Goal: Transaction & Acquisition: Book appointment/travel/reservation

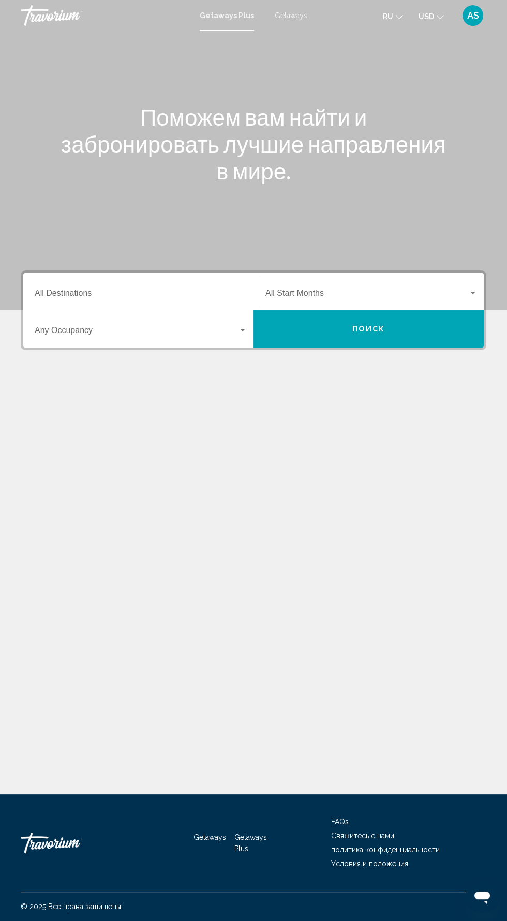
click at [204, 294] on input "Destination All Destinations" at bounding box center [141, 295] width 213 height 9
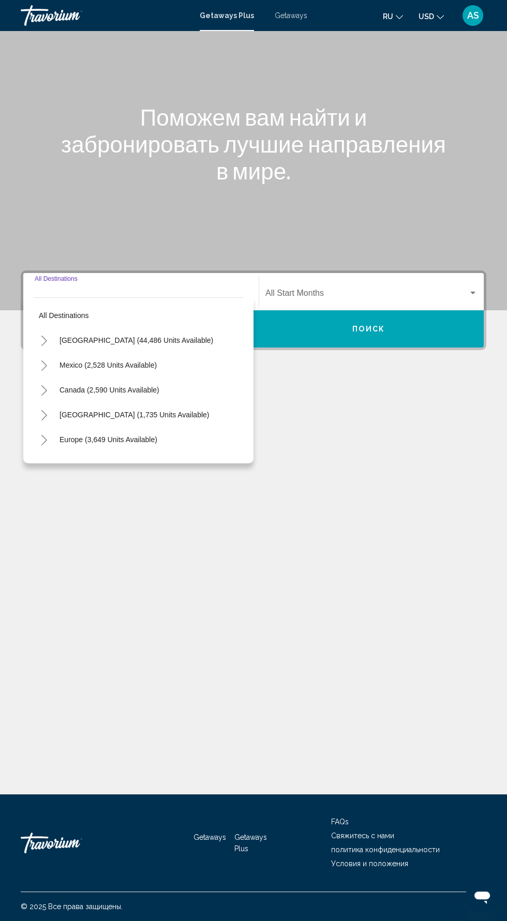
scroll to position [73, 0]
click at [179, 336] on span "[GEOGRAPHIC_DATA] (44,486 units available)" at bounding box center [136, 340] width 154 height 8
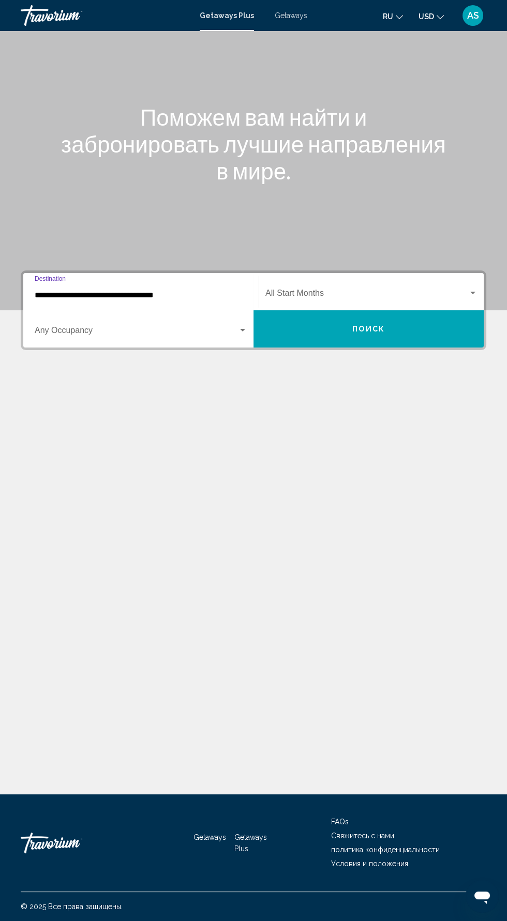
click at [229, 328] on span "Search widget" at bounding box center [136, 332] width 203 height 9
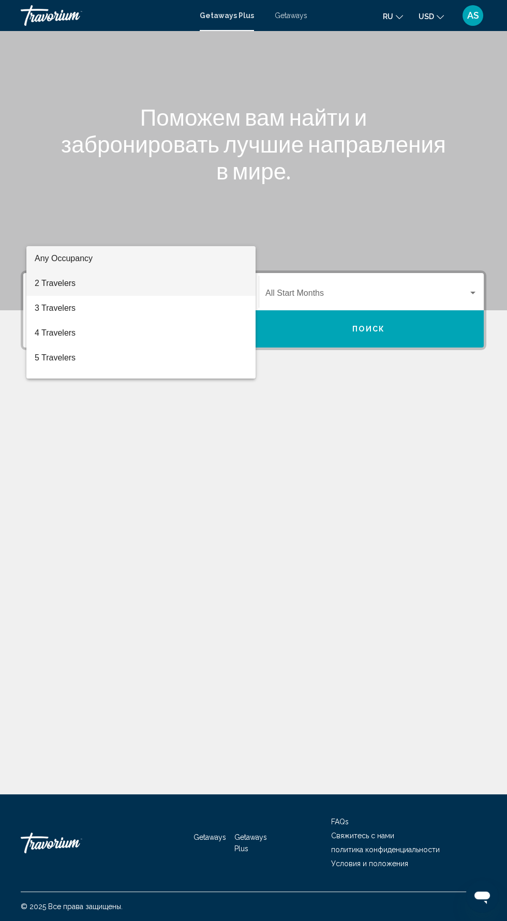
click at [163, 290] on span "2 Travelers" at bounding box center [141, 283] width 213 height 25
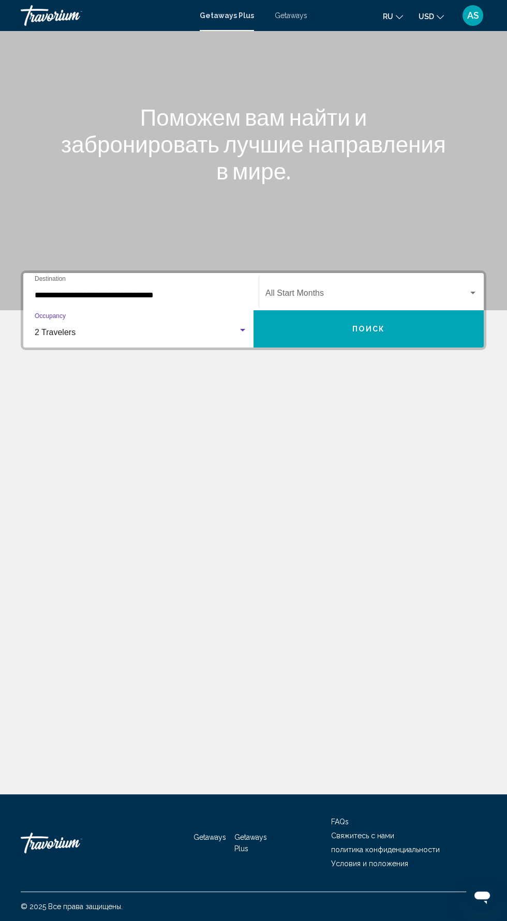
click at [455, 291] on span "Search widget" at bounding box center [366, 295] width 203 height 9
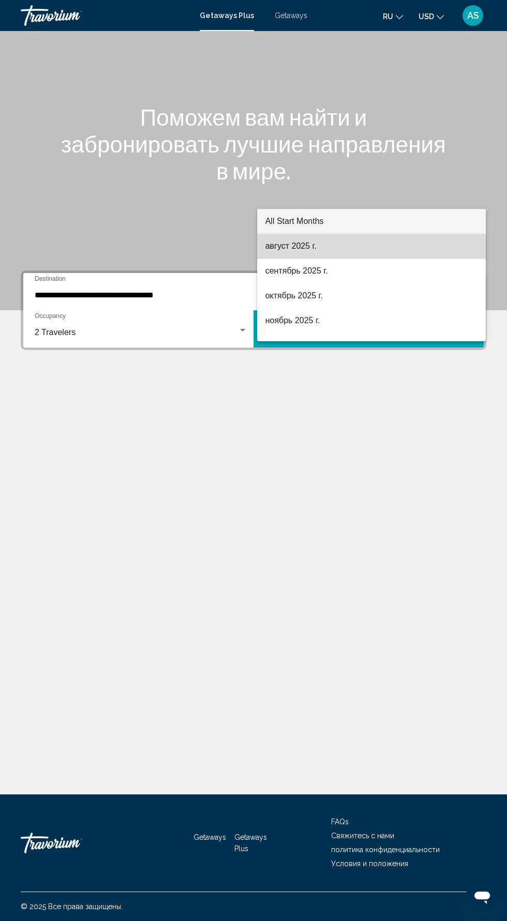
click at [339, 250] on span "август 2025 г." at bounding box center [371, 246] width 212 height 25
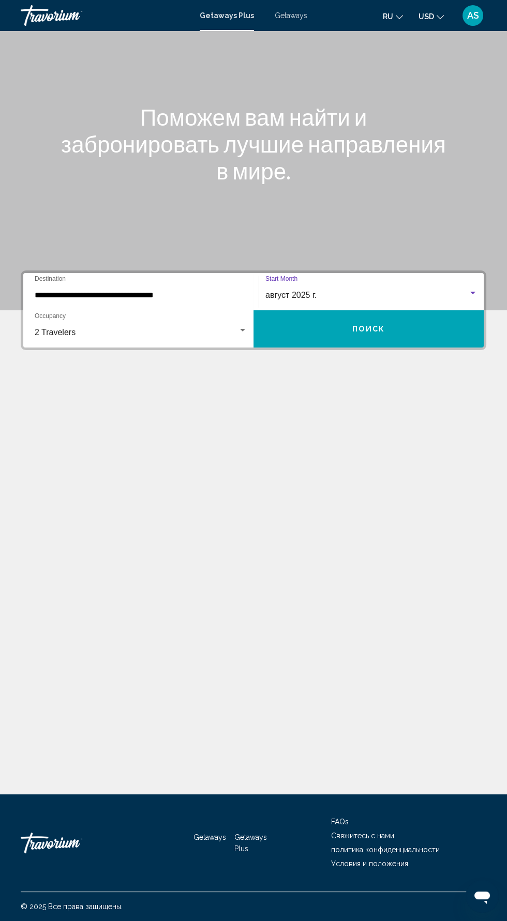
click at [220, 291] on input "**********" at bounding box center [141, 295] width 213 height 9
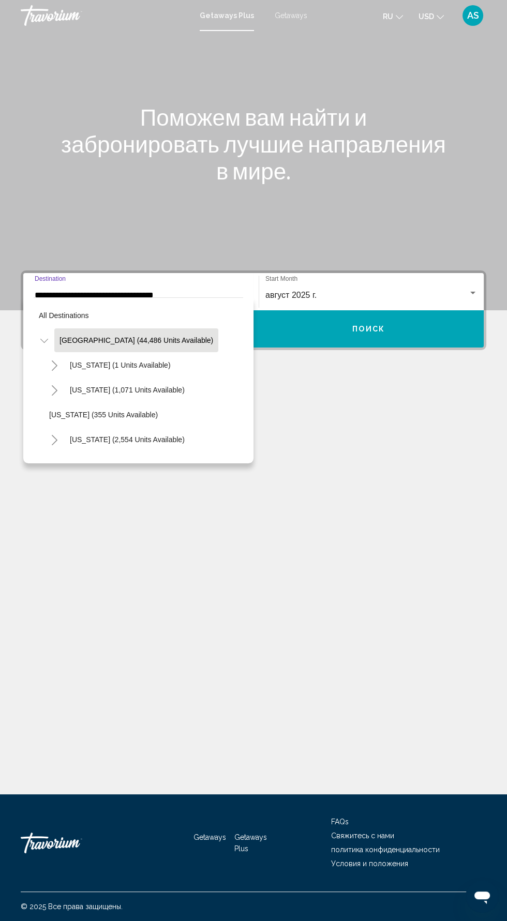
scroll to position [0, 0]
click at [210, 220] on div "Main content" at bounding box center [253, 155] width 507 height 310
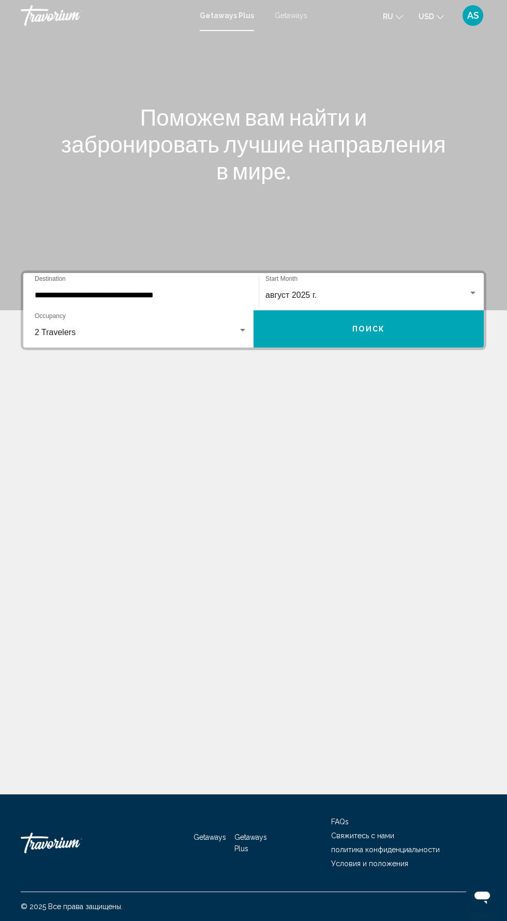
click at [185, 292] on input "**********" at bounding box center [141, 295] width 213 height 9
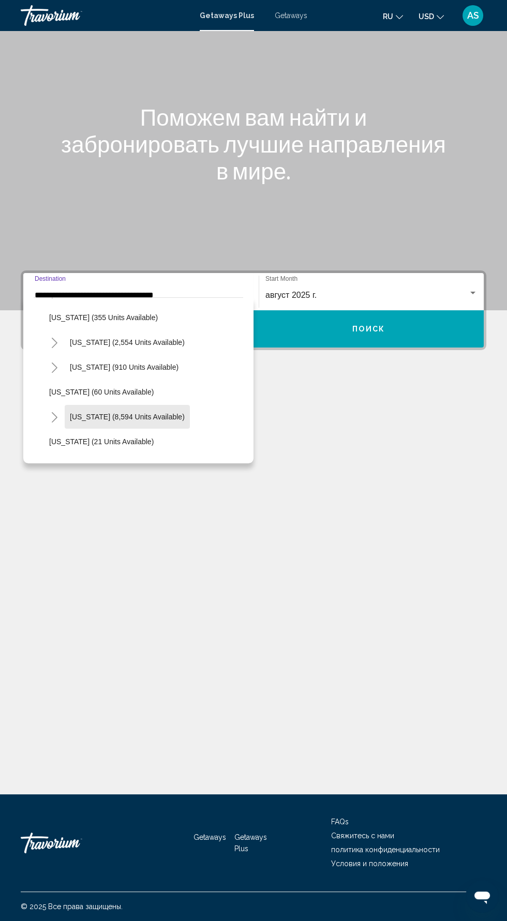
scroll to position [74, 0]
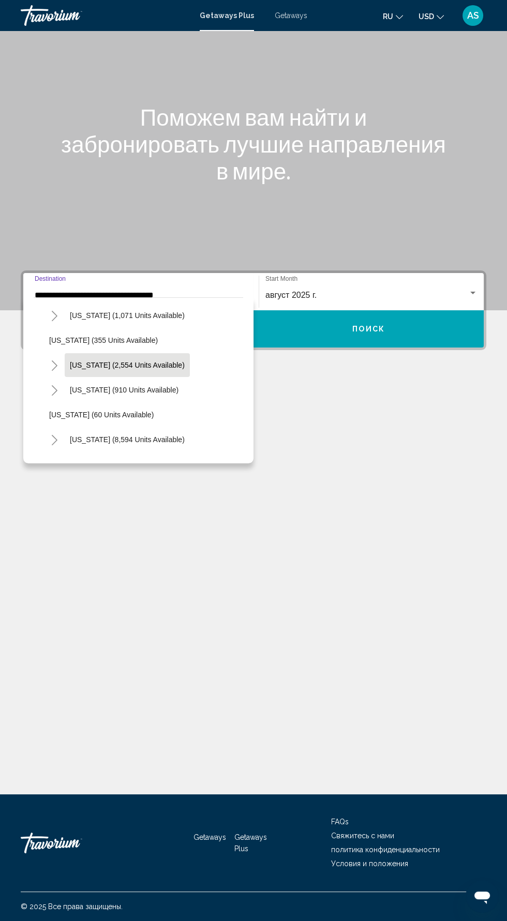
click at [133, 361] on span "[US_STATE] (2,554 units available)" at bounding box center [127, 365] width 115 height 8
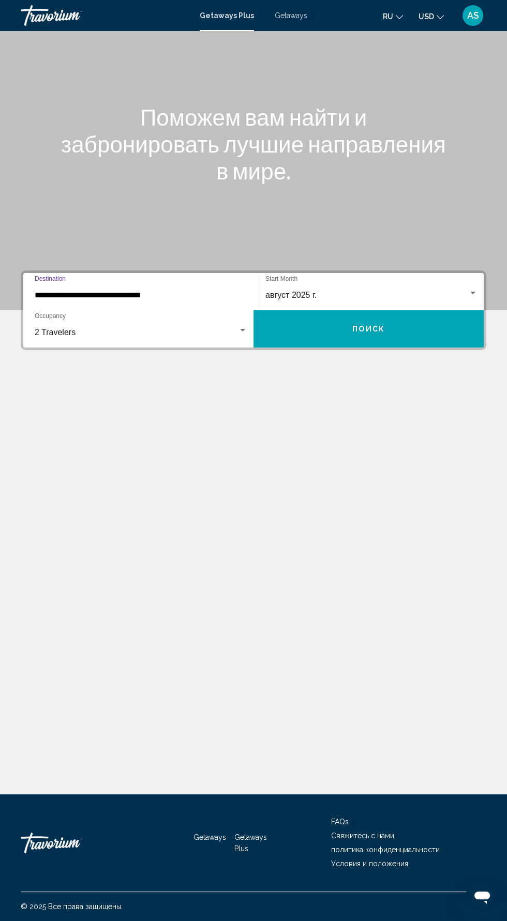
click at [225, 291] on input "**********" at bounding box center [141, 295] width 213 height 9
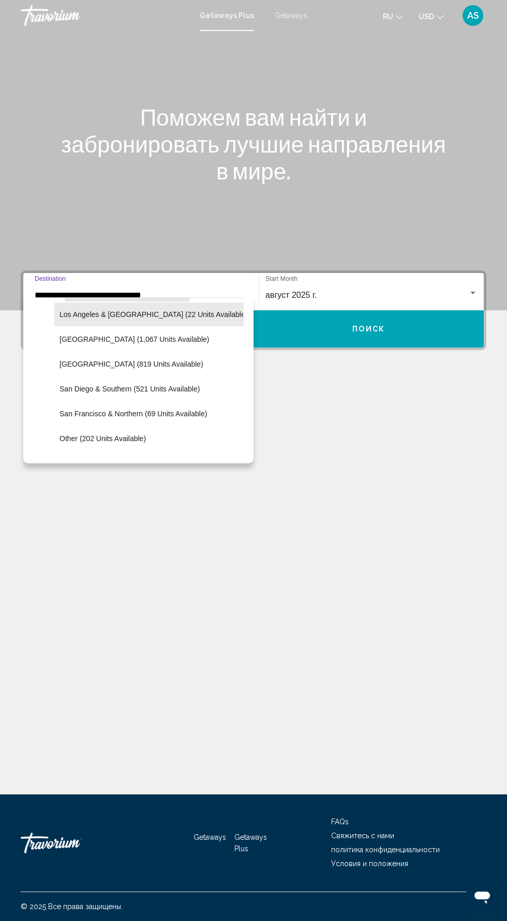
scroll to position [152, 0]
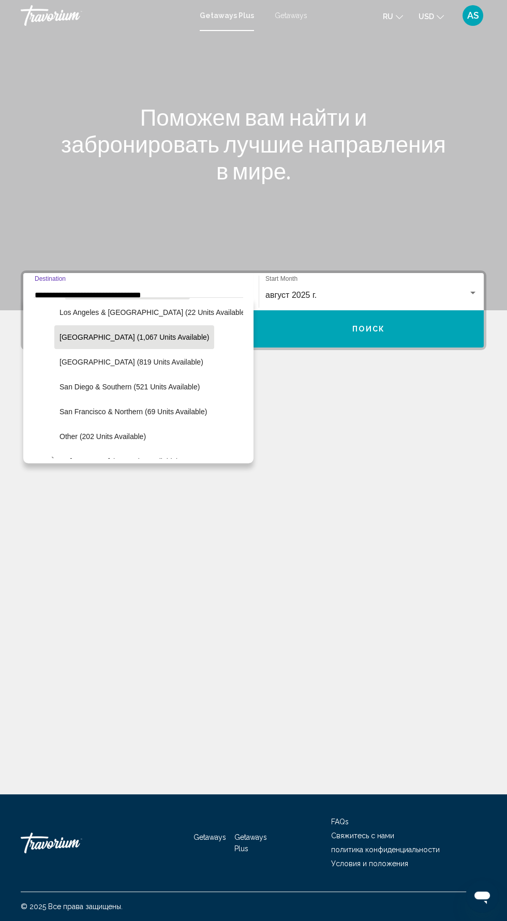
click at [163, 336] on span "Lake Tahoe (1,067 units available)" at bounding box center [133, 337] width 149 height 8
type input "**********"
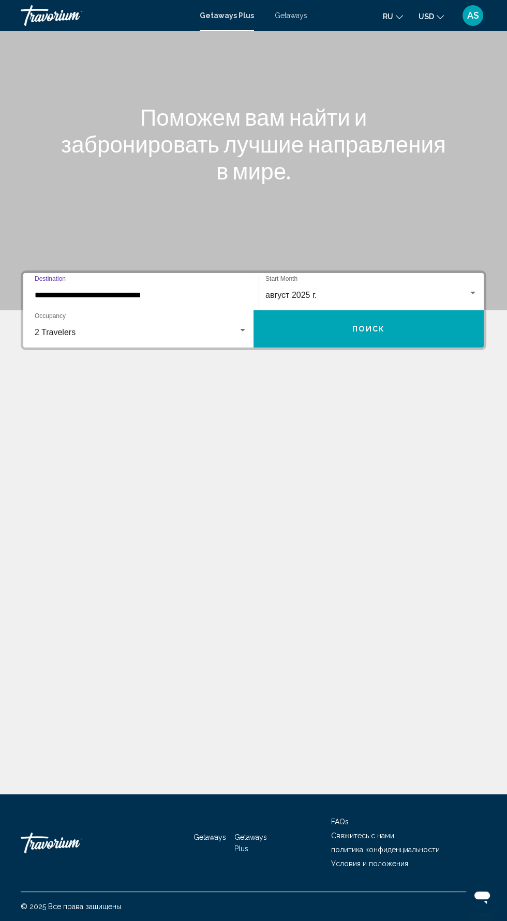
scroll to position [73, 0]
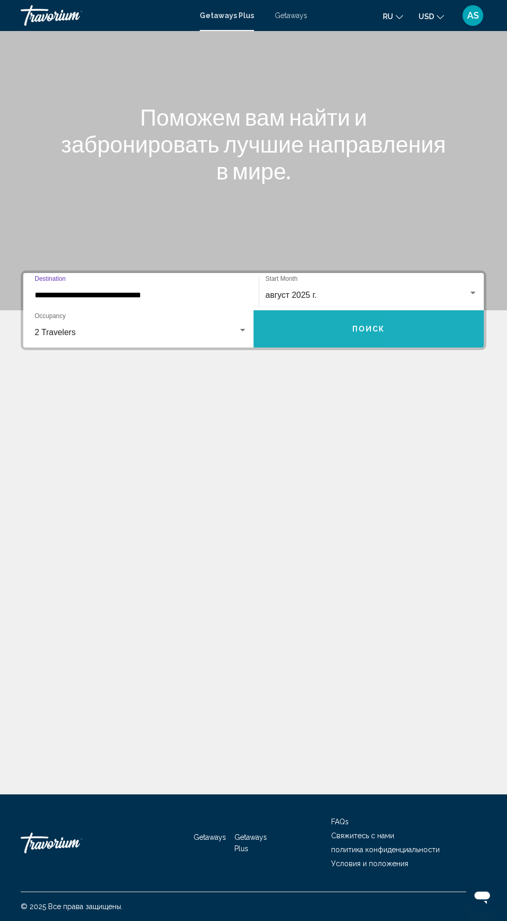
click at [412, 310] on button "Поиск" at bounding box center [368, 328] width 230 height 37
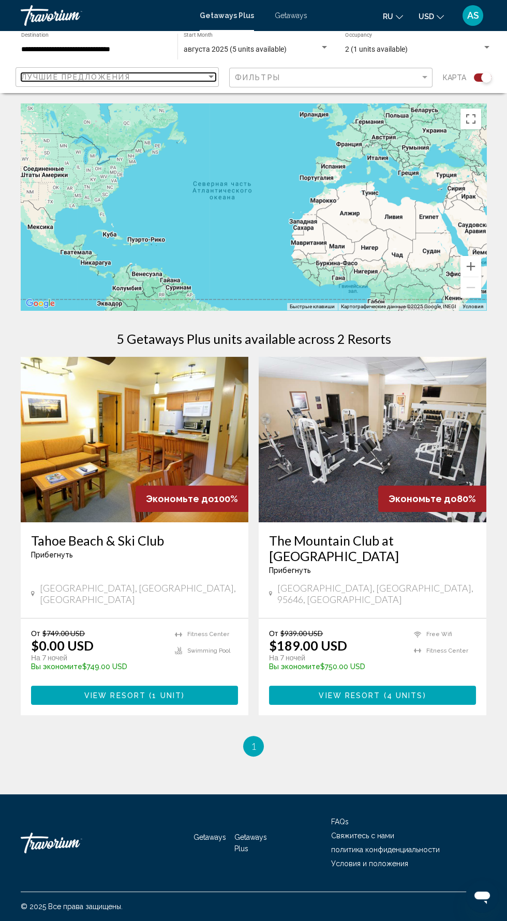
click at [197, 77] on div "Лучшие предложения" at bounding box center [113, 77] width 185 height 8
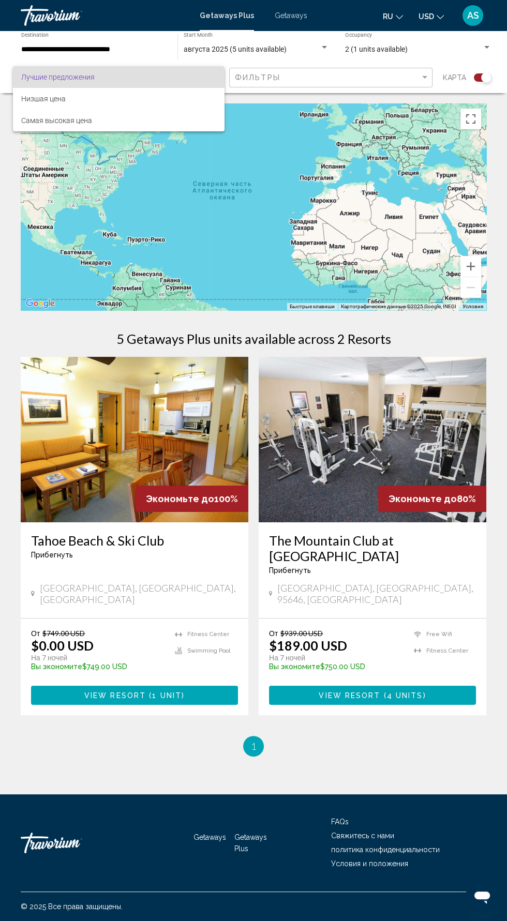
click at [278, 48] on div at bounding box center [253, 460] width 507 height 921
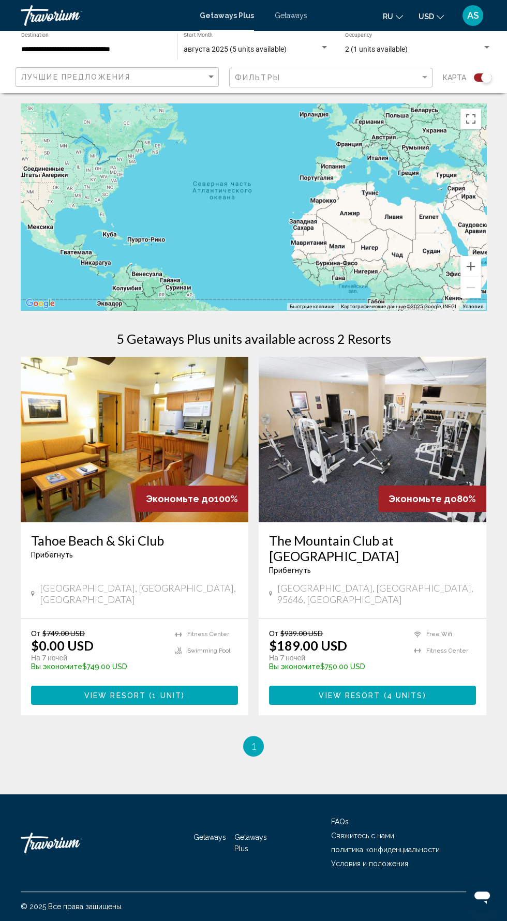
click at [285, 47] on div "августа 2025 (5 units available)" at bounding box center [252, 50] width 136 height 8
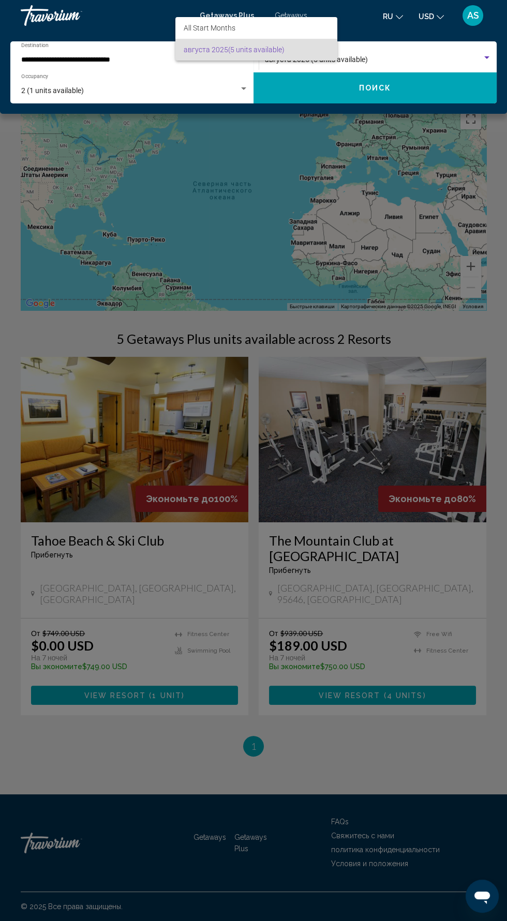
click at [464, 55] on div at bounding box center [253, 460] width 507 height 921
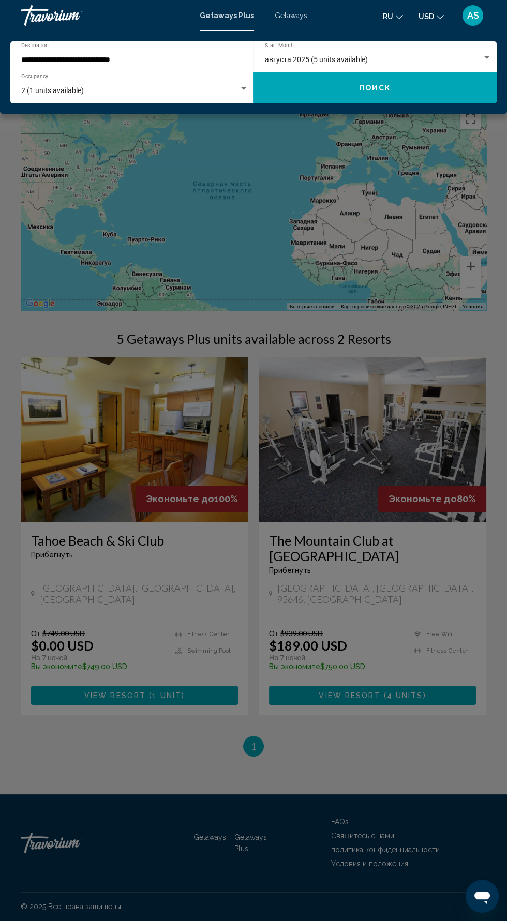
click at [474, 59] on div "августа 2025 (5 units available)" at bounding box center [373, 60] width 217 height 8
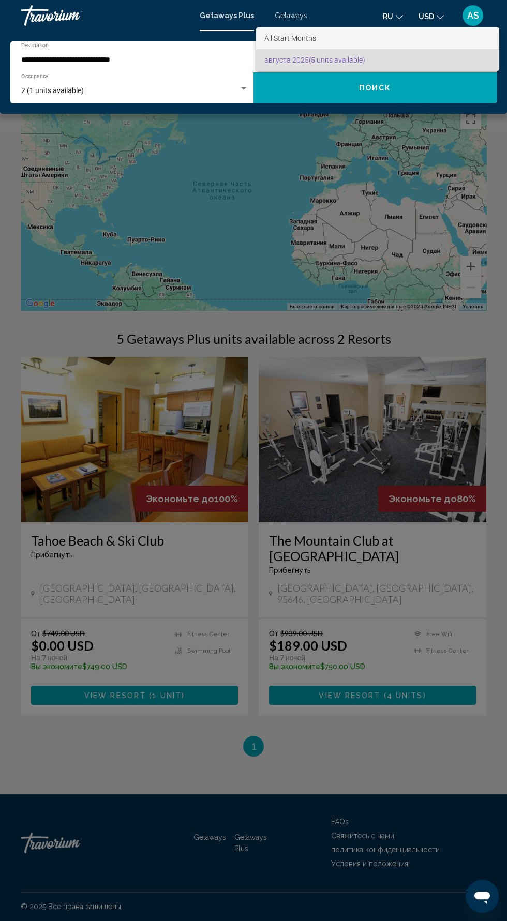
click at [450, 39] on span "All Start Months" at bounding box center [377, 38] width 227 height 22
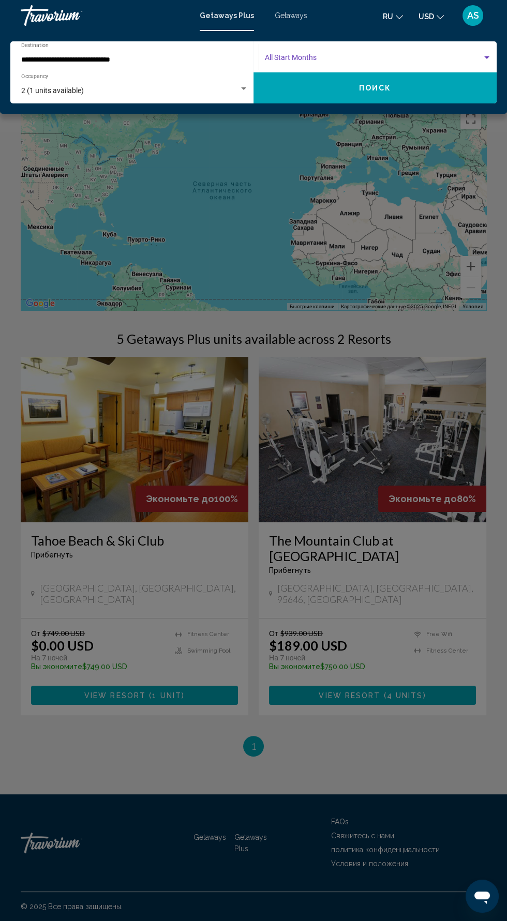
click at [303, 26] on div "Getaways Plus Getaways ru English Español Français Italiano Português русский U…" at bounding box center [253, 16] width 507 height 22
click at [280, 23] on div "Getaways Plus Getaways ru English Español Français Italiano Português русский U…" at bounding box center [253, 16] width 507 height 22
click at [295, 26] on div "Getaways Plus Getaways ru English Español Français Italiano Português русский U…" at bounding box center [253, 16] width 507 height 22
click at [275, 23] on div "Getaways Plus Getaways ru English Español Français Italiano Português русский U…" at bounding box center [253, 16] width 507 height 22
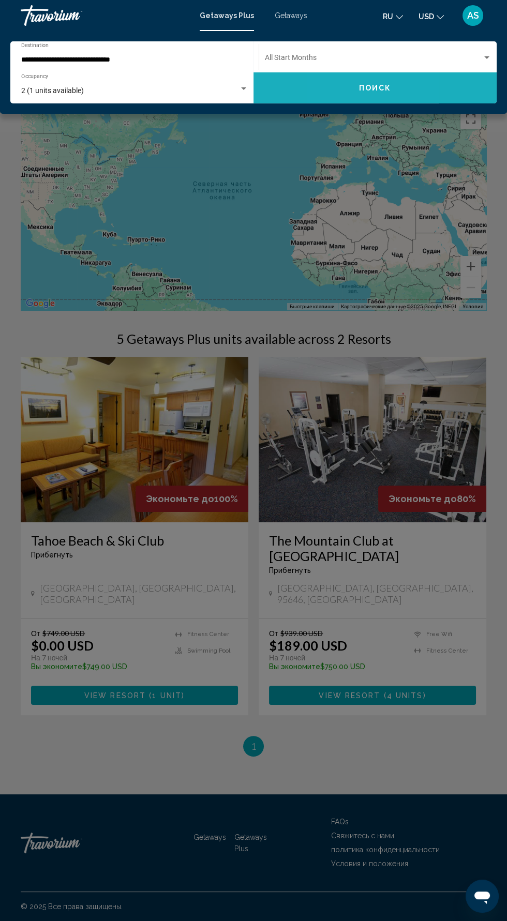
click at [336, 92] on button "Поиск" at bounding box center [374, 87] width 243 height 31
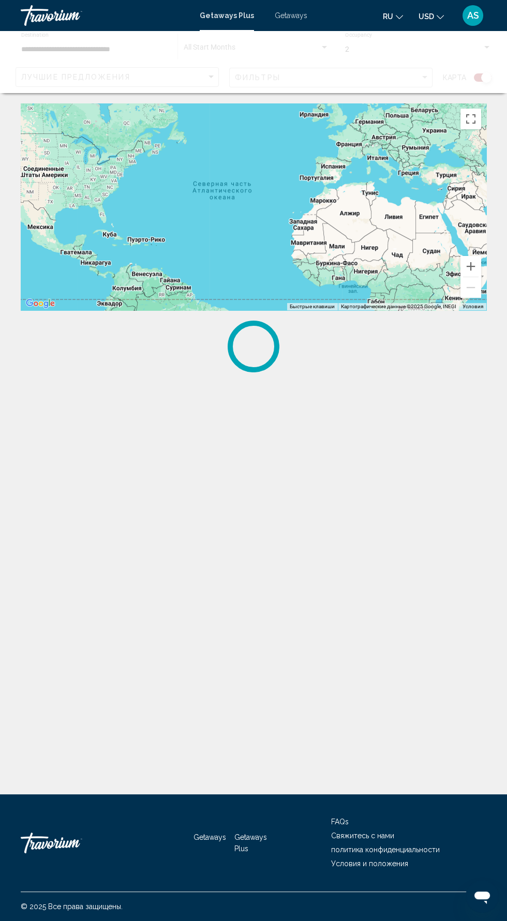
click at [300, 11] on span "Getaways" at bounding box center [291, 15] width 33 height 8
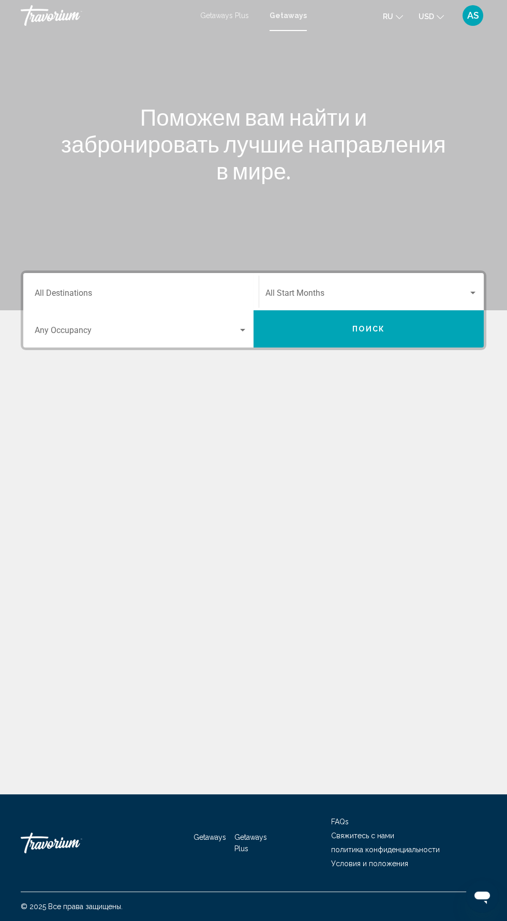
click at [202, 292] on input "Destination All Destinations" at bounding box center [141, 295] width 213 height 9
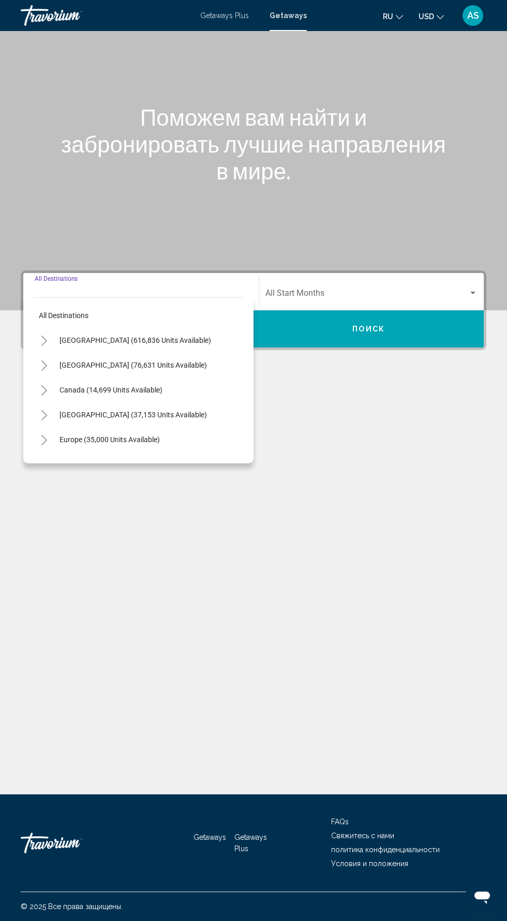
scroll to position [73, 0]
click at [184, 336] on span "United States (616,836 units available)" at bounding box center [135, 340] width 152 height 8
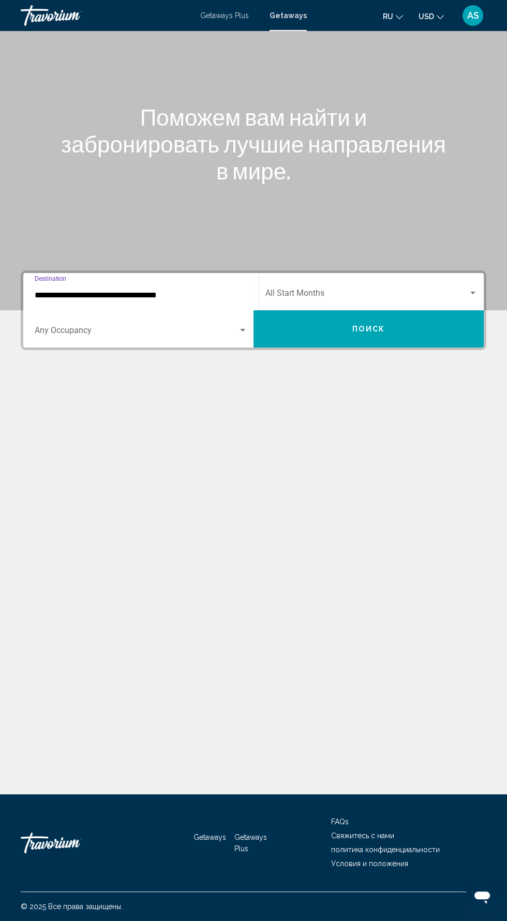
click at [224, 291] on input "**********" at bounding box center [141, 295] width 213 height 9
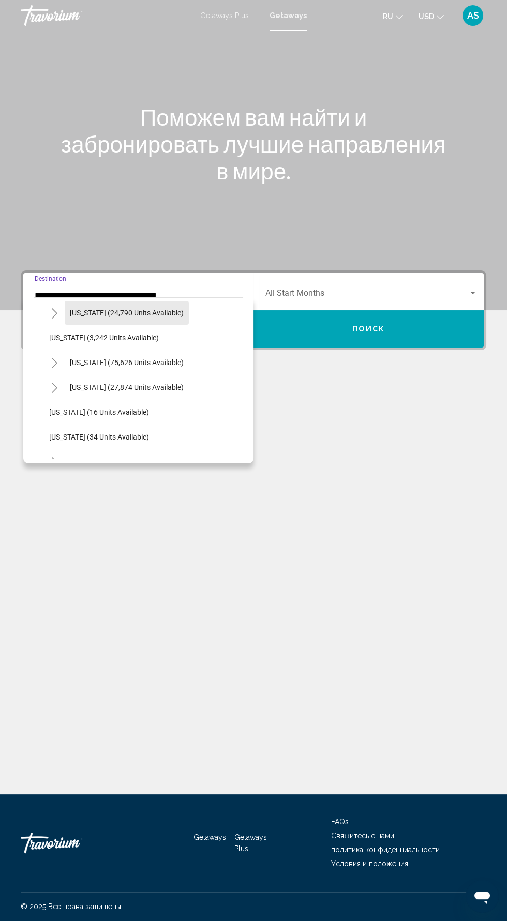
scroll to position [99, 0]
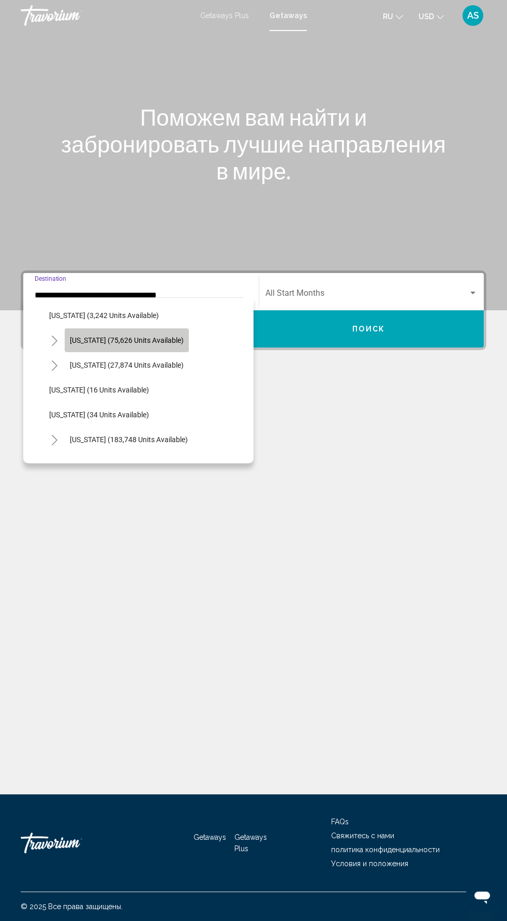
click at [171, 341] on span "California (75,626 units available)" at bounding box center [127, 340] width 114 height 8
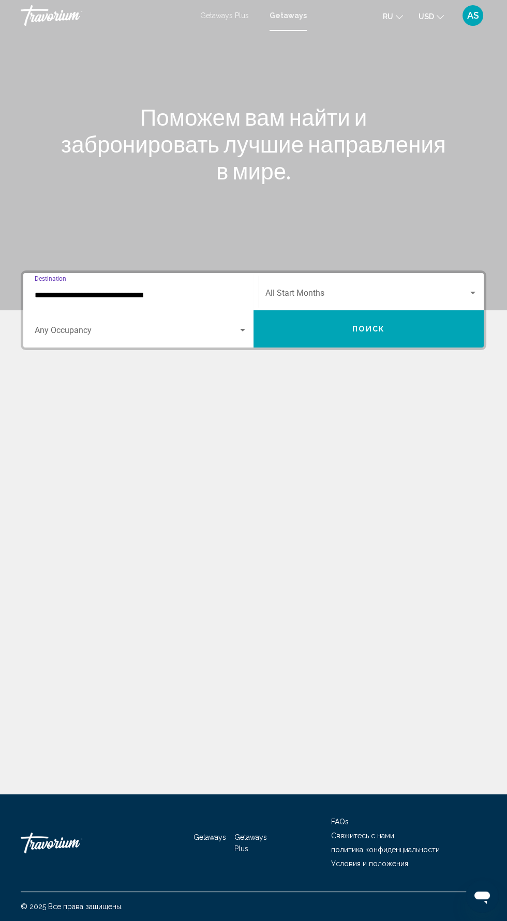
scroll to position [73, 0]
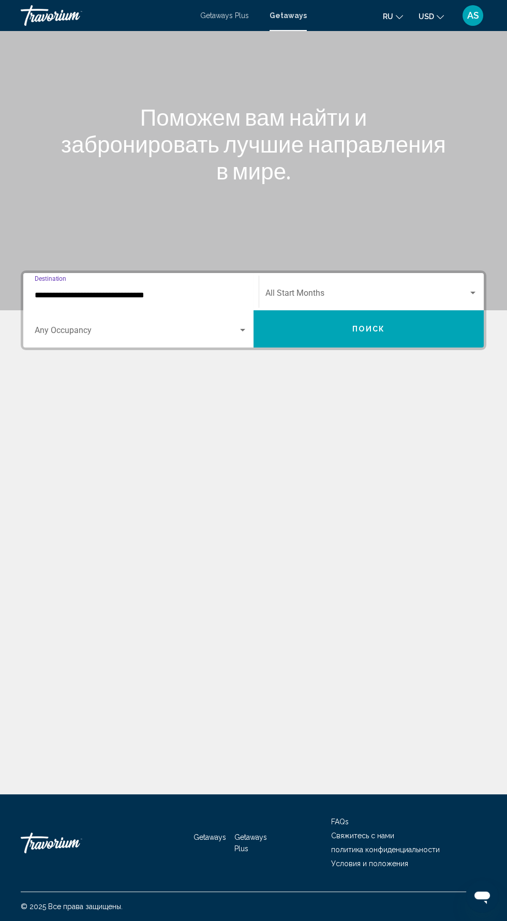
click at [210, 291] on input "**********" at bounding box center [141, 295] width 213 height 9
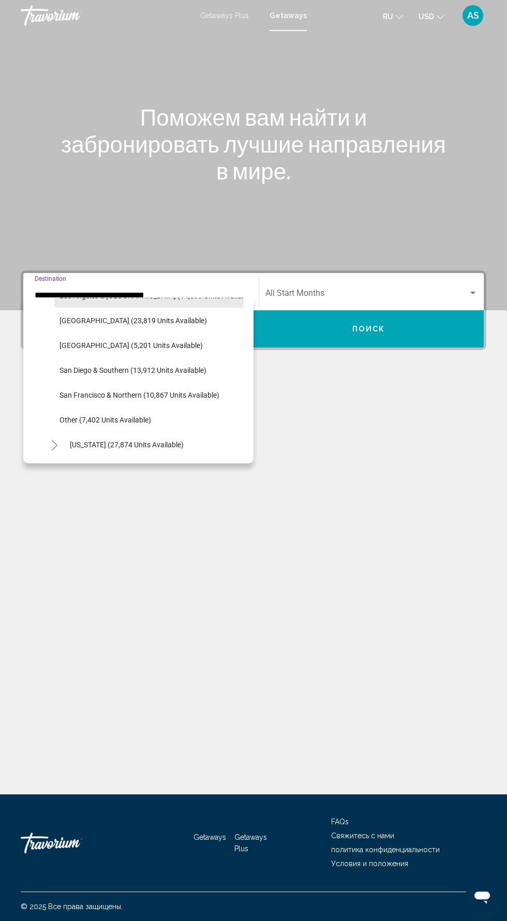
scroll to position [170, 0]
click at [173, 322] on span "Lake Tahoe (23,819 units available)" at bounding box center [132, 319] width 147 height 8
type input "**********"
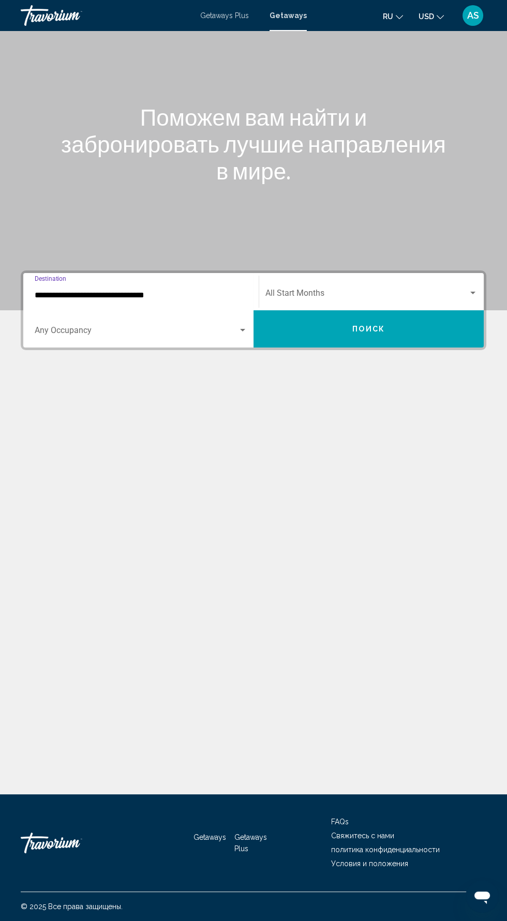
scroll to position [73, 0]
click at [207, 328] on span "Search widget" at bounding box center [136, 332] width 203 height 9
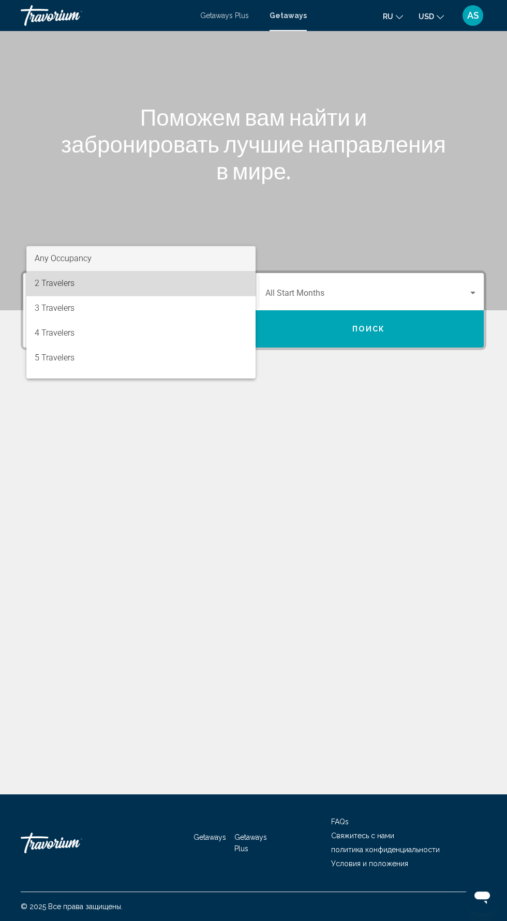
click at [159, 291] on span "2 Travelers" at bounding box center [141, 283] width 213 height 25
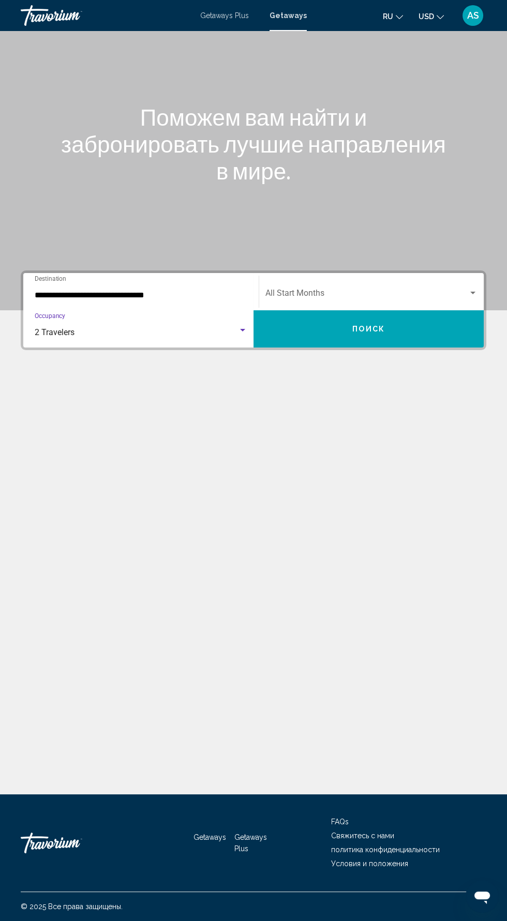
click at [424, 291] on span "Search widget" at bounding box center [366, 295] width 203 height 9
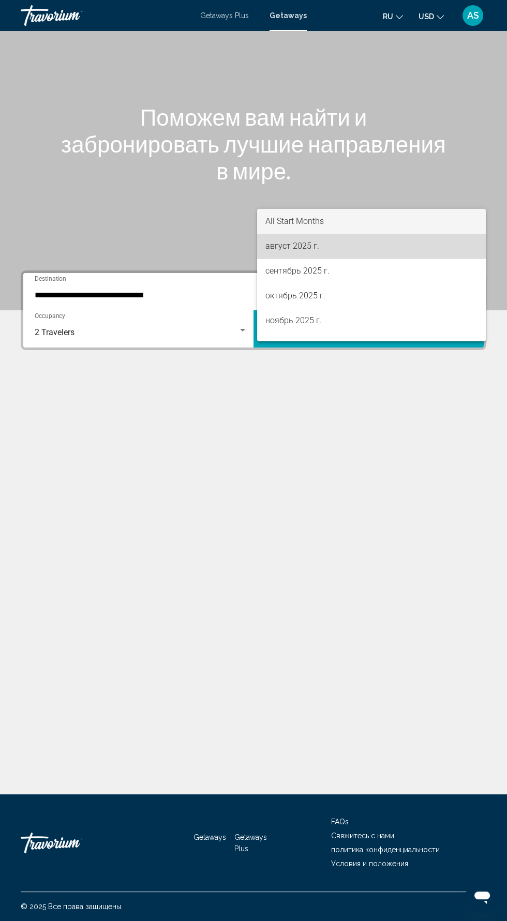
click at [374, 251] on span "август 2025 г." at bounding box center [371, 246] width 212 height 25
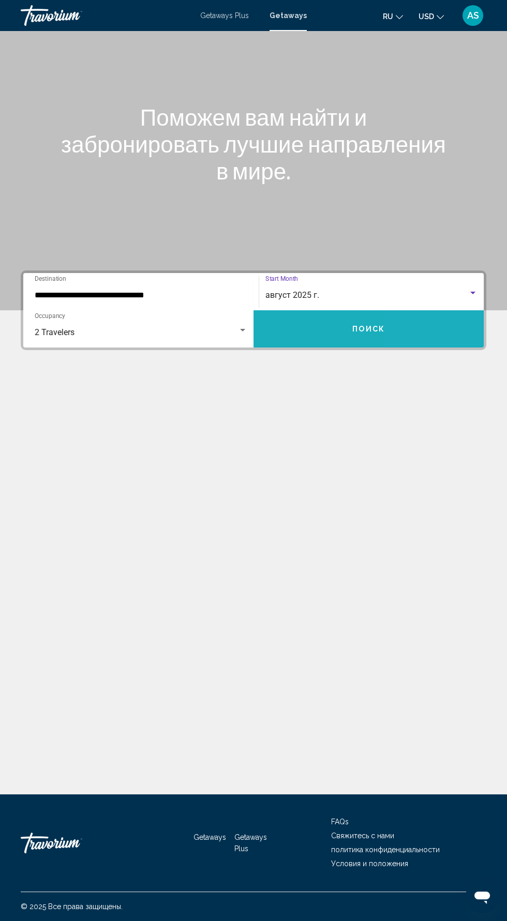
click at [427, 310] on button "Поиск" at bounding box center [368, 328] width 230 height 37
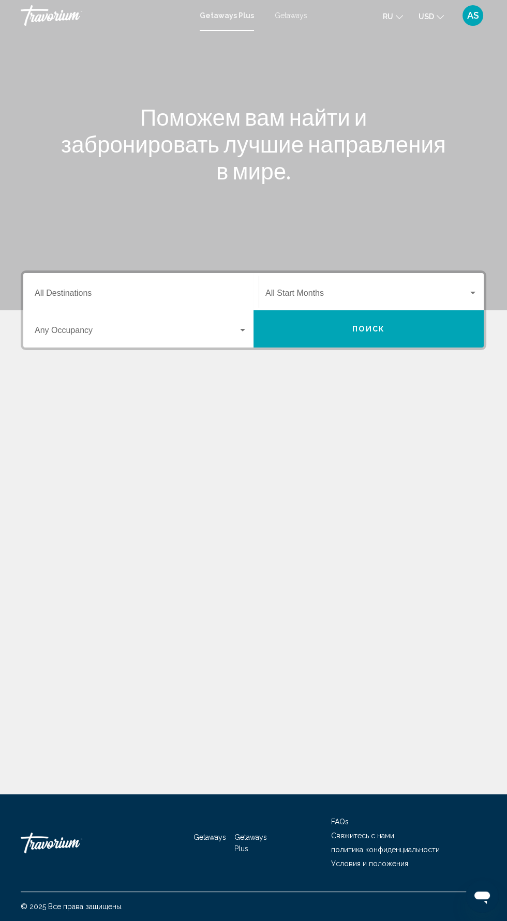
click at [168, 299] on input "Destination All Destinations" at bounding box center [141, 295] width 213 height 9
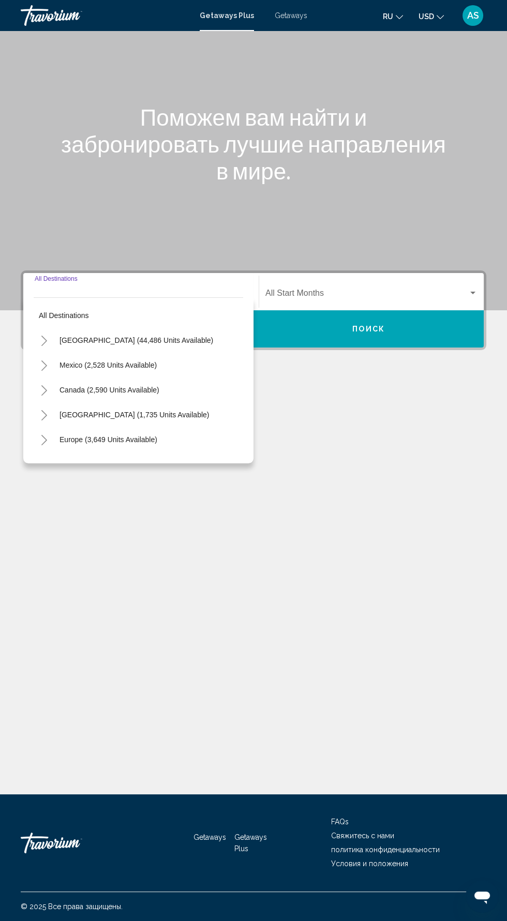
scroll to position [73, 0]
click at [183, 328] on button "[GEOGRAPHIC_DATA] (44,486 units available)" at bounding box center [136, 340] width 164 height 24
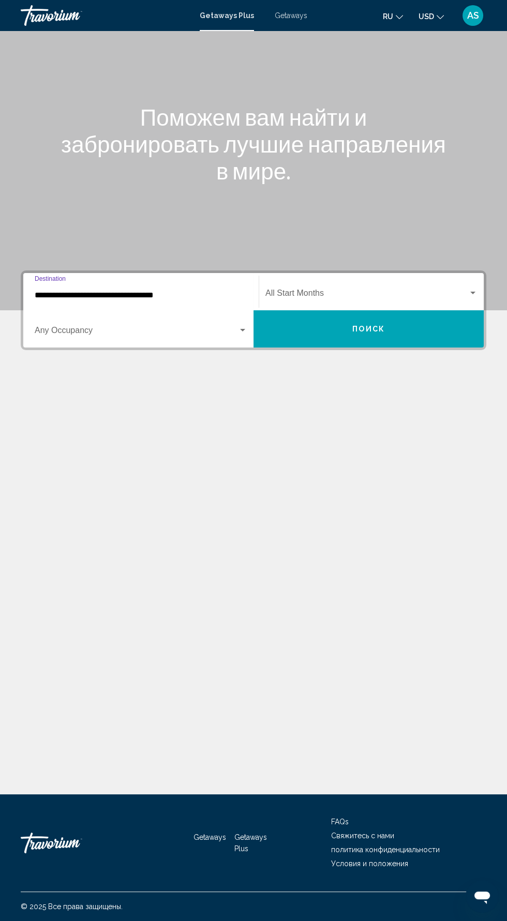
click at [200, 291] on input "**********" at bounding box center [141, 295] width 213 height 9
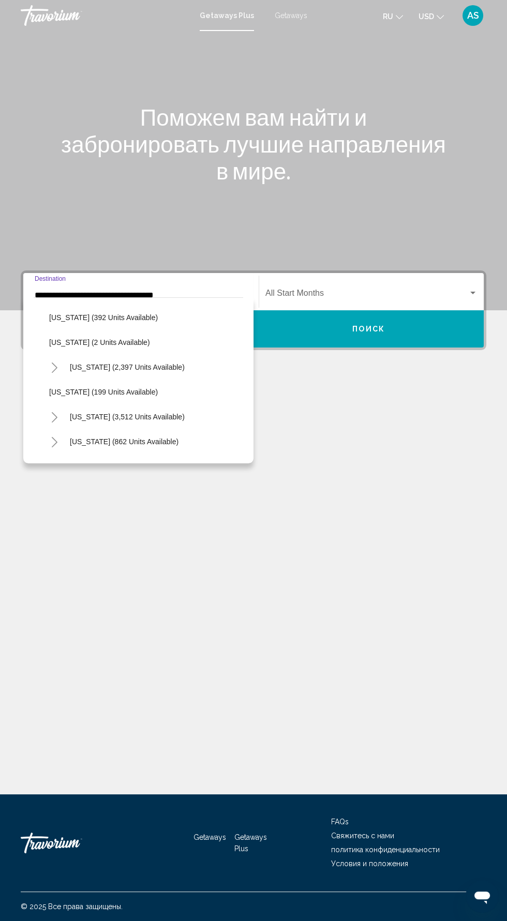
scroll to position [523, 0]
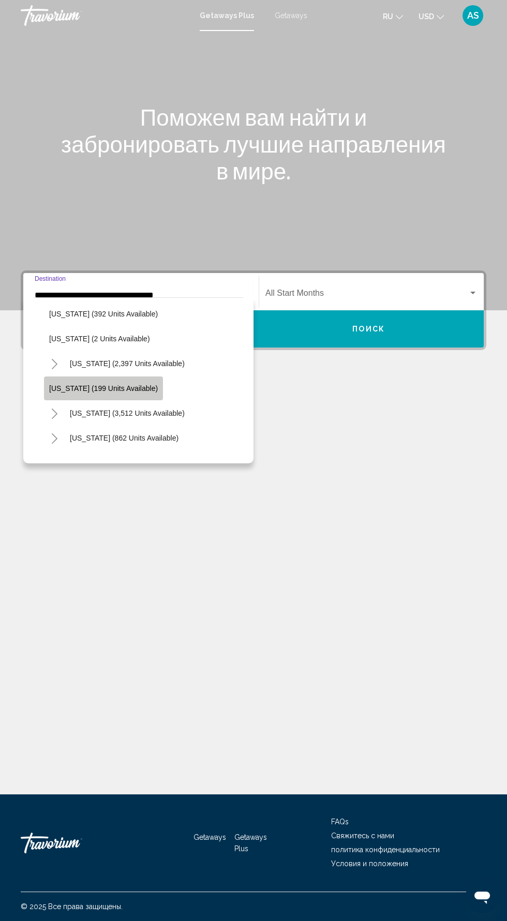
click at [135, 388] on span "[US_STATE] (199 units available)" at bounding box center [103, 388] width 109 height 8
type input "**********"
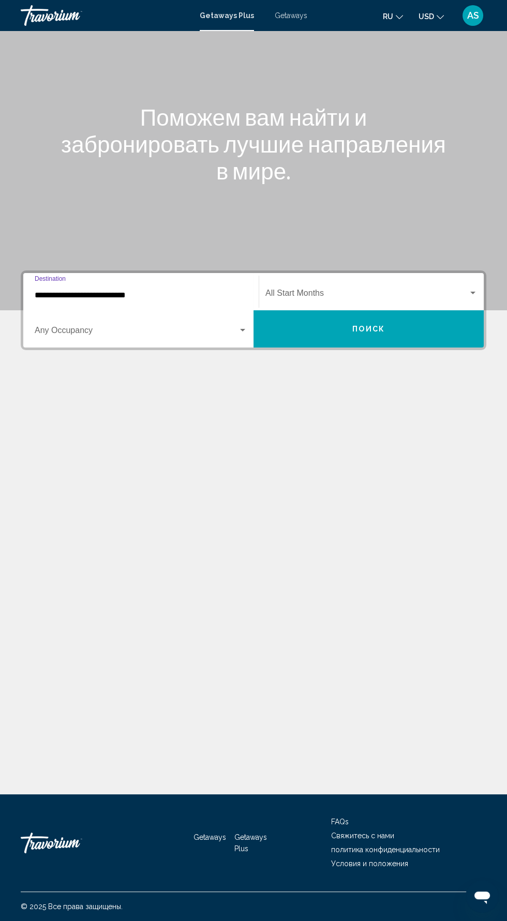
scroll to position [73, 0]
click at [186, 291] on input "**********" at bounding box center [141, 295] width 213 height 9
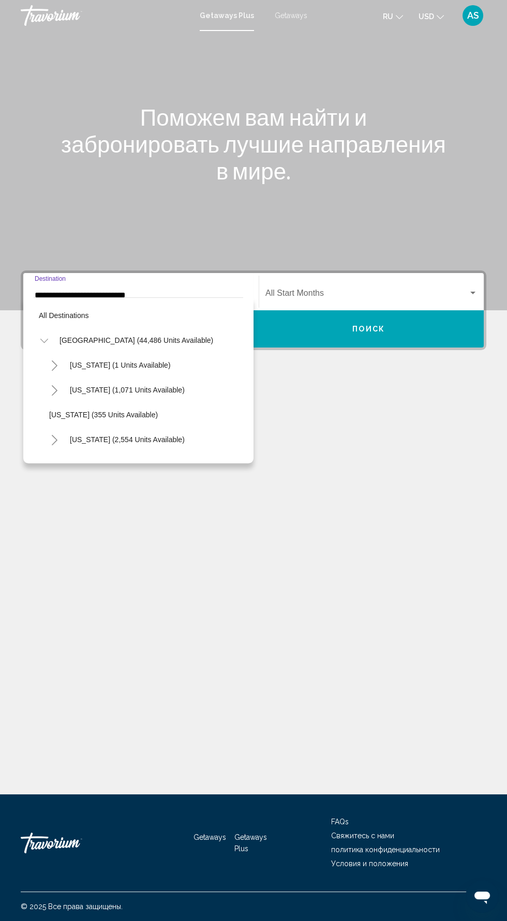
scroll to position [533, 0]
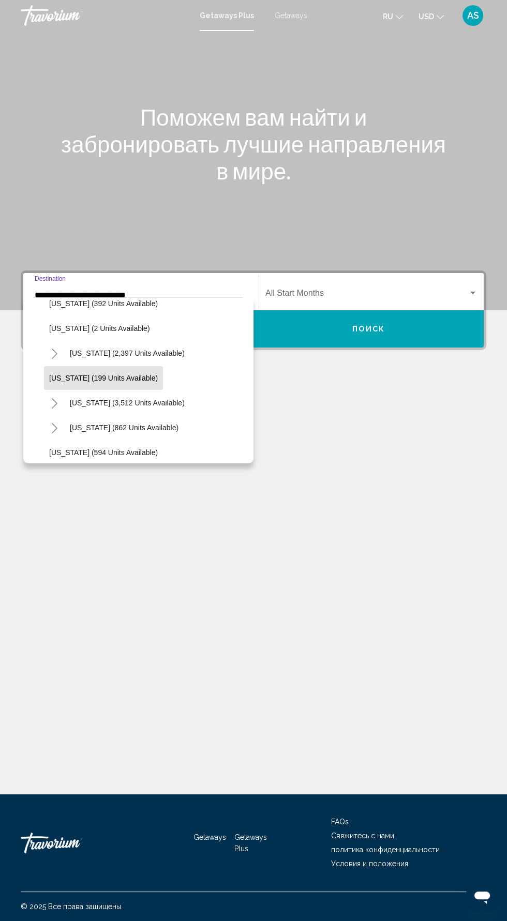
click at [437, 295] on span "Search widget" at bounding box center [366, 295] width 203 height 9
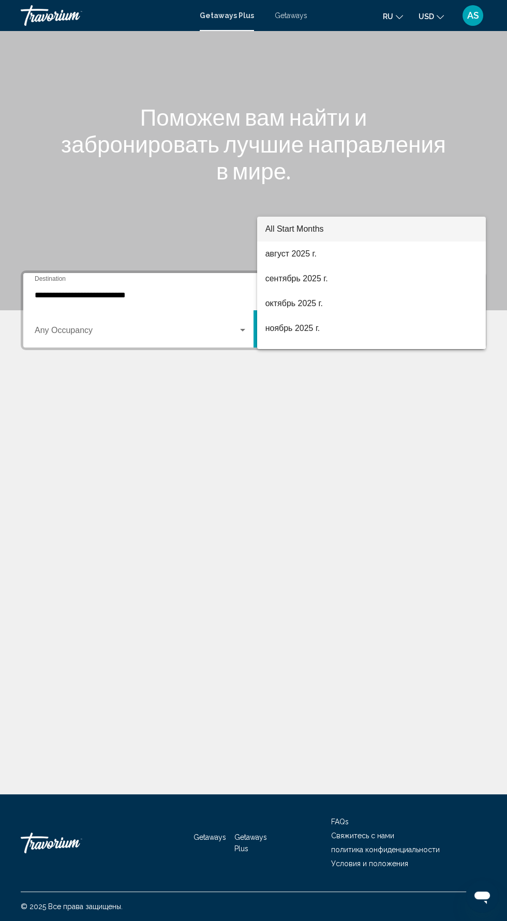
scroll to position [73, 0]
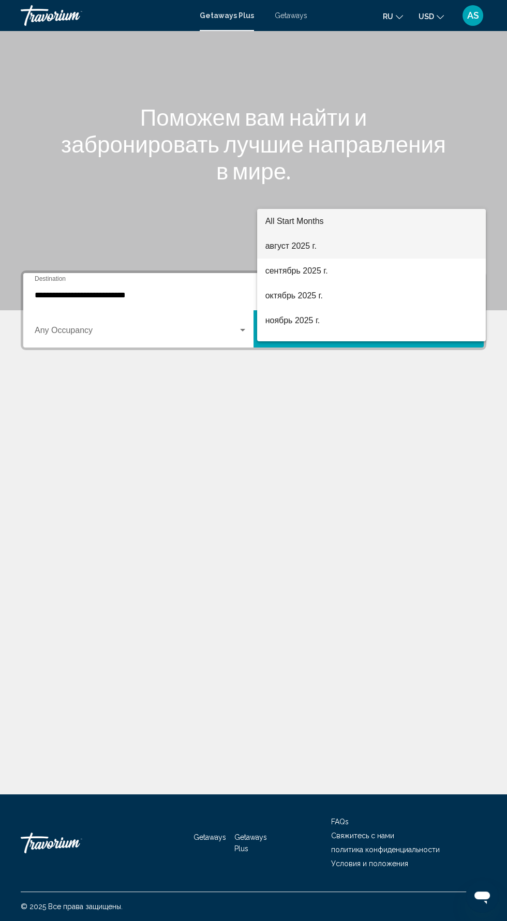
click at [364, 249] on span "август 2025 г." at bounding box center [371, 246] width 212 height 25
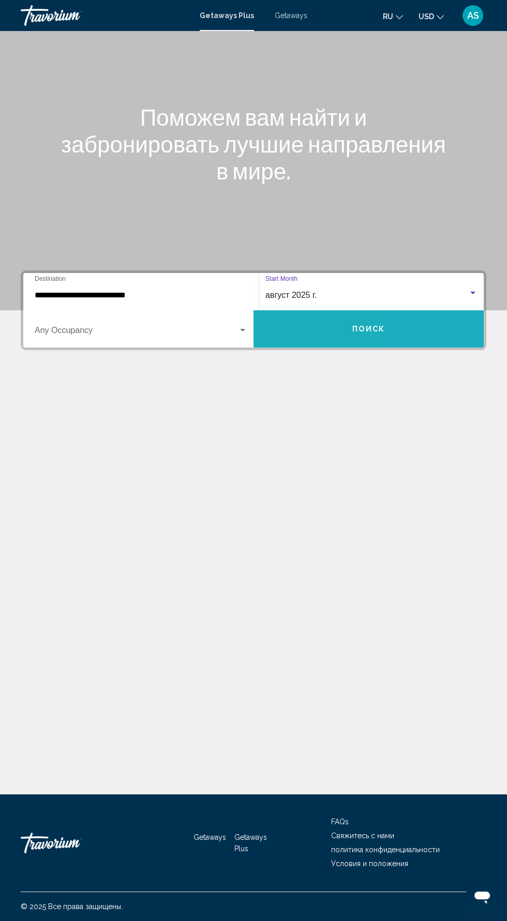
click at [436, 310] on button "Поиск" at bounding box center [368, 328] width 230 height 37
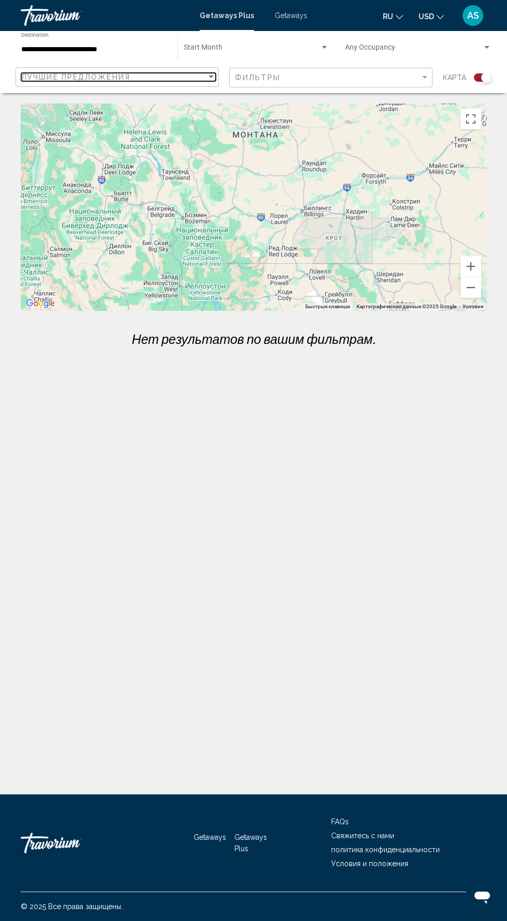
click at [188, 77] on div "Лучшие предложения" at bounding box center [113, 77] width 185 height 8
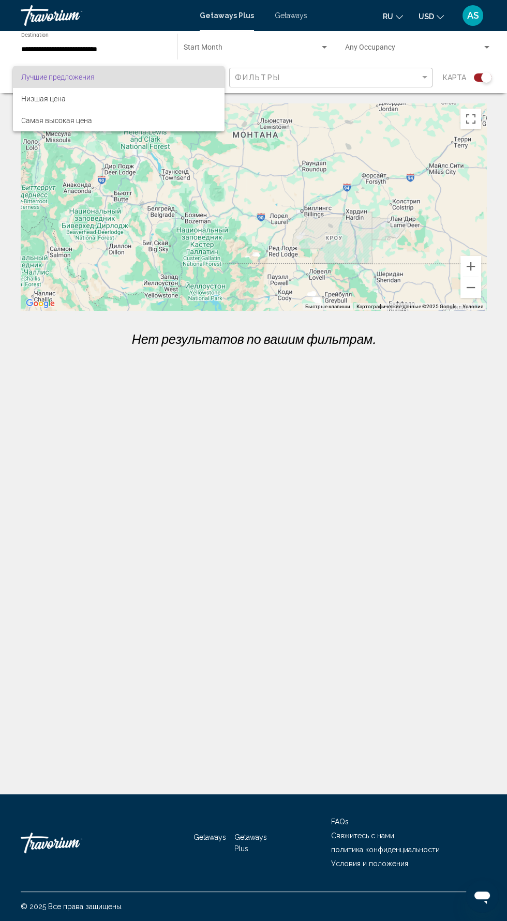
click at [315, 95] on div at bounding box center [253, 460] width 507 height 921
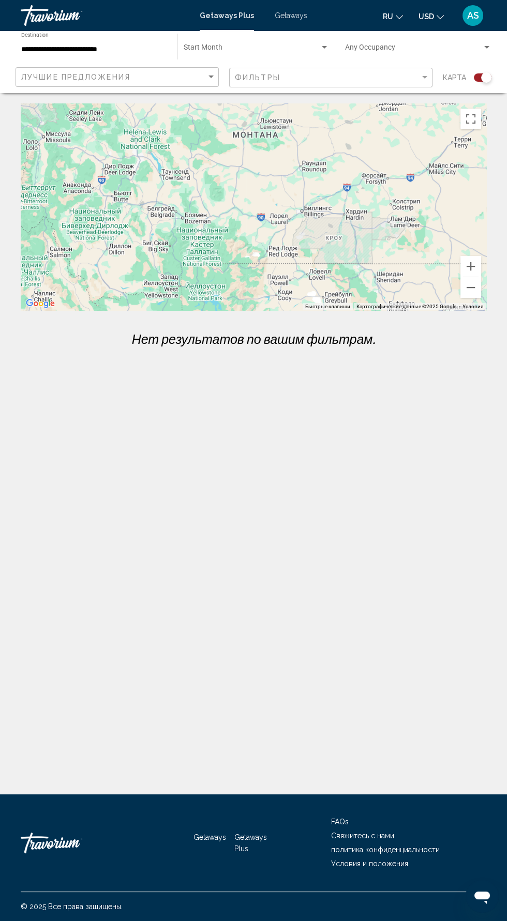
click at [475, 53] on span "Search widget" at bounding box center [413, 50] width 137 height 8
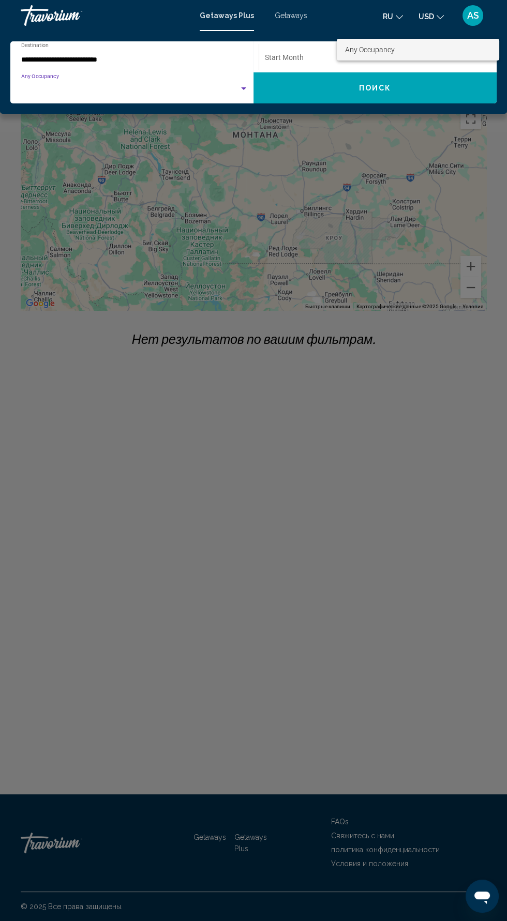
click at [295, 61] on div at bounding box center [253, 460] width 507 height 921
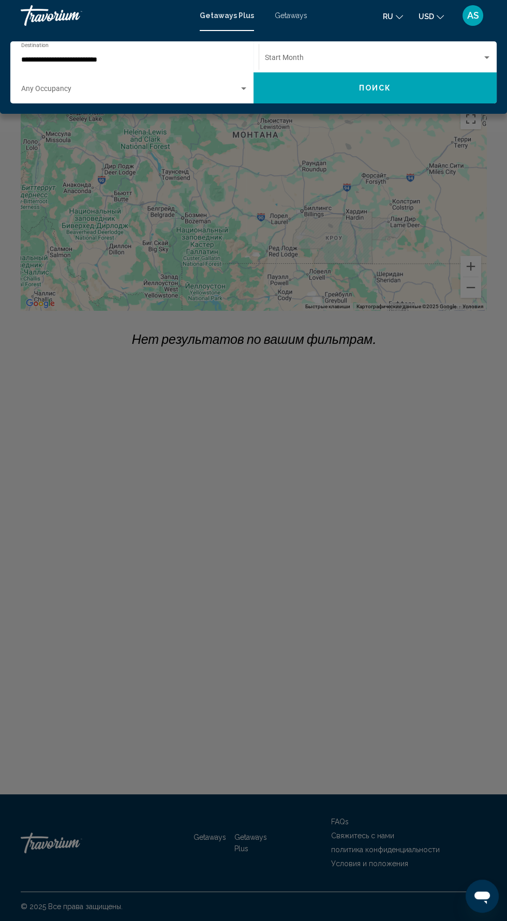
click at [414, 64] on span "Search widget" at bounding box center [373, 60] width 217 height 8
click at [408, 87] on div at bounding box center [253, 460] width 507 height 921
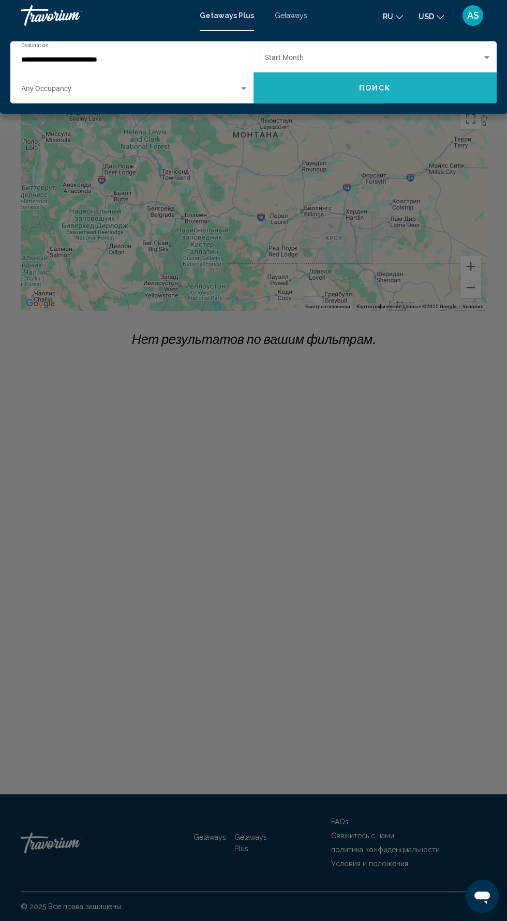
click at [426, 99] on button "Поиск" at bounding box center [374, 87] width 243 height 31
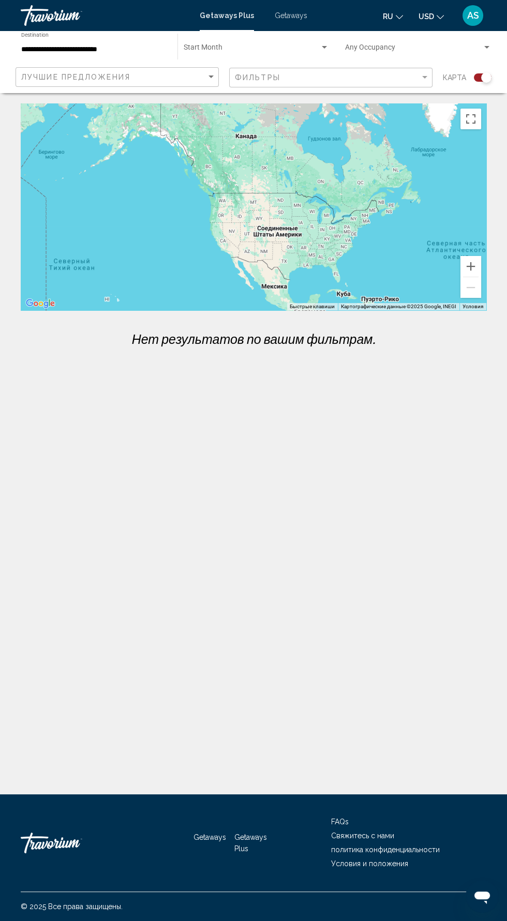
click at [143, 49] on input "**********" at bounding box center [94, 50] width 146 height 8
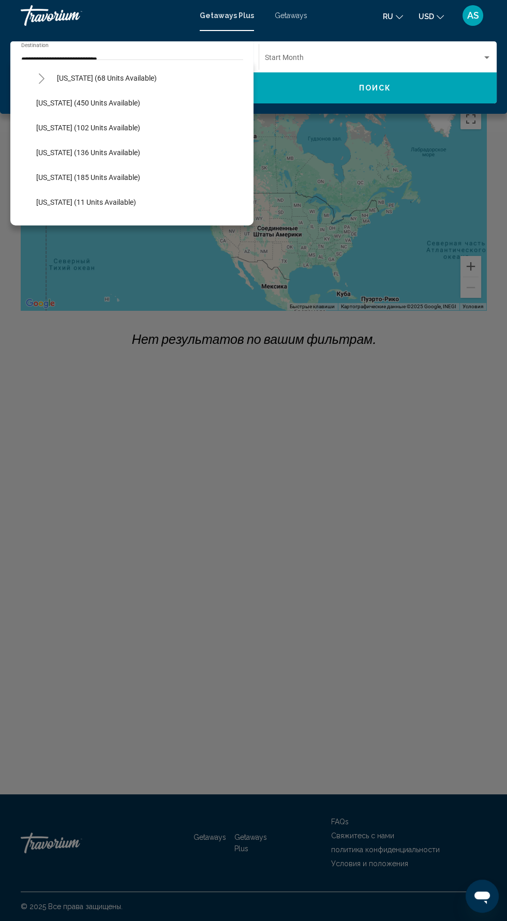
scroll to position [249, 0]
click at [123, 111] on button "[US_STATE] (450 units available)" at bounding box center [88, 102] width 114 height 24
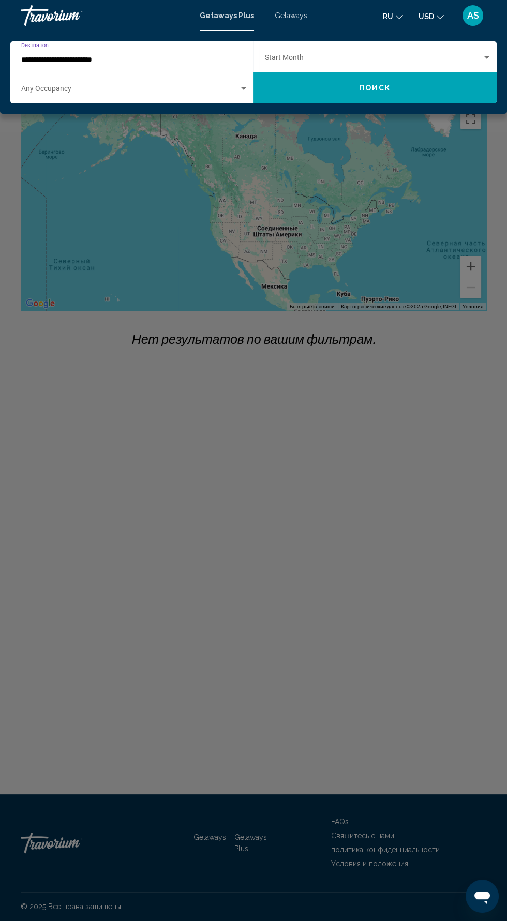
click at [451, 59] on span "Search widget" at bounding box center [373, 60] width 217 height 8
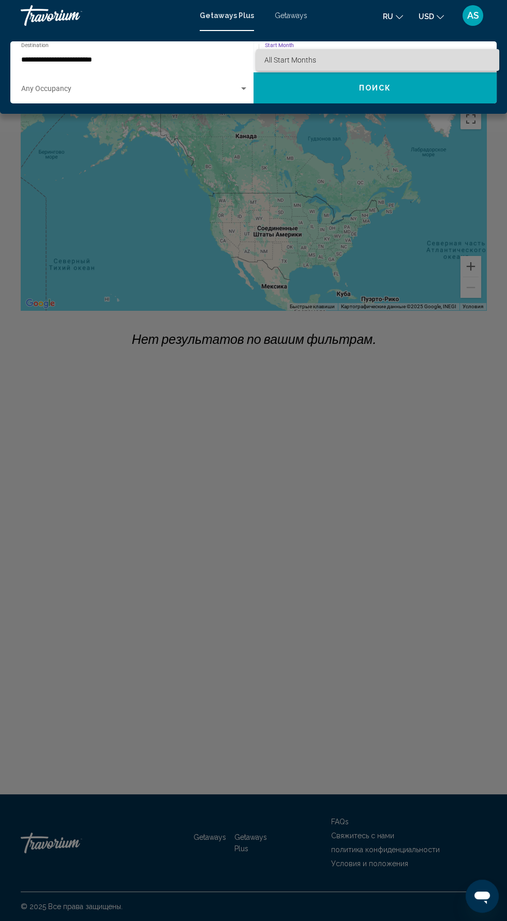
click at [443, 64] on span "All Start Months" at bounding box center [377, 60] width 227 height 22
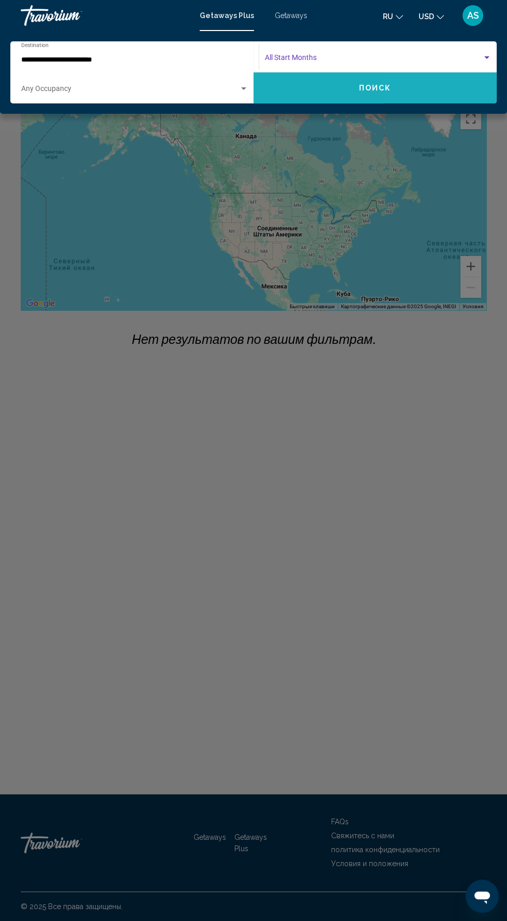
click at [457, 101] on button "Поиск" at bounding box center [374, 87] width 243 height 31
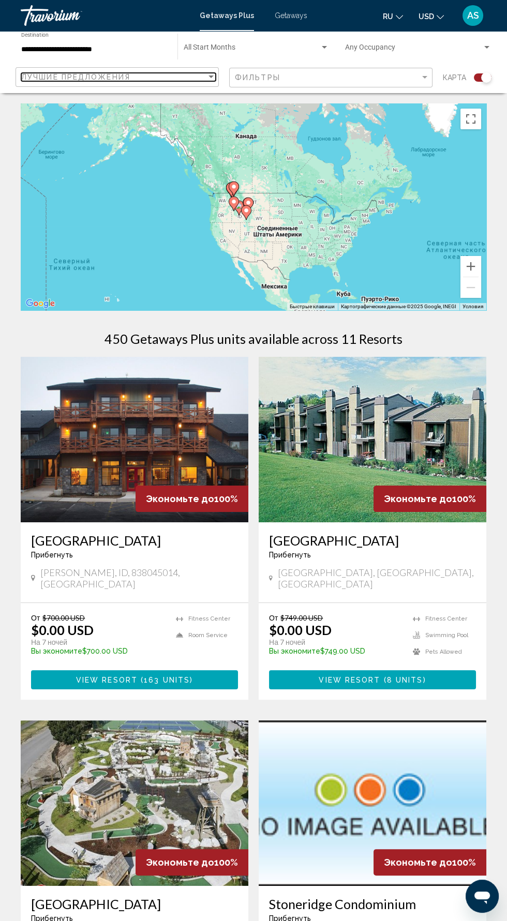
click at [197, 75] on div "Лучшие предложения" at bounding box center [113, 77] width 185 height 8
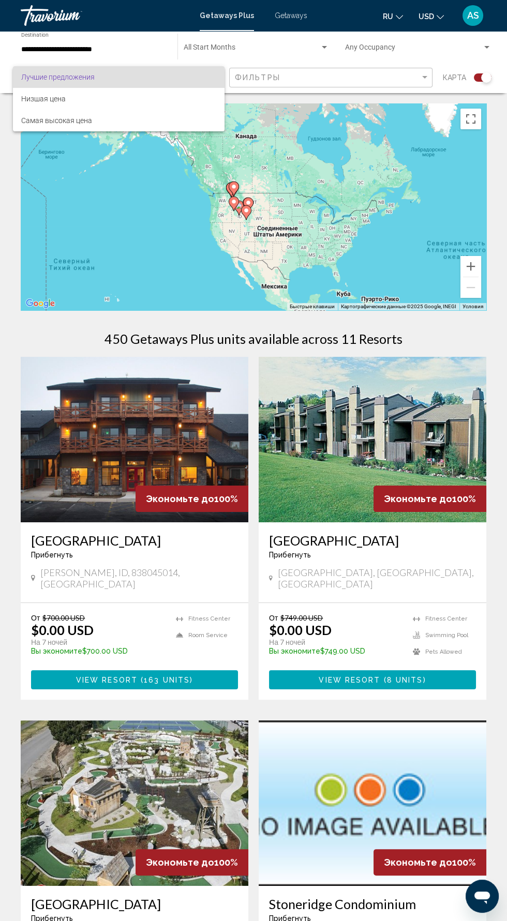
click at [123, 56] on div at bounding box center [253, 460] width 507 height 921
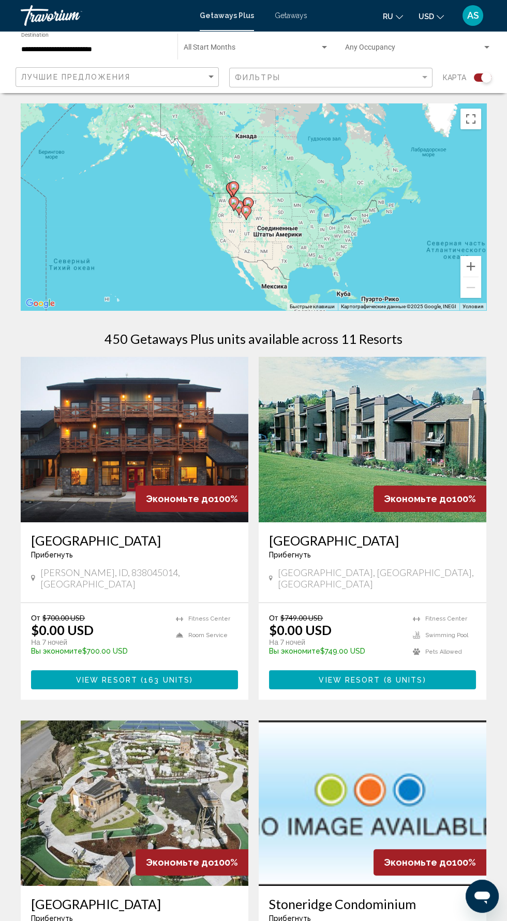
click at [137, 49] on input "**********" at bounding box center [94, 50] width 146 height 8
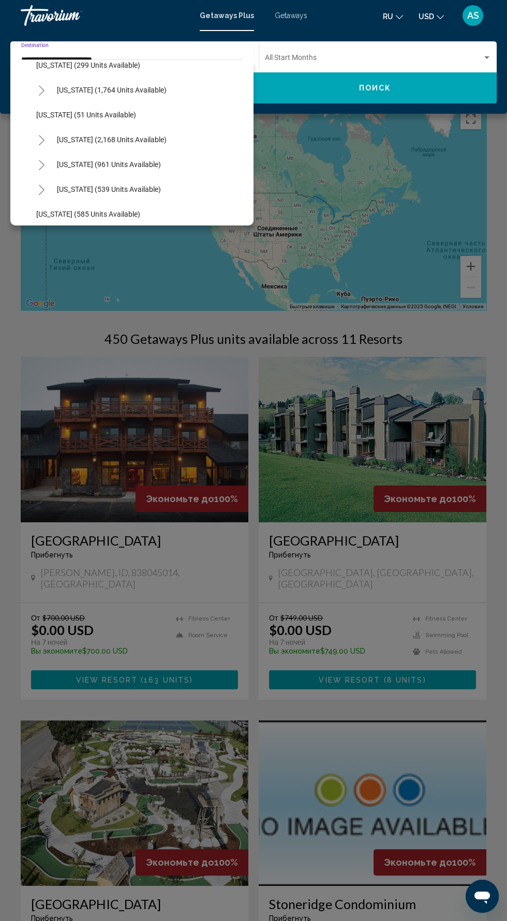
scroll to position [782, 0]
click at [167, 142] on span "South Carolina (2,168 units available)" at bounding box center [112, 140] width 110 height 8
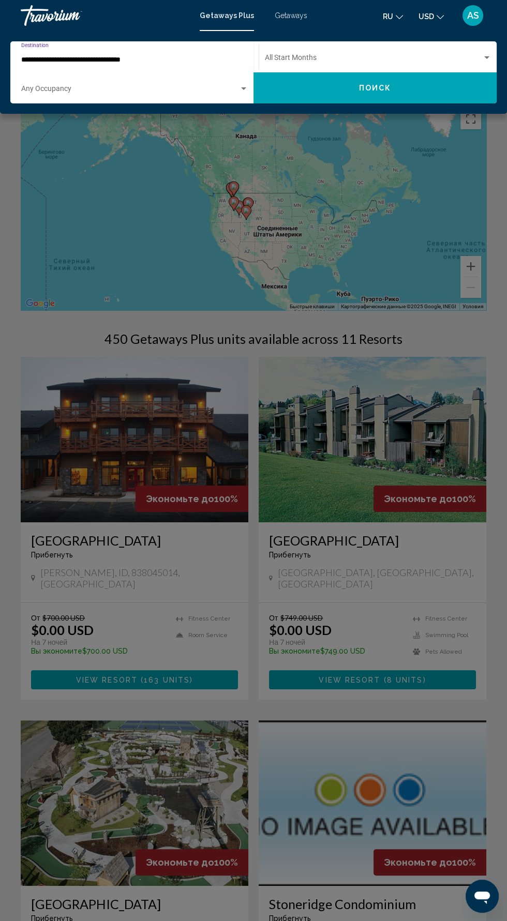
click at [212, 62] on input "**********" at bounding box center [129, 60] width 217 height 8
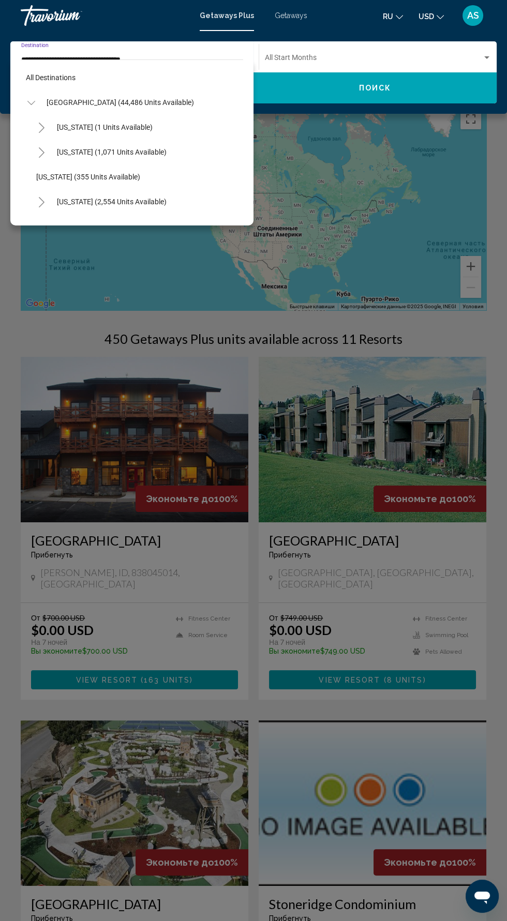
scroll to position [781, 0]
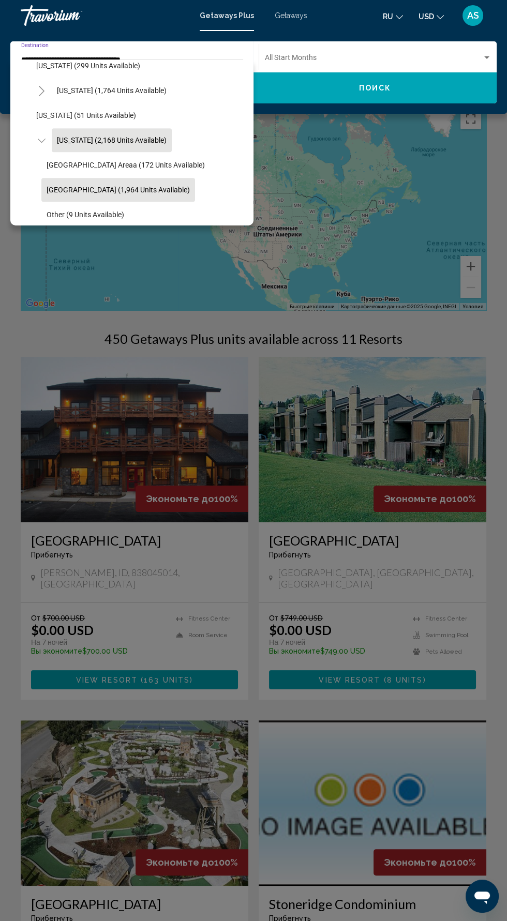
click at [178, 189] on span "Myrtle Beach Area (1,964 units available)" at bounding box center [118, 190] width 143 height 8
type input "**********"
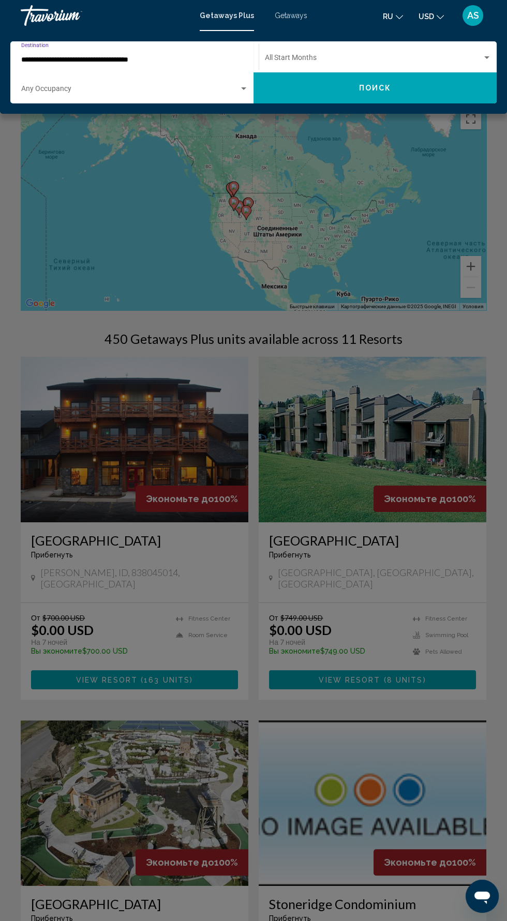
click at [464, 58] on span "Search widget" at bounding box center [373, 60] width 217 height 8
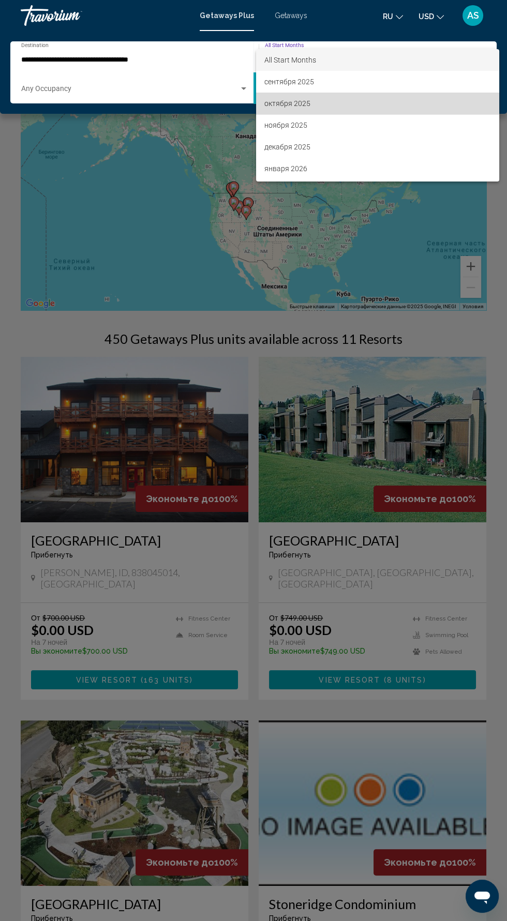
click at [317, 95] on span "октября 2025" at bounding box center [377, 104] width 227 height 22
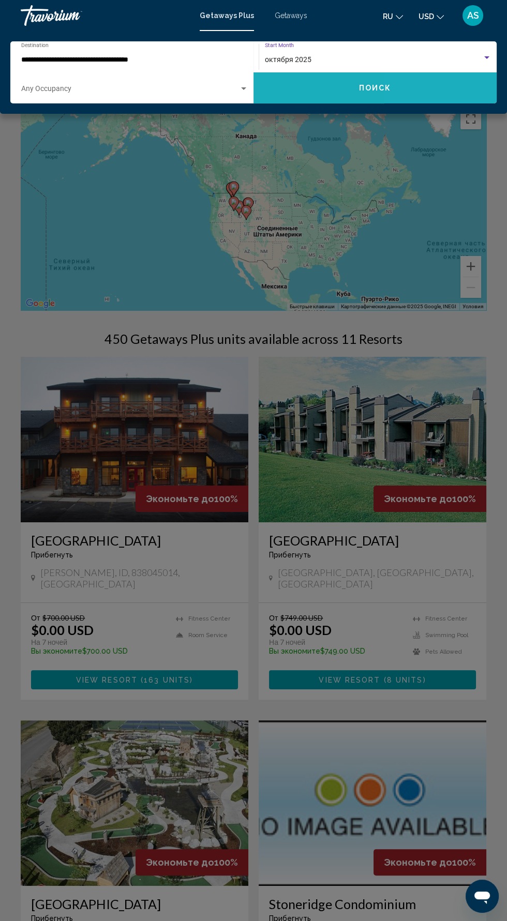
click at [408, 90] on button "Поиск" at bounding box center [374, 87] width 243 height 31
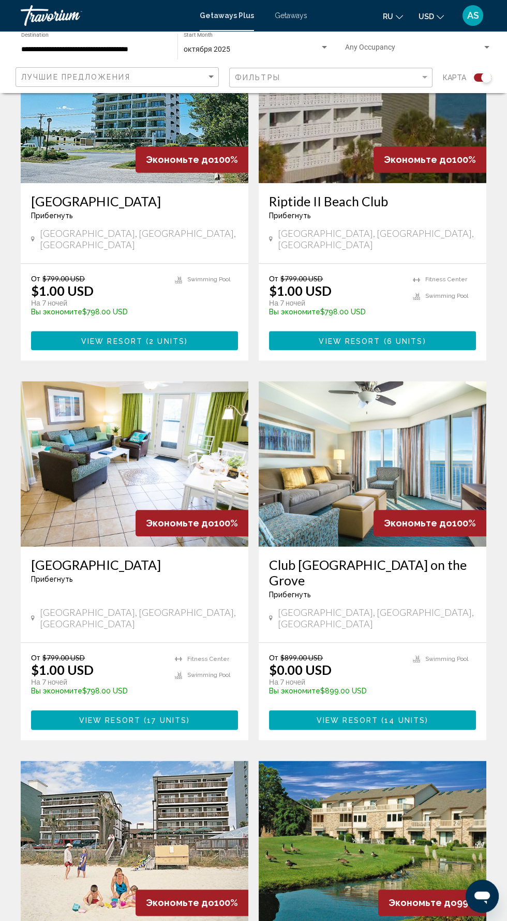
scroll to position [1450, 0]
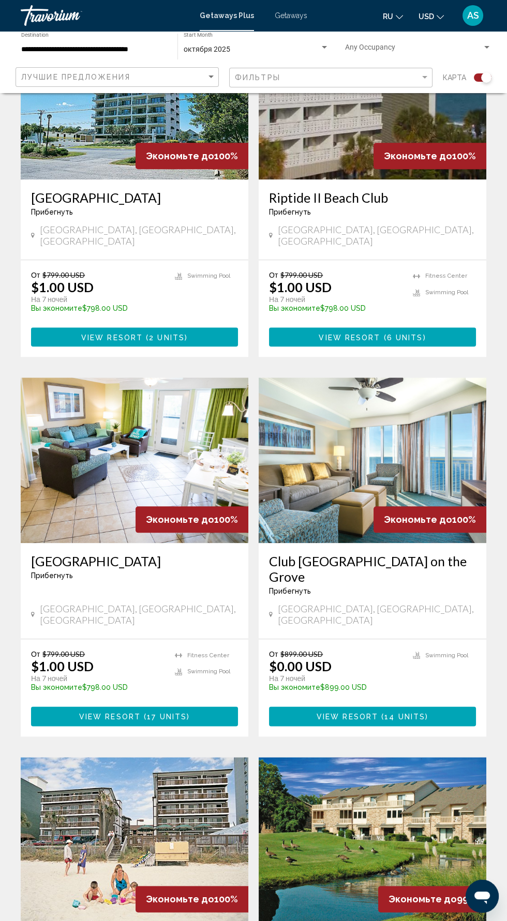
click at [386, 553] on h3 "Club Wyndham Towers on the Grove" at bounding box center [372, 568] width 207 height 31
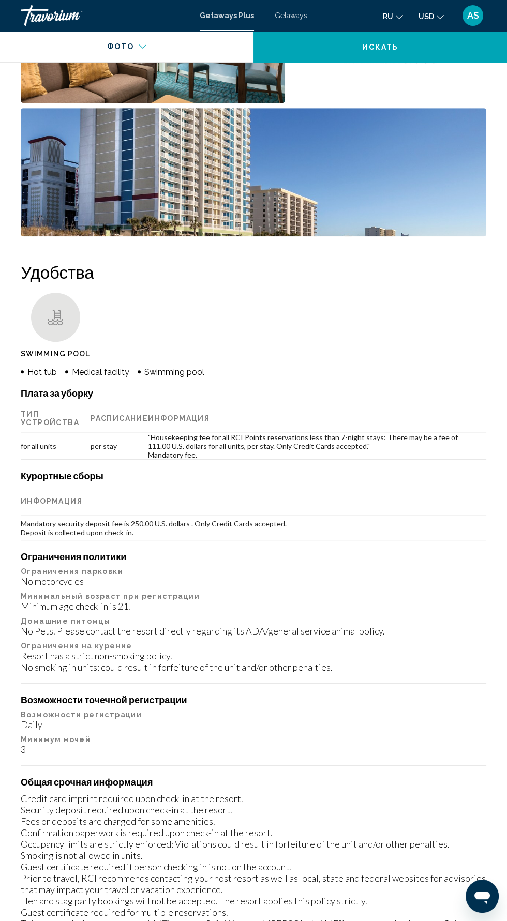
scroll to position [925, 0]
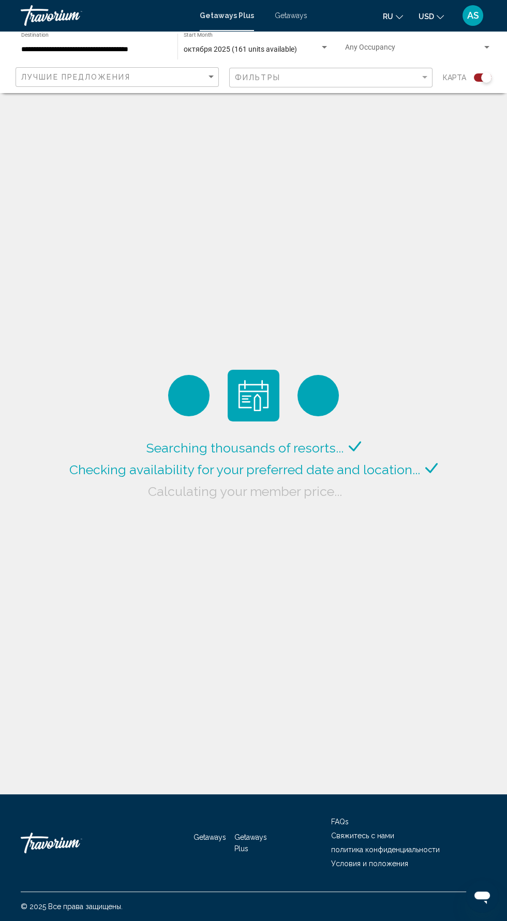
click at [158, 49] on input "**********" at bounding box center [94, 50] width 146 height 8
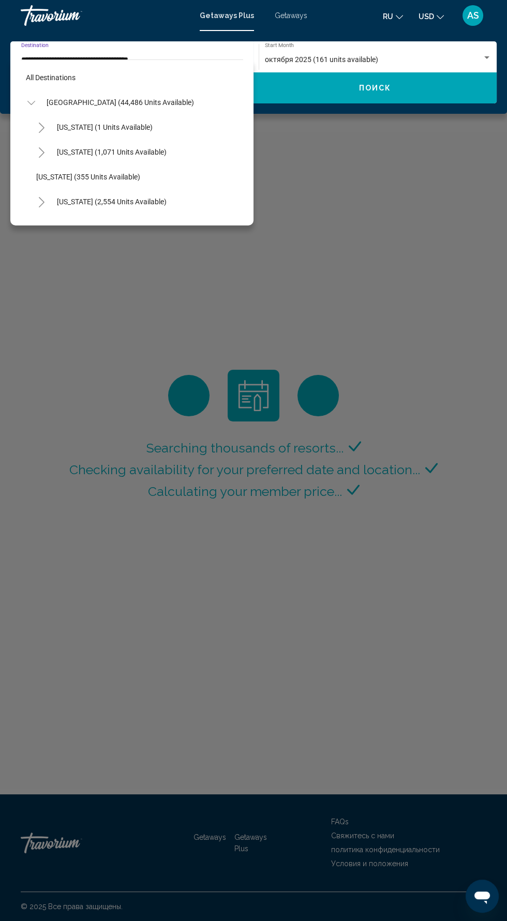
scroll to position [831, 0]
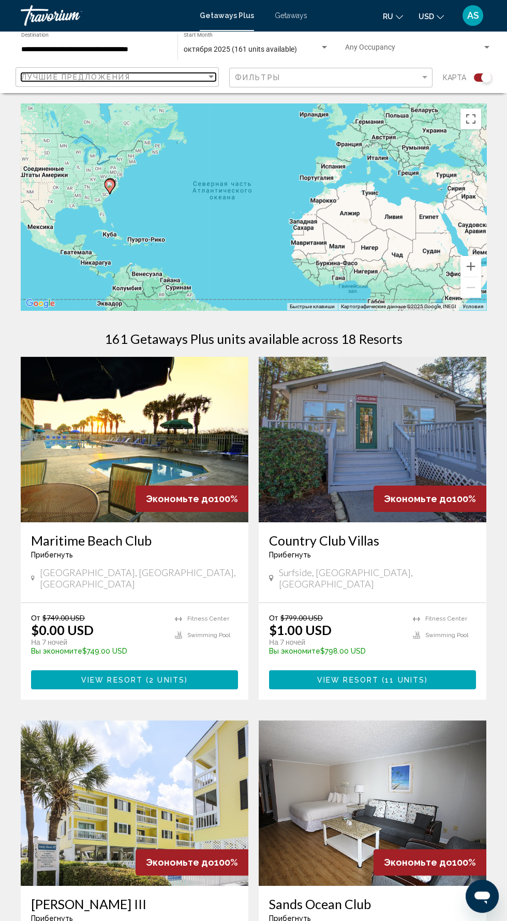
click at [180, 79] on div "Лучшие предложения" at bounding box center [113, 77] width 185 height 8
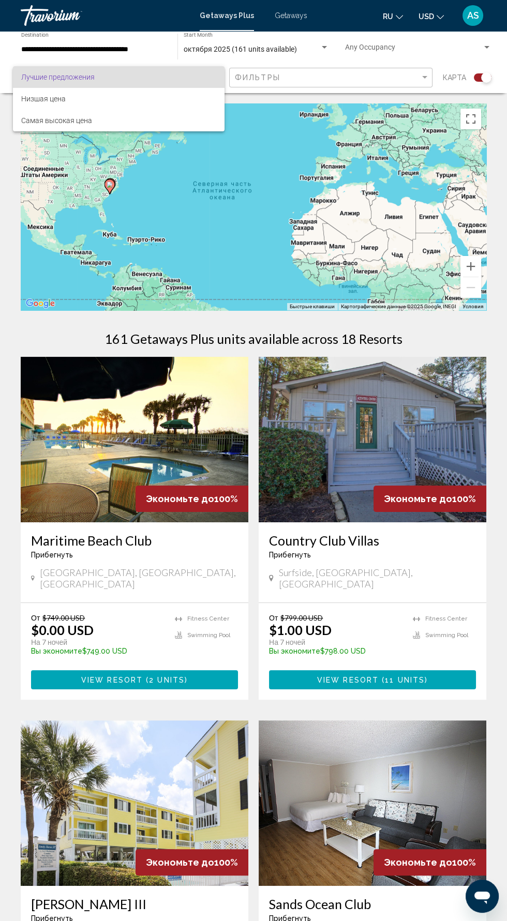
click at [411, 91] on div at bounding box center [253, 460] width 507 height 921
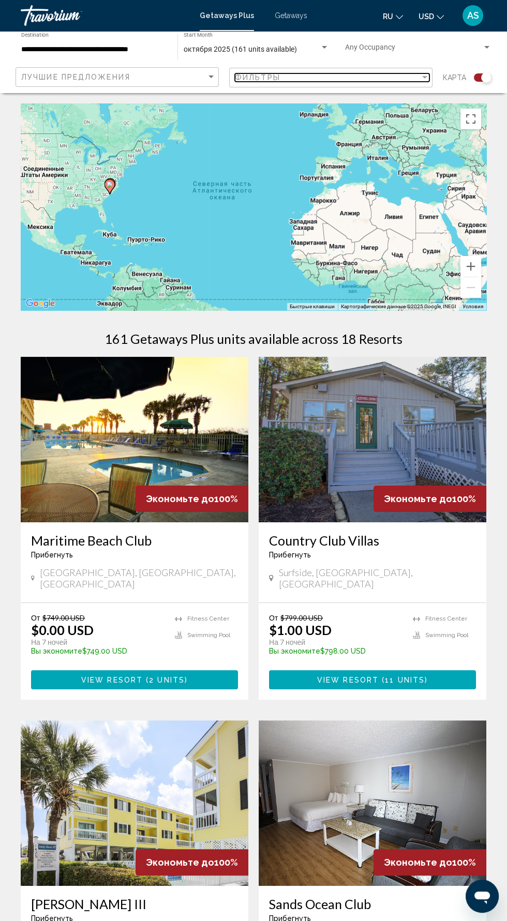
click at [425, 78] on div "Filter" at bounding box center [424, 77] width 5 height 3
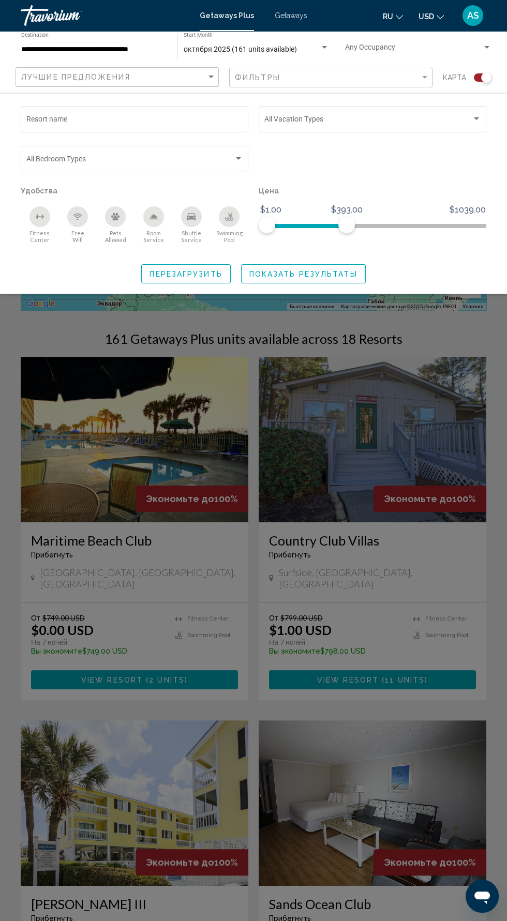
click at [298, 17] on span "Getaways" at bounding box center [291, 15] width 33 height 8
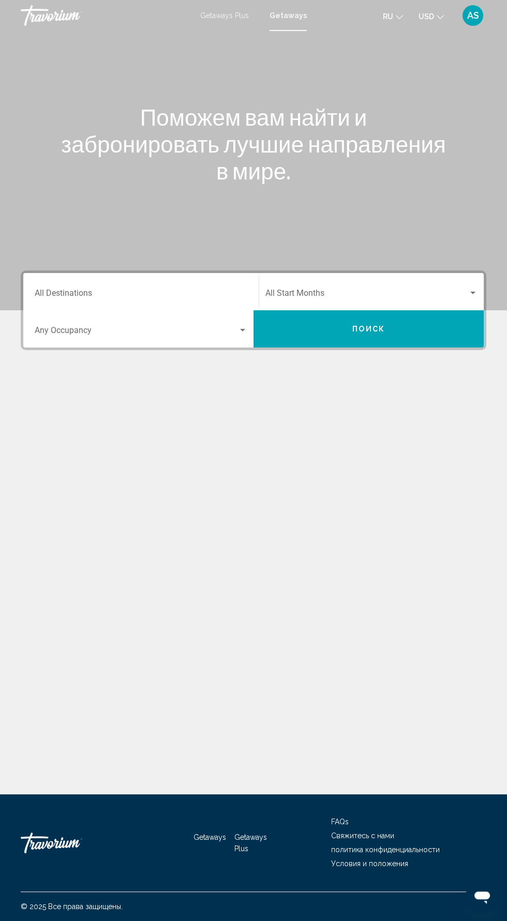
click at [224, 21] on div "Getaways Plus Getaways ru English Español Français Italiano Português русский U…" at bounding box center [253, 16] width 507 height 22
click at [224, 18] on span "Getaways Plus" at bounding box center [224, 15] width 49 height 8
click at [218, 335] on span "Search widget" at bounding box center [136, 332] width 203 height 9
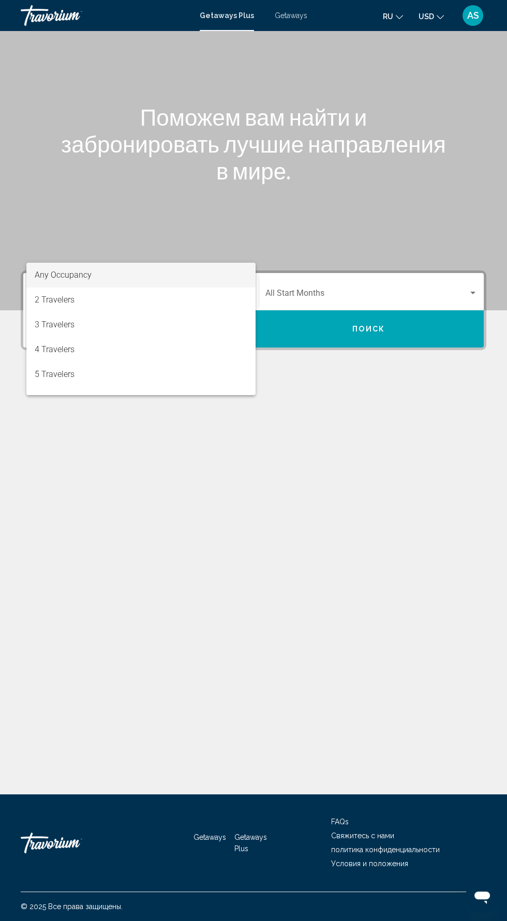
scroll to position [73, 0]
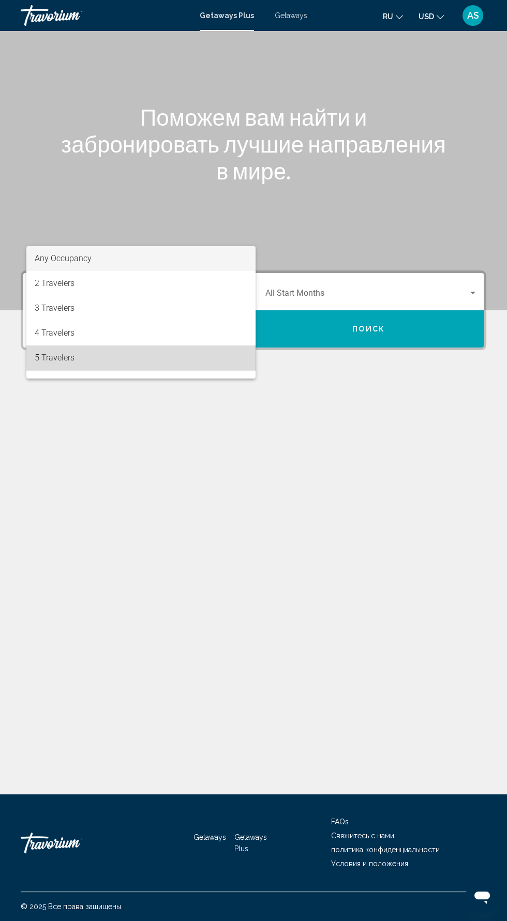
click at [155, 357] on span "5 Travelers" at bounding box center [141, 357] width 213 height 25
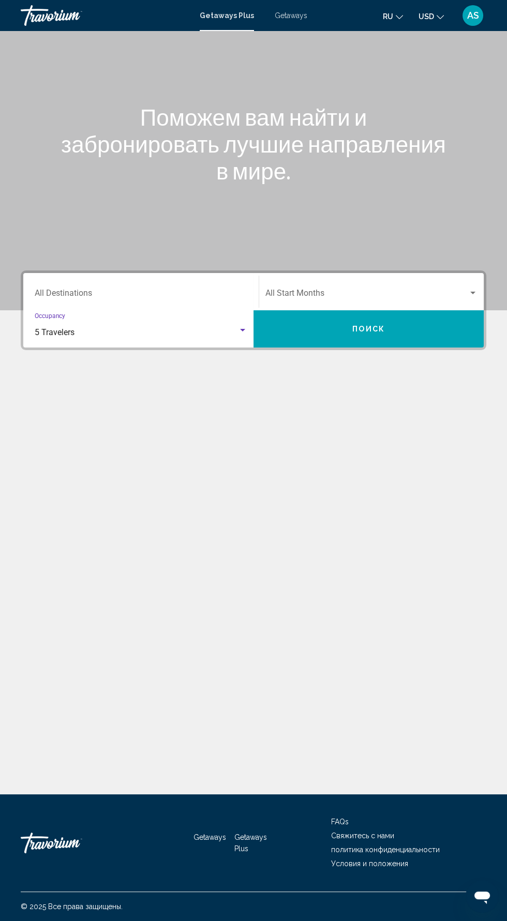
click at [198, 291] on input "Destination All Destinations" at bounding box center [141, 295] width 213 height 9
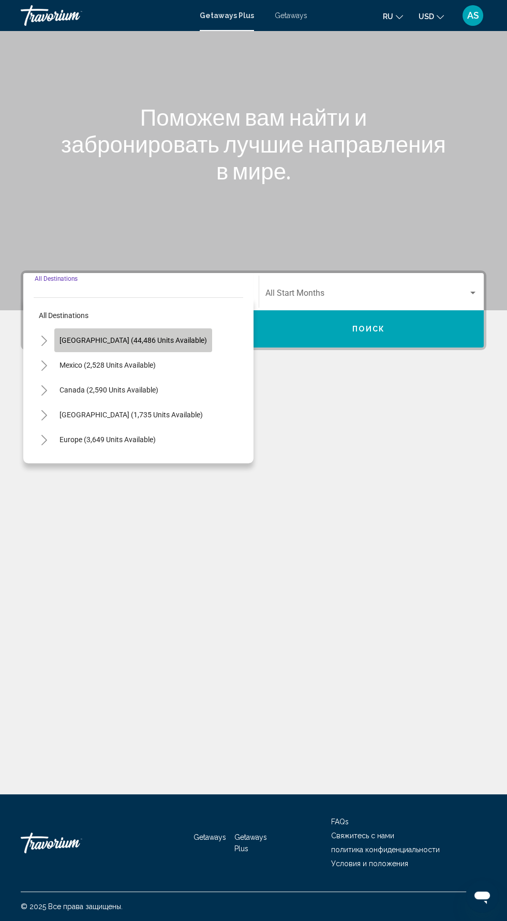
click at [181, 328] on button "United States (44,486 units available)" at bounding box center [133, 340] width 158 height 24
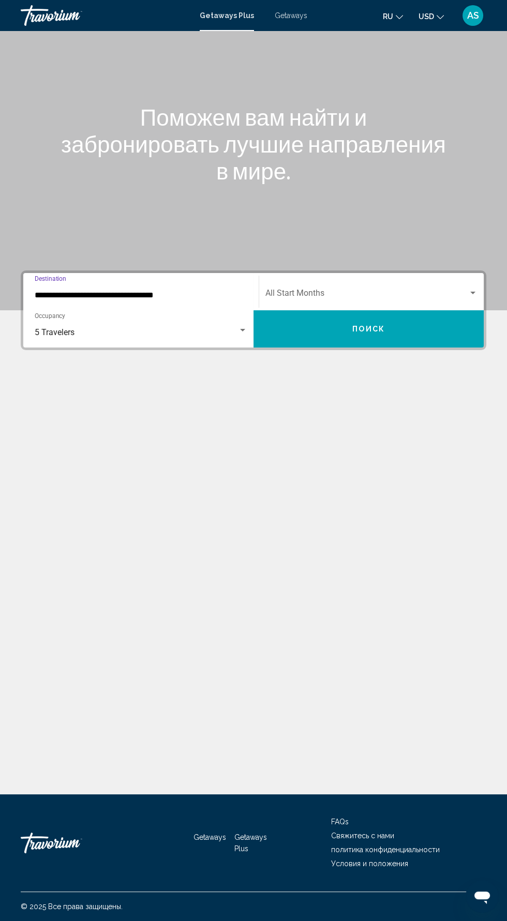
click at [204, 291] on input "**********" at bounding box center [141, 295] width 213 height 9
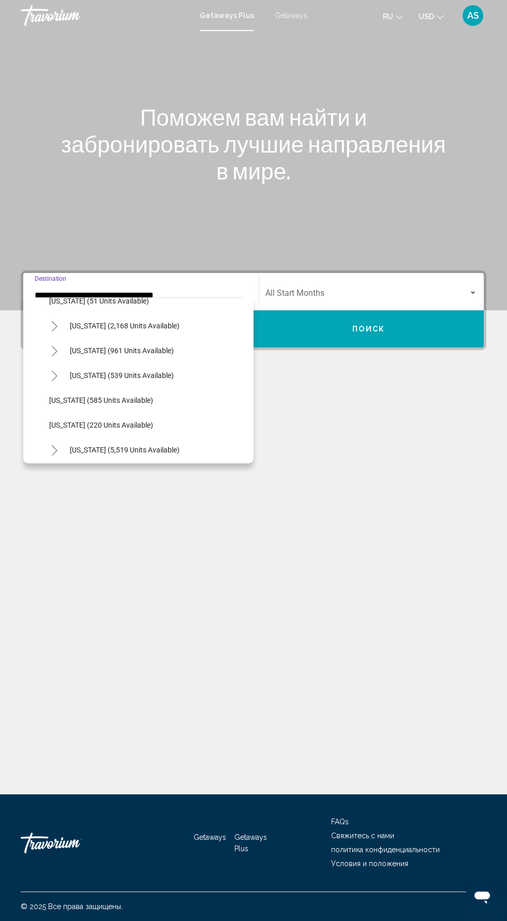
scroll to position [827, 0]
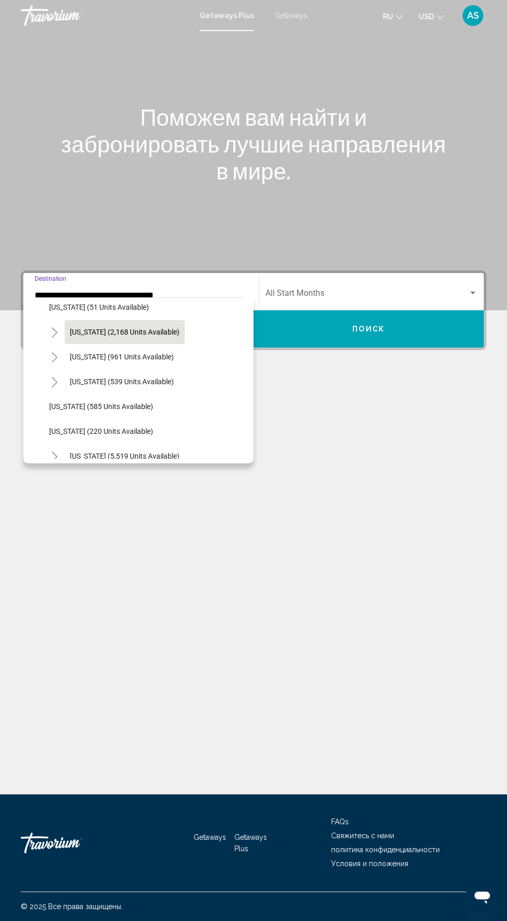
click at [179, 328] on span "South Carolina (2,168 units available)" at bounding box center [125, 332] width 110 height 8
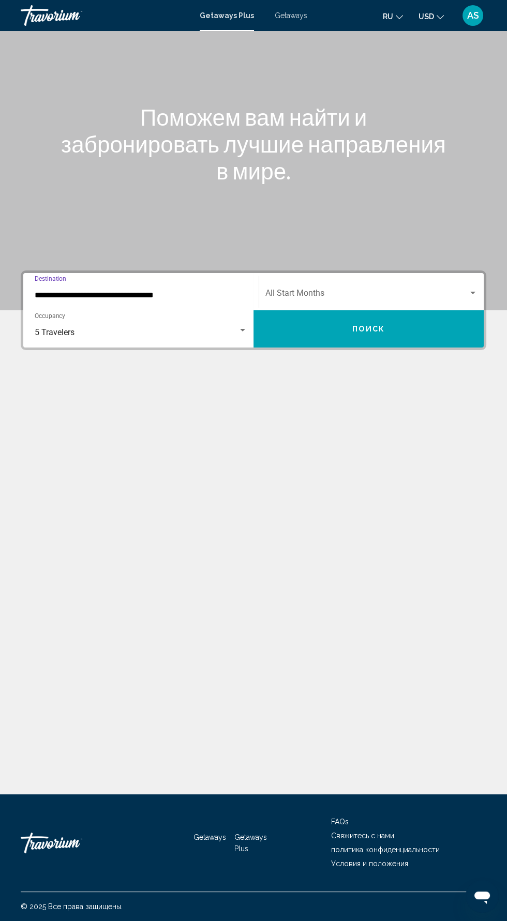
scroll to position [73, 0]
click at [212, 291] on input "**********" at bounding box center [141, 295] width 213 height 9
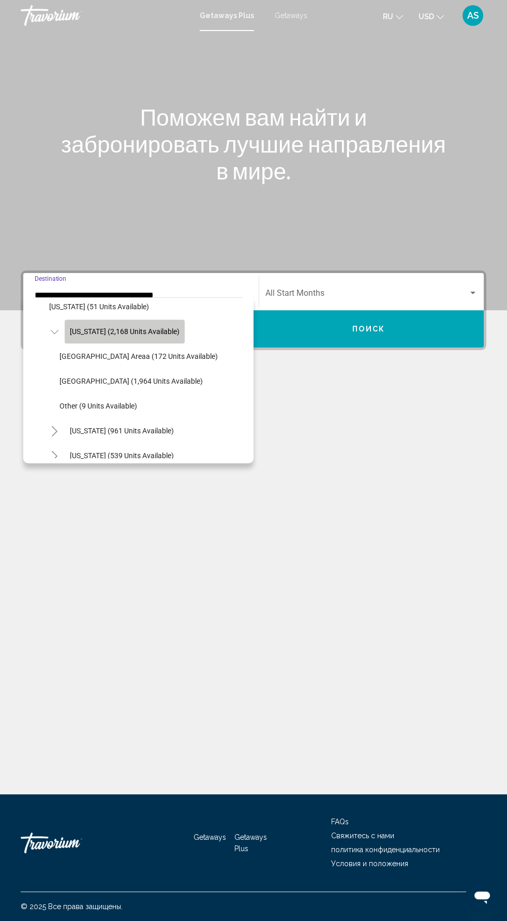
scroll to position [833, 0]
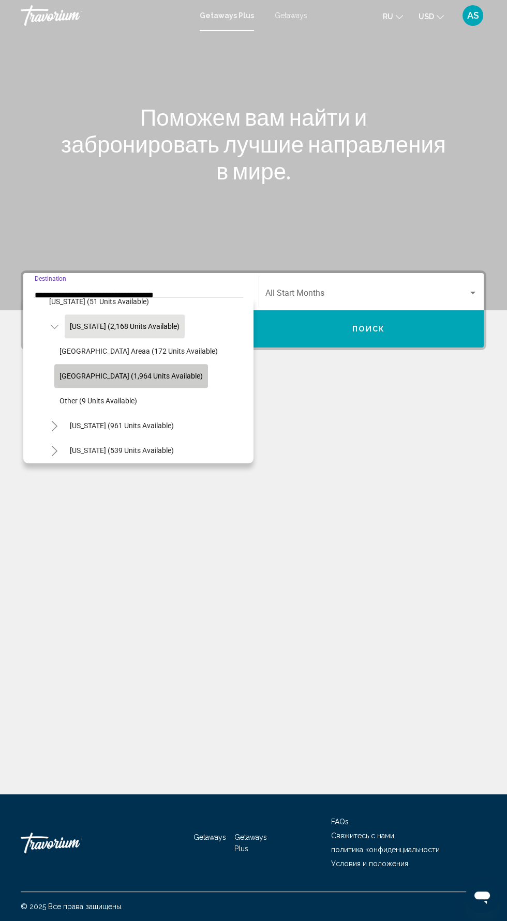
click at [186, 377] on span "Myrtle Beach Area (1,964 units available)" at bounding box center [130, 376] width 143 height 8
type input "**********"
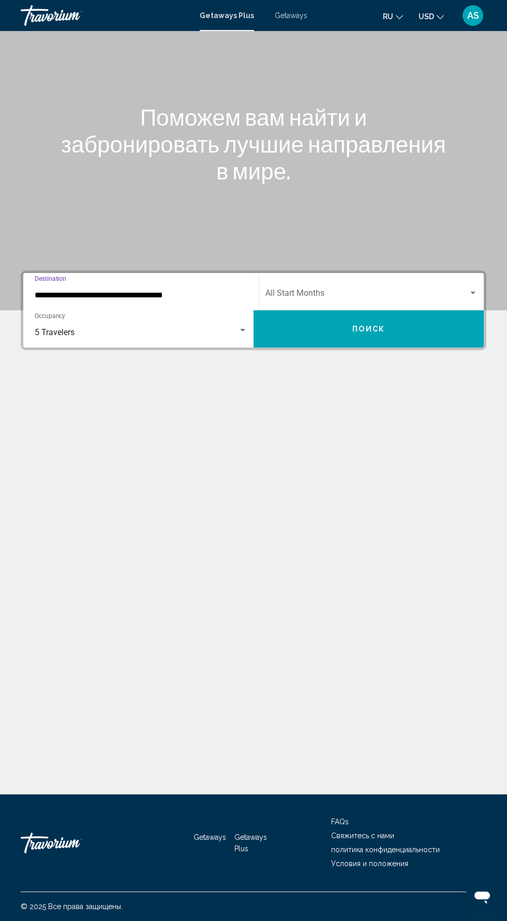
scroll to position [73, 0]
click at [439, 291] on span "Search widget" at bounding box center [366, 295] width 203 height 9
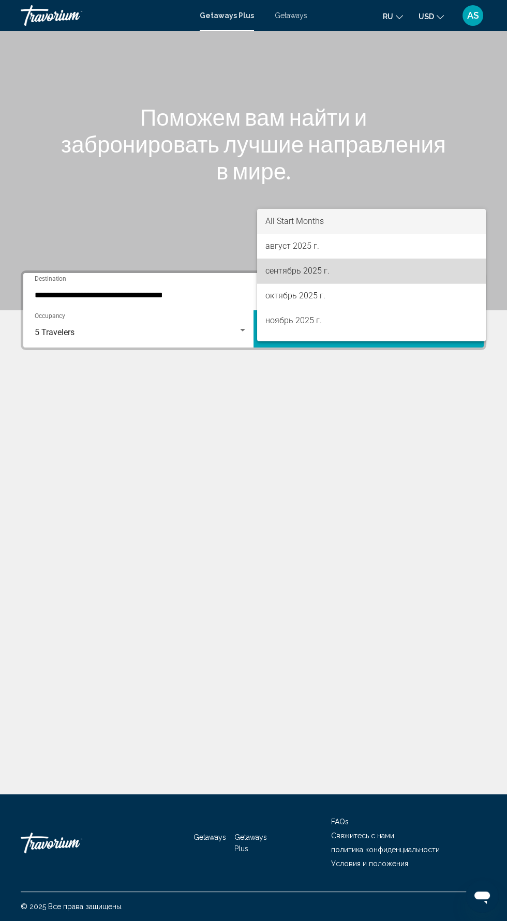
click at [333, 266] on span "сентябрь 2025 г." at bounding box center [371, 271] width 212 height 25
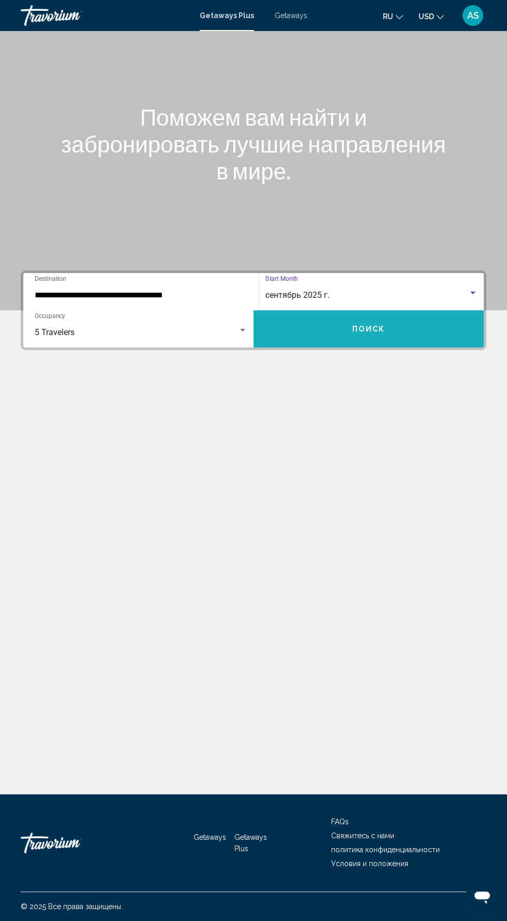
click at [358, 310] on button "Поиск" at bounding box center [368, 328] width 230 height 37
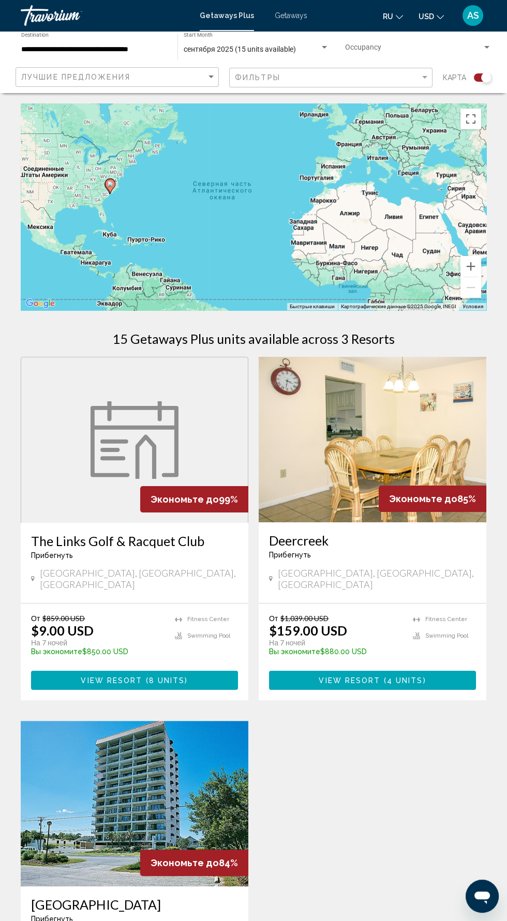
click at [178, 536] on h3 "The Links Golf & Racquet Club" at bounding box center [134, 541] width 207 height 16
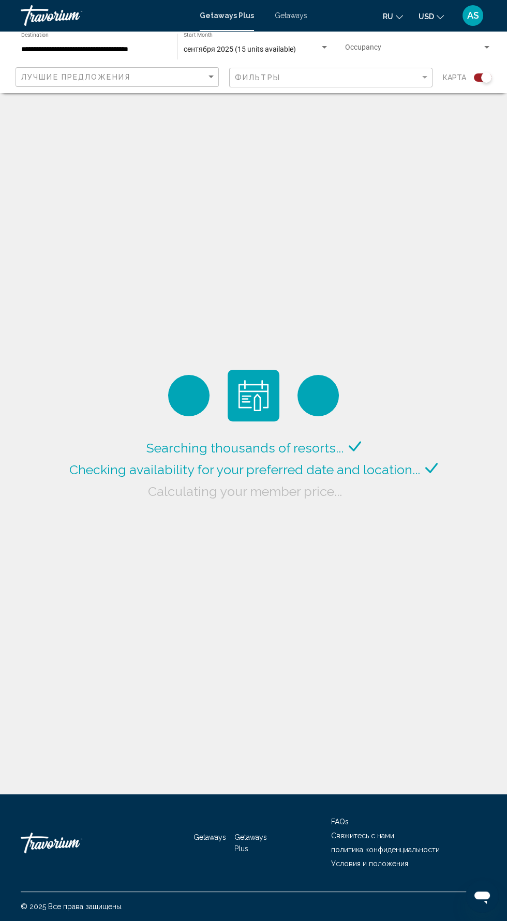
click at [469, 48] on span "Search widget" at bounding box center [413, 50] width 137 height 8
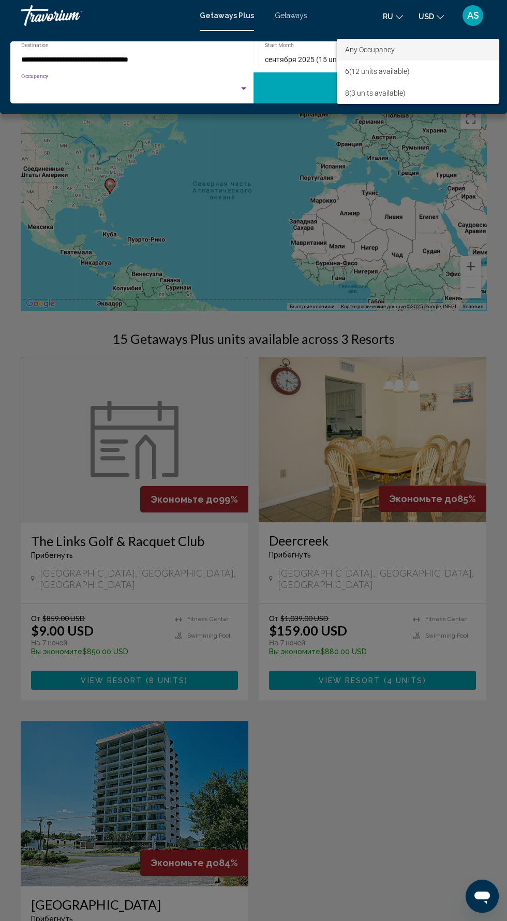
click at [203, 98] on div at bounding box center [253, 460] width 507 height 921
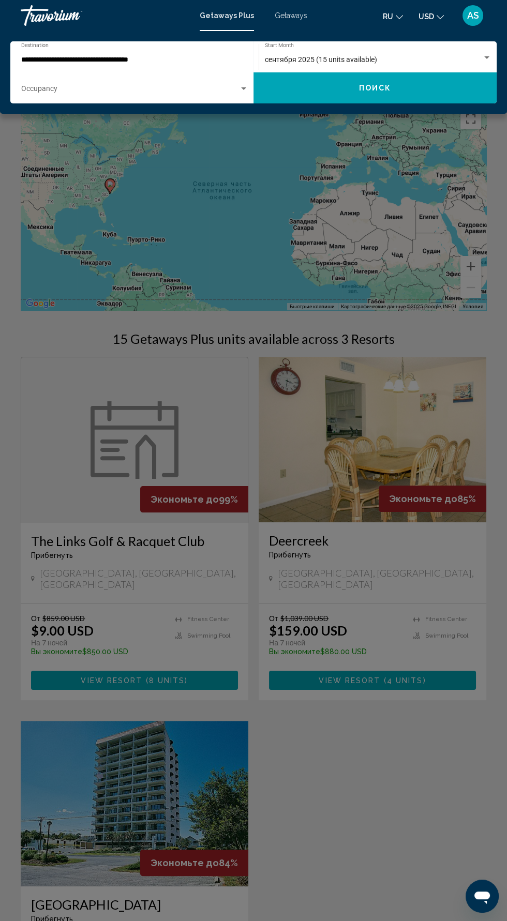
click at [225, 93] on span "Search widget" at bounding box center [130, 91] width 218 height 8
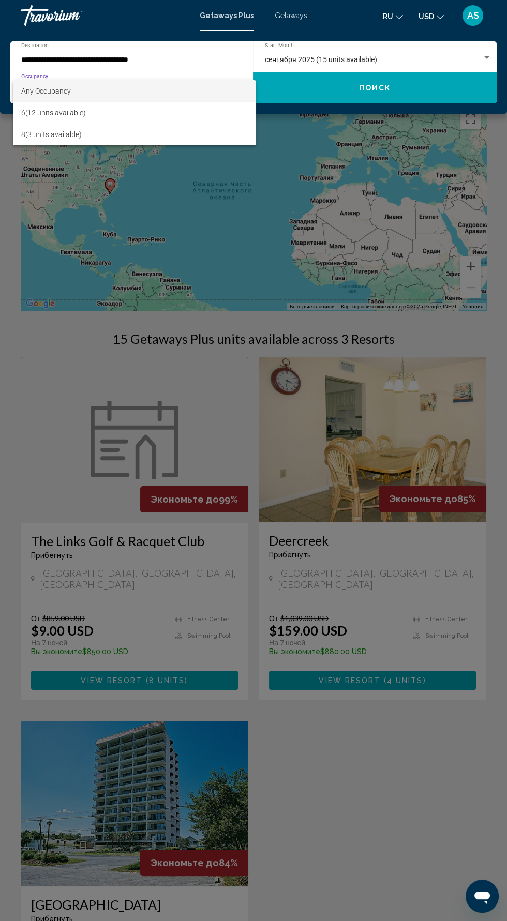
click at [429, 92] on div at bounding box center [253, 460] width 507 height 921
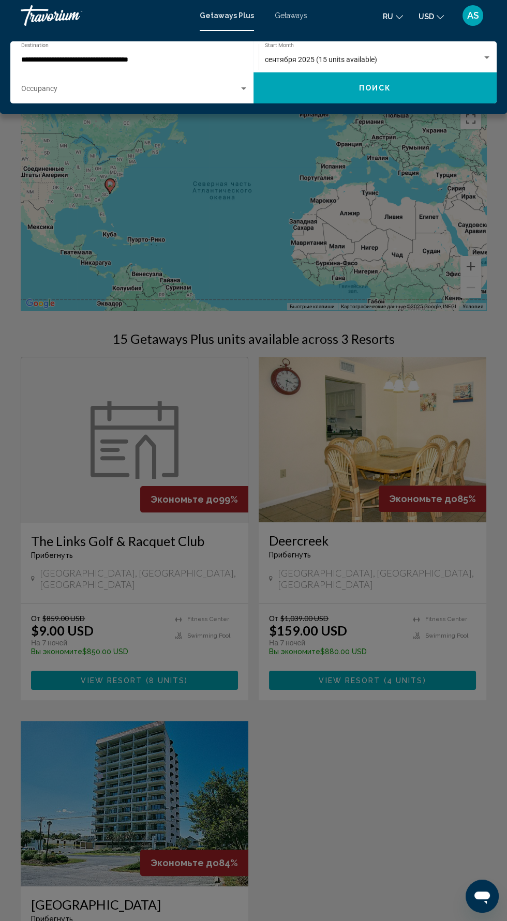
click at [467, 63] on div "сентября 2025 (15 units available)" at bounding box center [373, 60] width 217 height 8
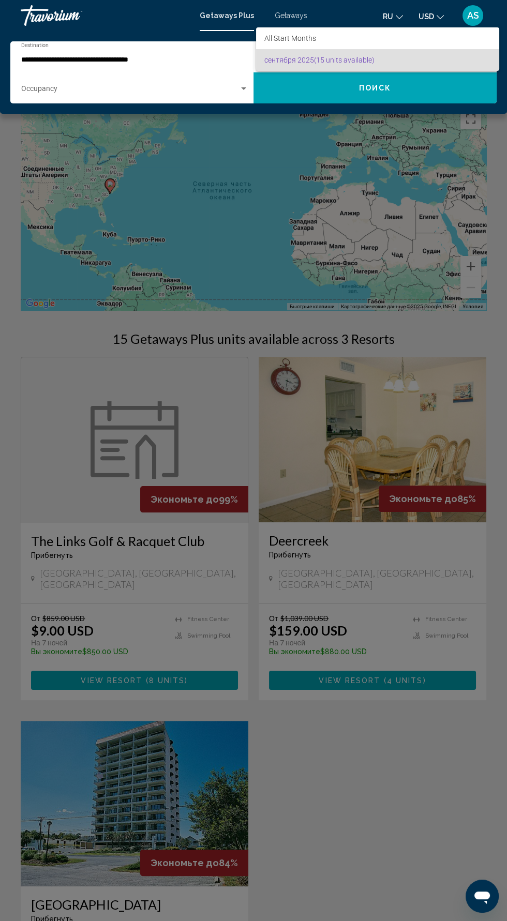
click at [220, 64] on div at bounding box center [253, 460] width 507 height 921
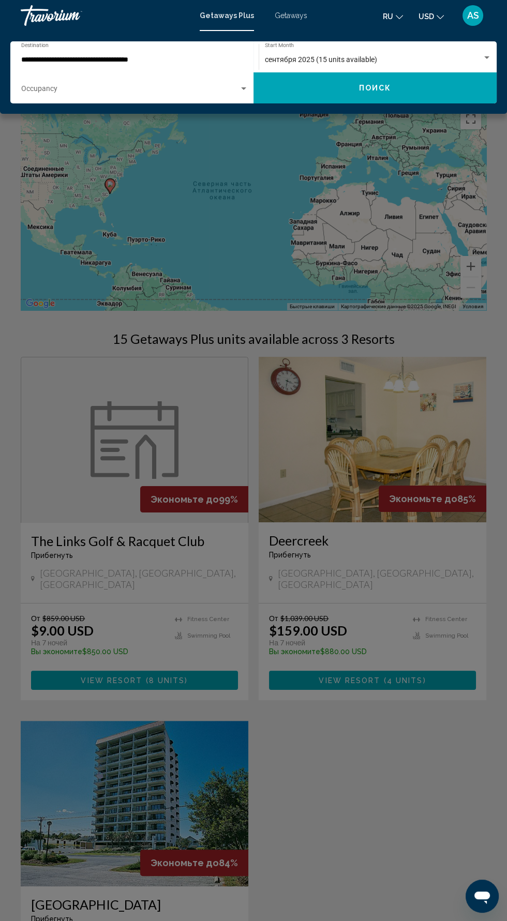
click at [212, 59] on input "**********" at bounding box center [129, 60] width 217 height 8
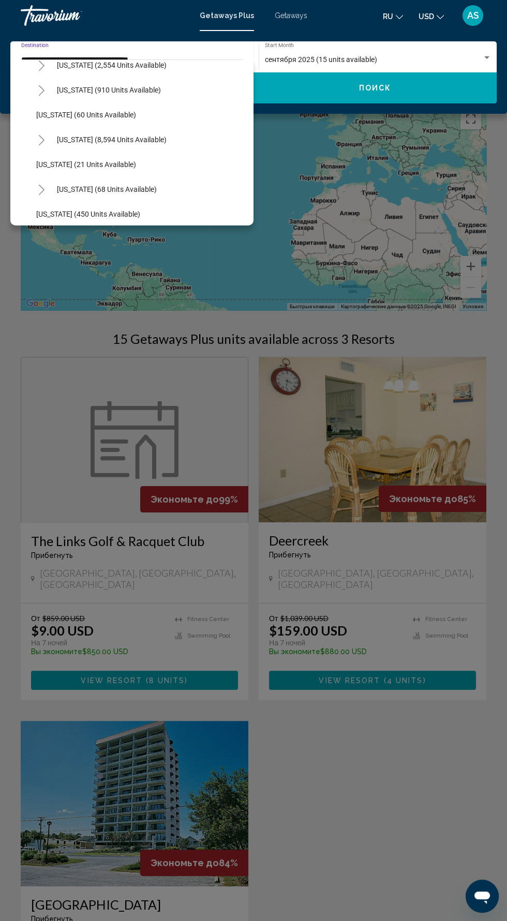
scroll to position [138, 0]
click at [162, 156] on li "Georgia (21 units available)" at bounding box center [137, 163] width 212 height 25
click at [154, 142] on button "Florida (8,594 units available)" at bounding box center [112, 139] width 120 height 24
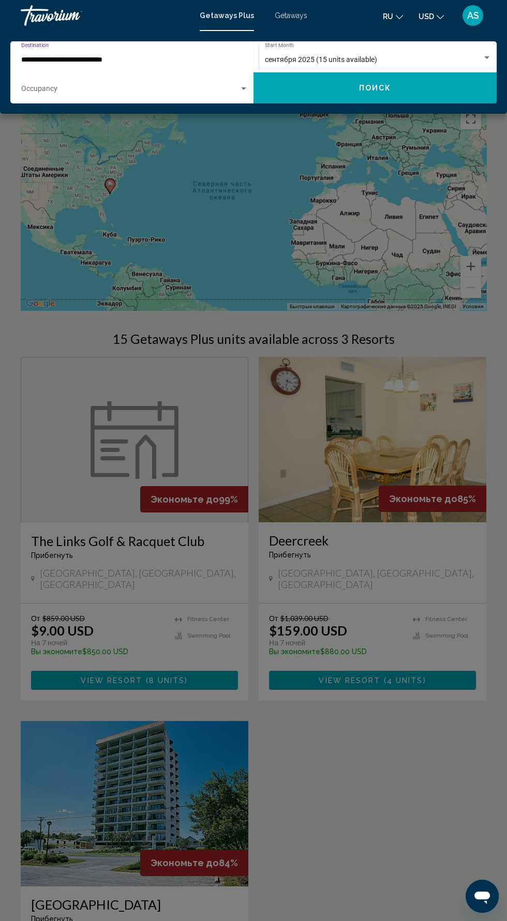
click at [214, 59] on input "**********" at bounding box center [129, 60] width 217 height 8
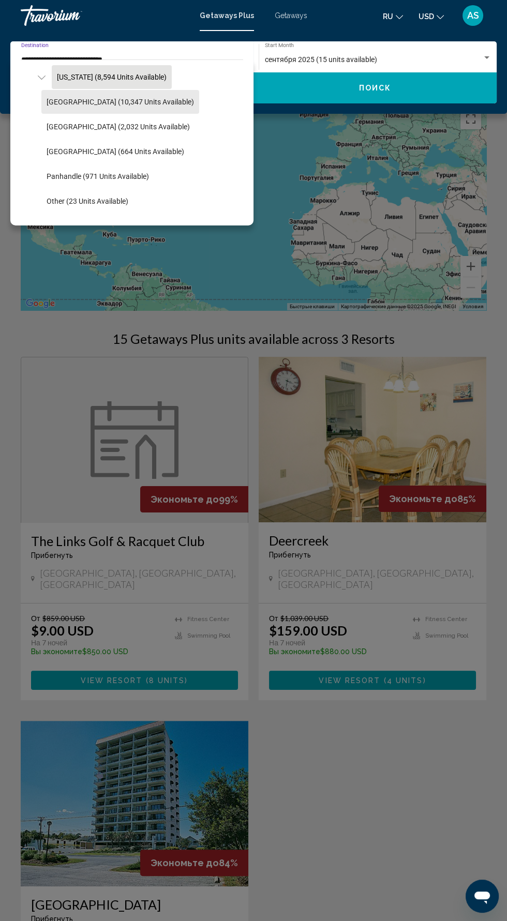
scroll to position [213, 0]
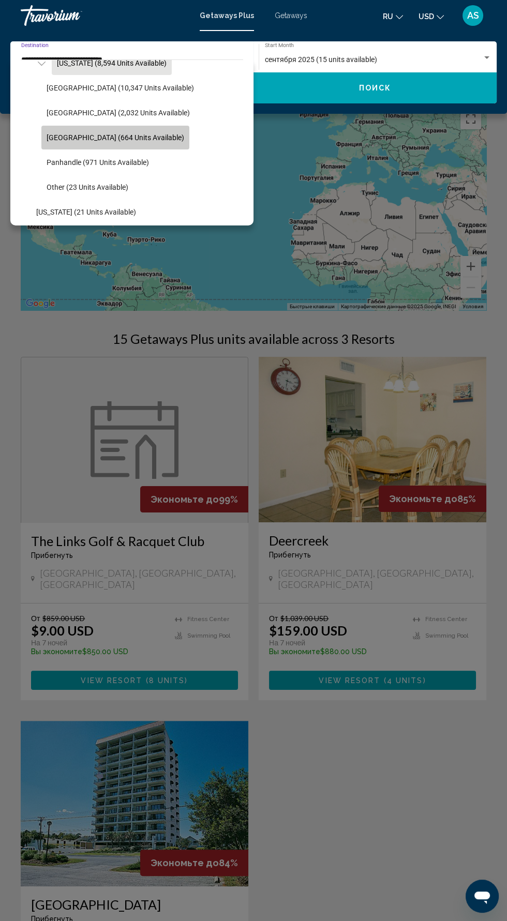
click at [156, 141] on button "West Coast (664 units available)" at bounding box center [115, 138] width 148 height 24
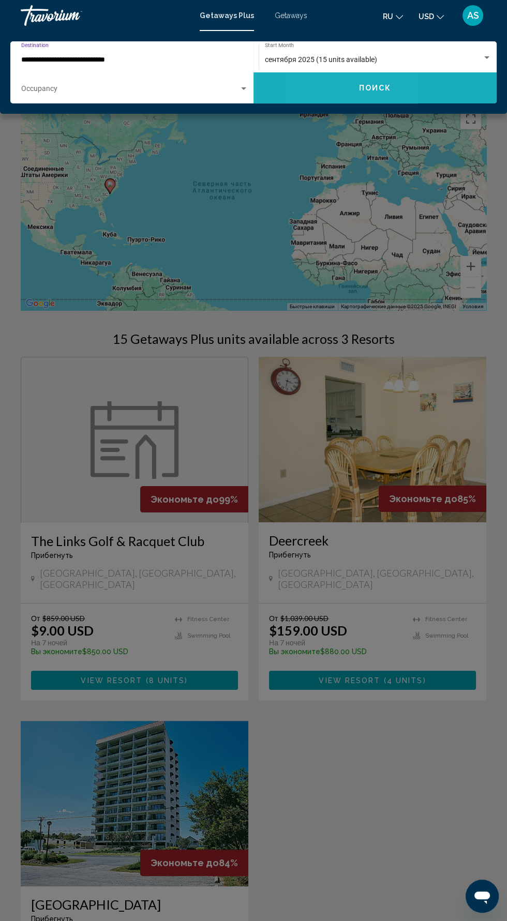
click at [326, 92] on button "Поиск" at bounding box center [374, 87] width 243 height 31
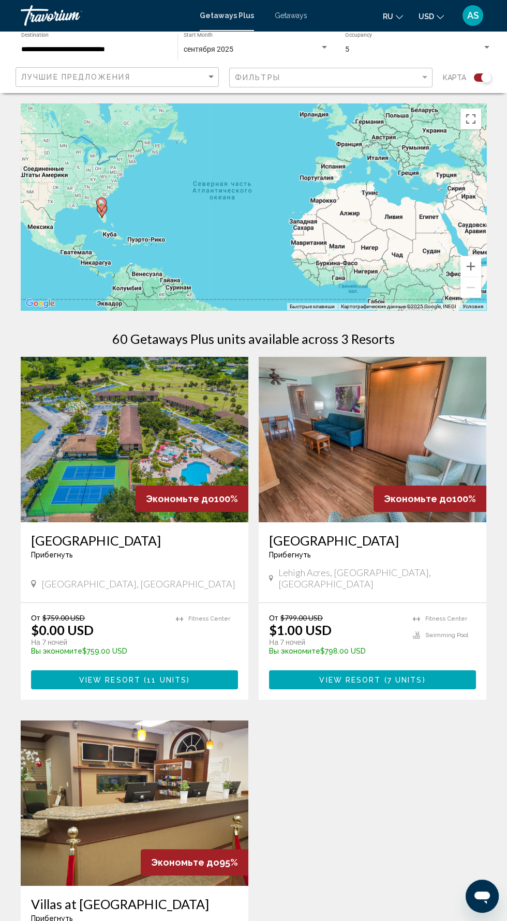
click at [68, 49] on input "**********" at bounding box center [94, 50] width 146 height 8
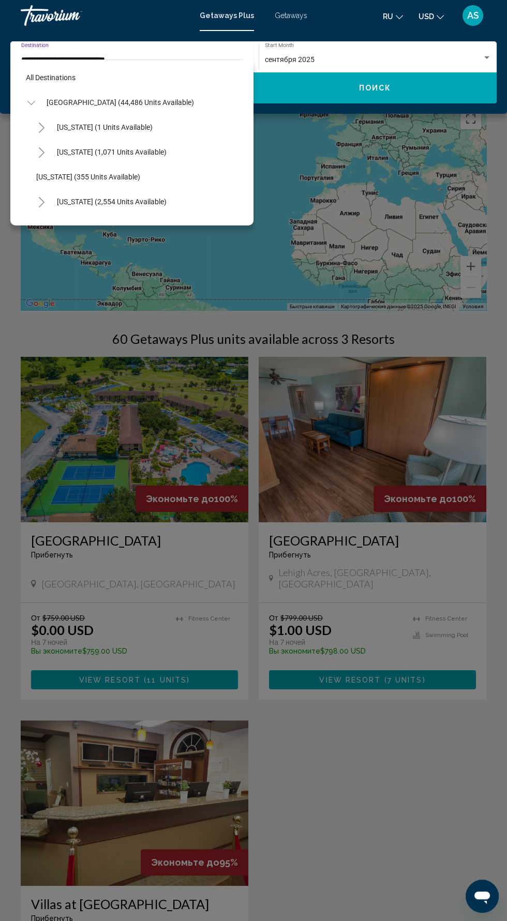
scroll to position [210, 0]
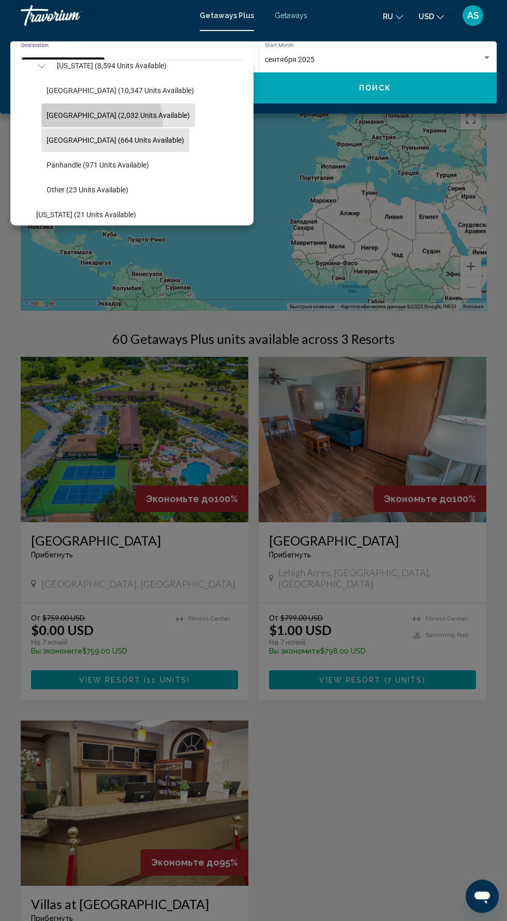
click at [57, 126] on button "East Coast (2,032 units available)" at bounding box center [118, 115] width 154 height 24
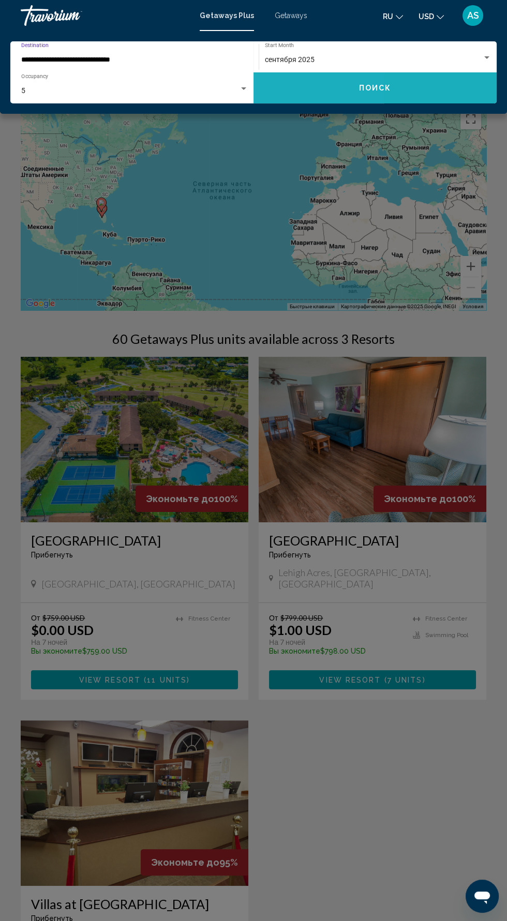
click at [309, 87] on button "Поиск" at bounding box center [374, 87] width 243 height 31
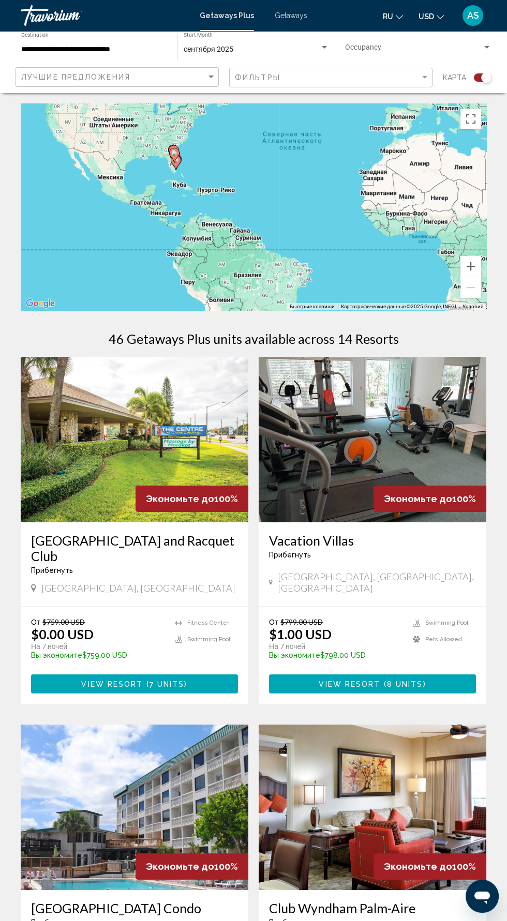
click at [478, 250] on div "Чтобы активировать перетаскивание с помощью клавиатуры, нажмите Alt + Ввод. Пос…" at bounding box center [253, 206] width 465 height 207
click at [483, 261] on div "Чтобы активировать перетаскивание с помощью клавиатуры, нажмите Alt + Ввод. Пос…" at bounding box center [253, 206] width 465 height 207
click at [480, 267] on button "Увеличить" at bounding box center [470, 266] width 21 height 21
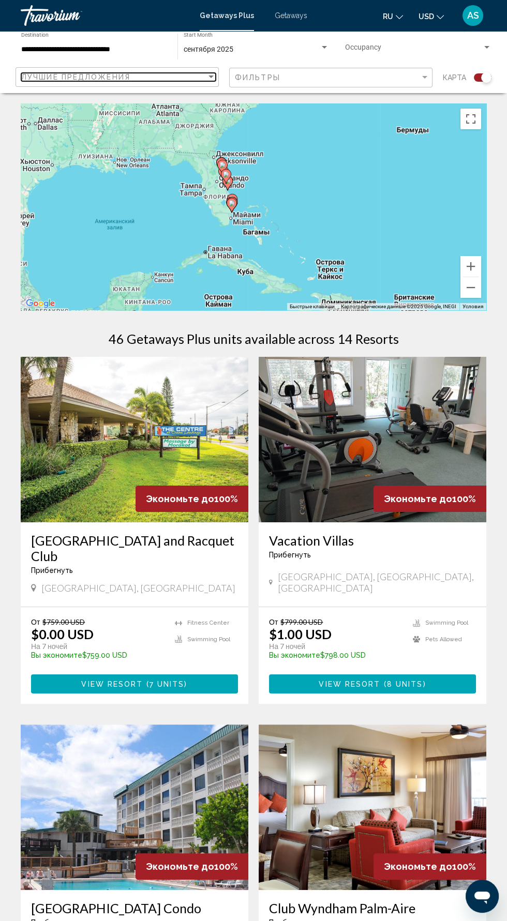
click at [53, 77] on span "Лучшие предложения" at bounding box center [75, 77] width 109 height 8
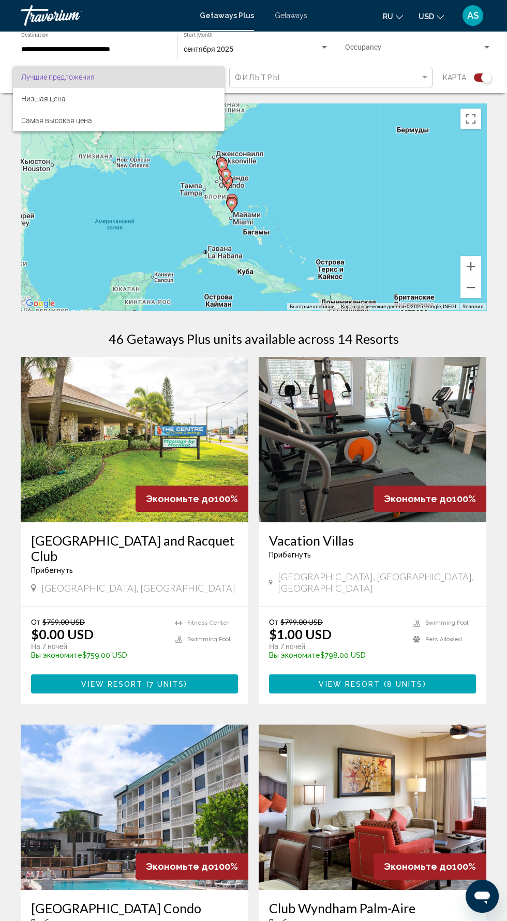
click at [29, 52] on div at bounding box center [253, 460] width 507 height 921
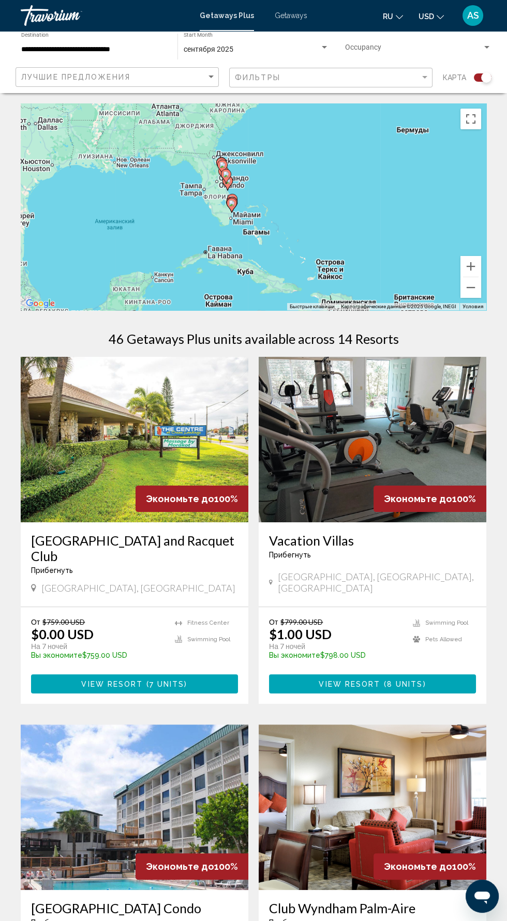
click at [31, 48] on input "**********" at bounding box center [94, 50] width 146 height 8
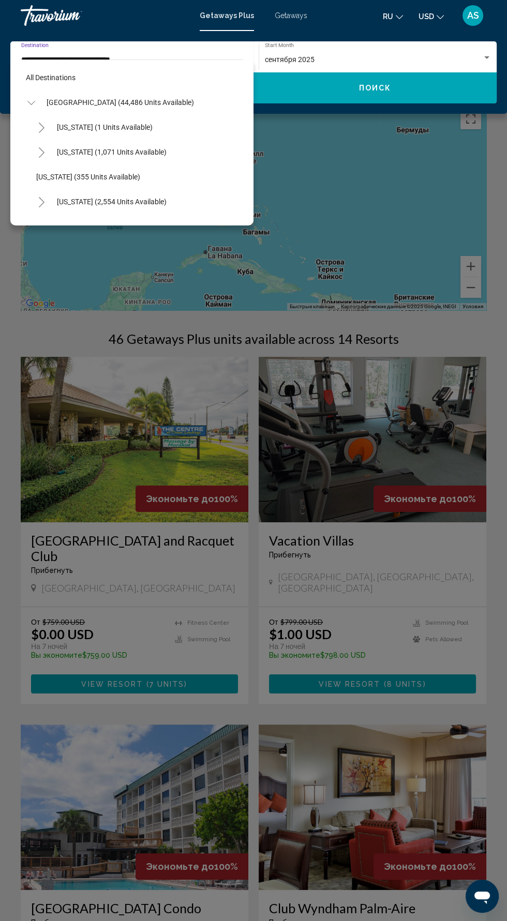
scroll to position [186, 0]
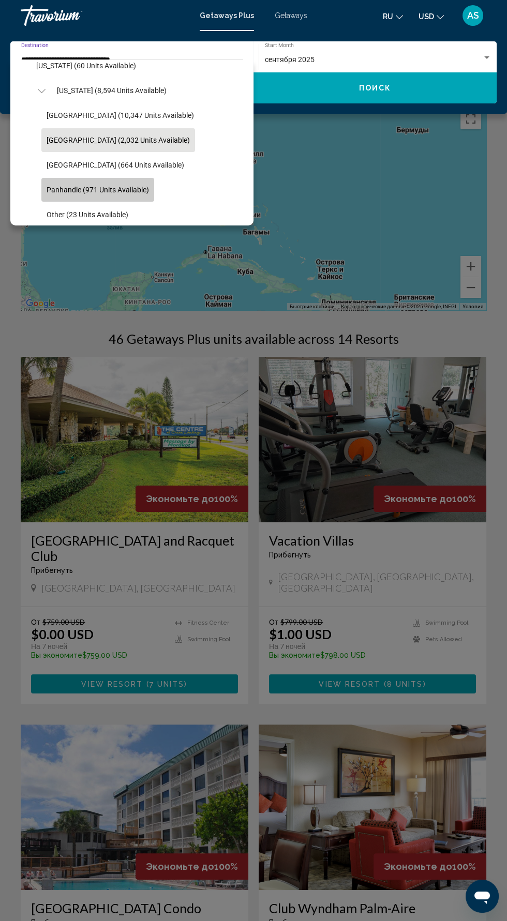
click at [50, 186] on span "Panhandle (971 units available)" at bounding box center [98, 190] width 102 height 8
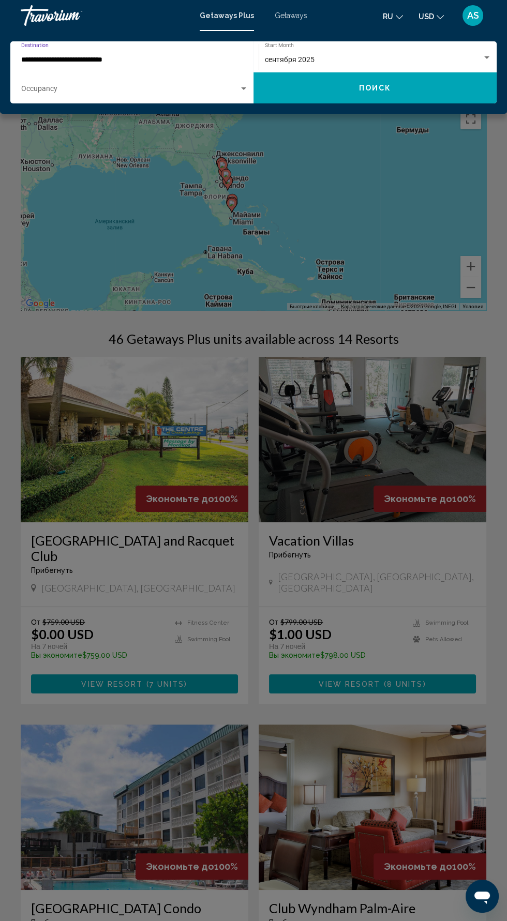
click at [294, 90] on button "Поиск" at bounding box center [374, 87] width 243 height 31
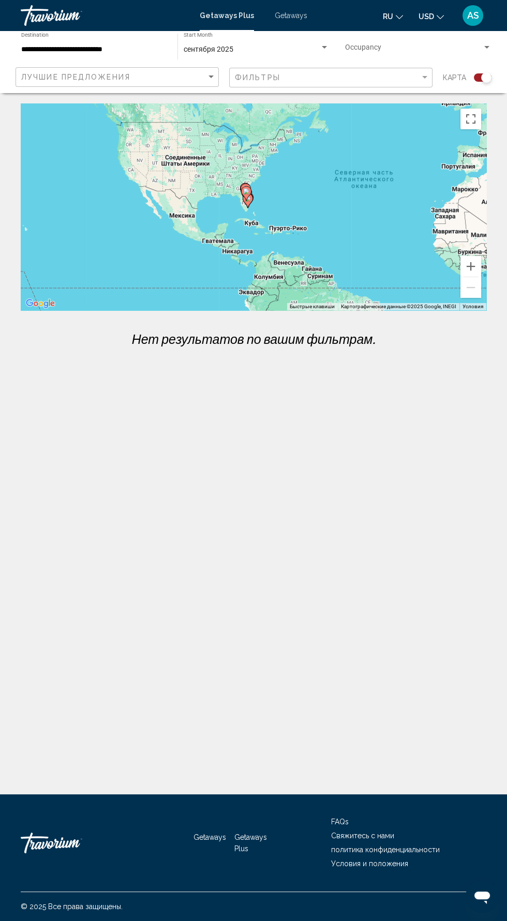
click at [51, 48] on input "**********" at bounding box center [94, 50] width 146 height 8
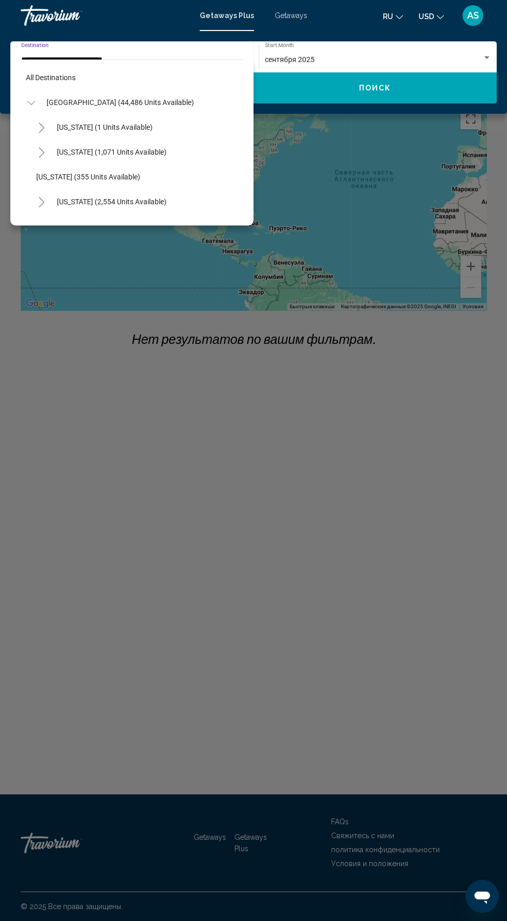
scroll to position [235, 0]
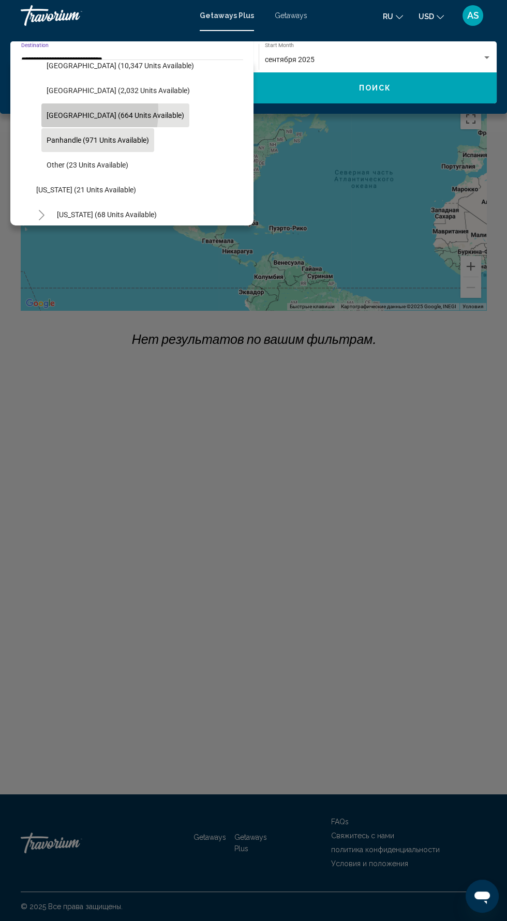
click at [51, 111] on span "West Coast (664 units available)" at bounding box center [116, 115] width 138 height 8
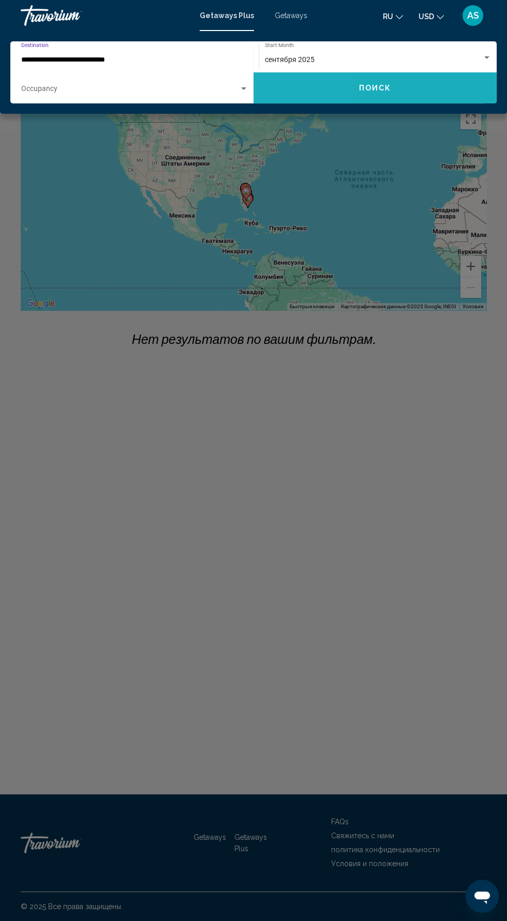
click at [294, 80] on button "Поиск" at bounding box center [374, 87] width 243 height 31
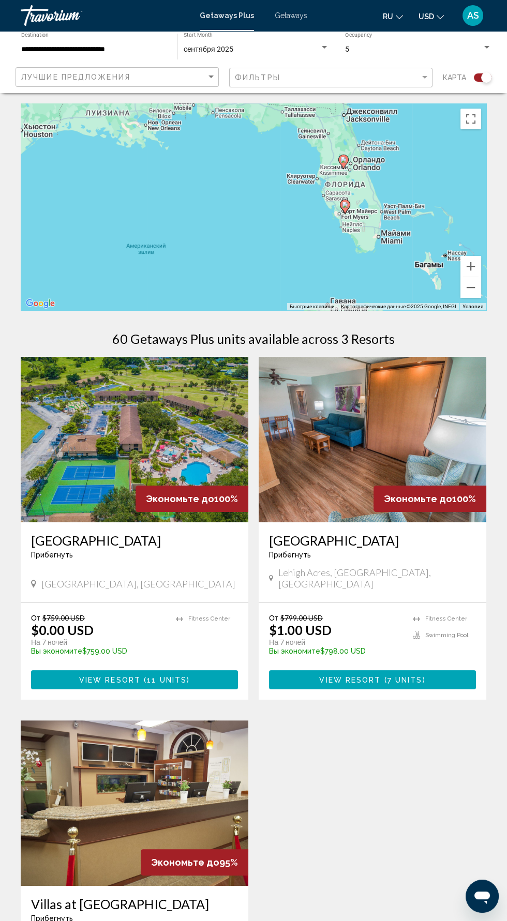
click at [50, 49] on input "**********" at bounding box center [94, 50] width 146 height 8
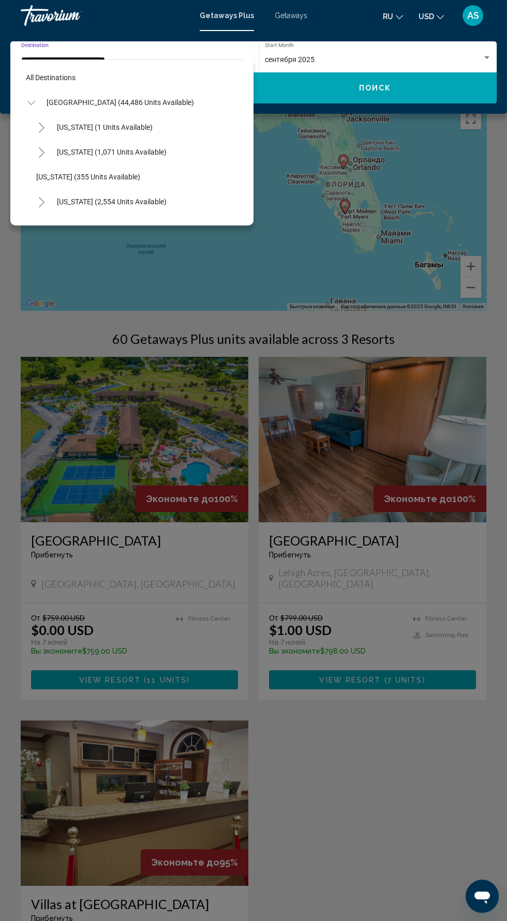
scroll to position [210, 0]
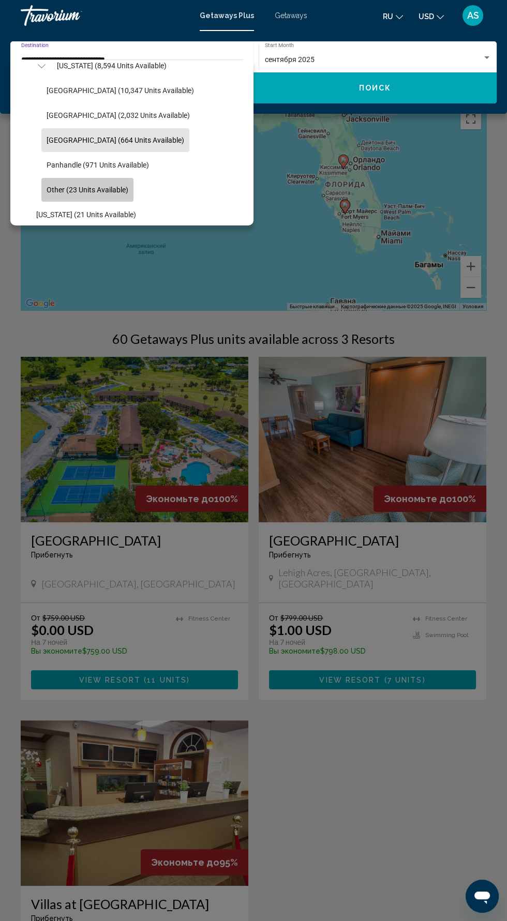
click at [51, 191] on span "Other (23 units available)" at bounding box center [88, 190] width 82 height 8
type input "**********"
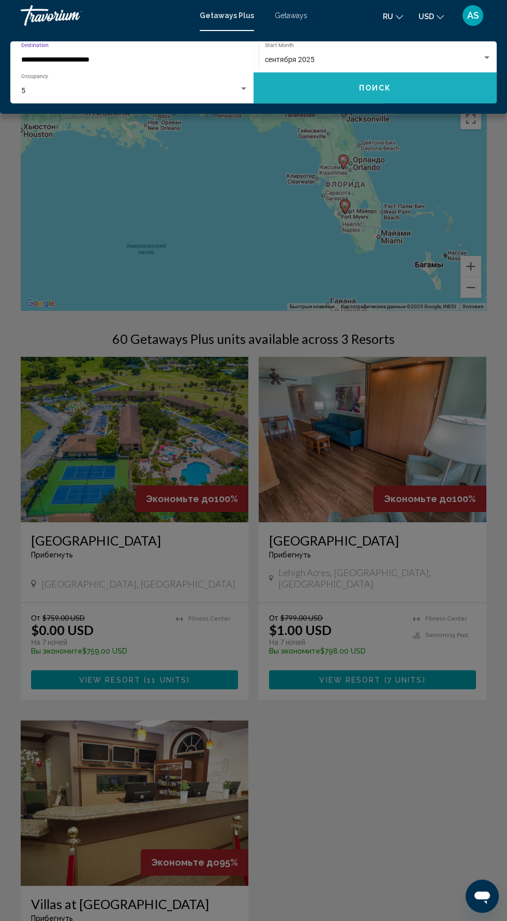
click at [466, 84] on button "Поиск" at bounding box center [374, 87] width 243 height 31
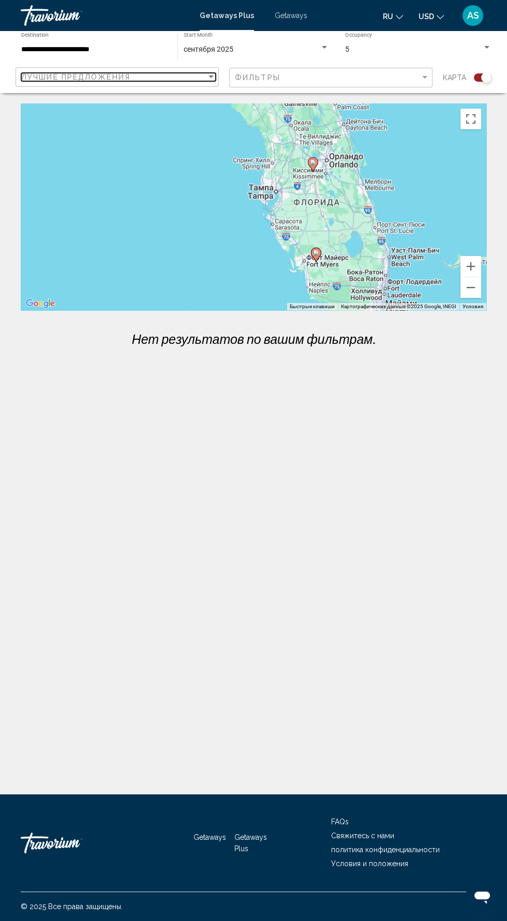
click at [31, 77] on span "Лучшие предложения" at bounding box center [75, 77] width 109 height 8
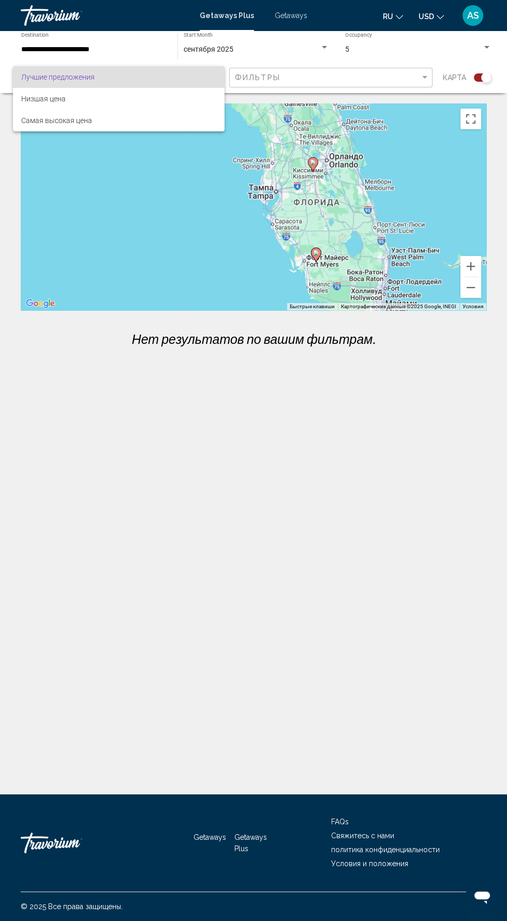
click at [40, 57] on div at bounding box center [253, 460] width 507 height 921
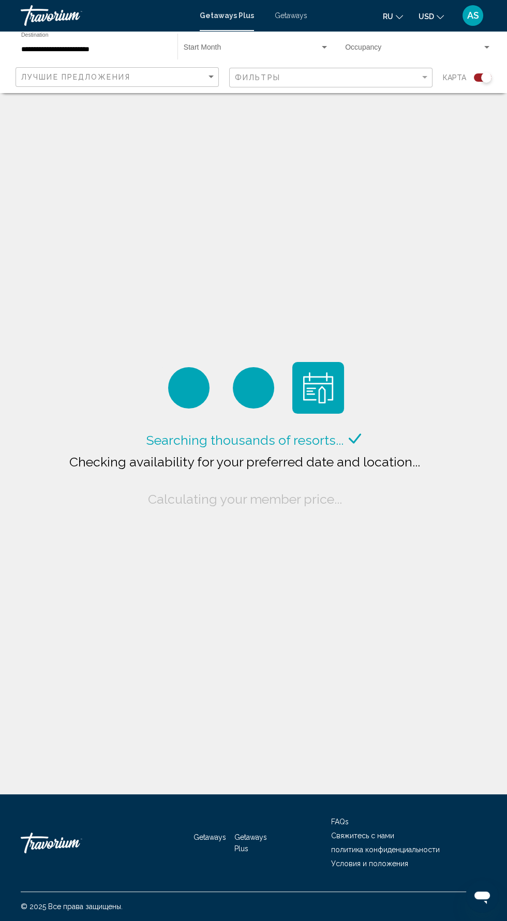
click at [85, 49] on input "**********" at bounding box center [94, 50] width 146 height 8
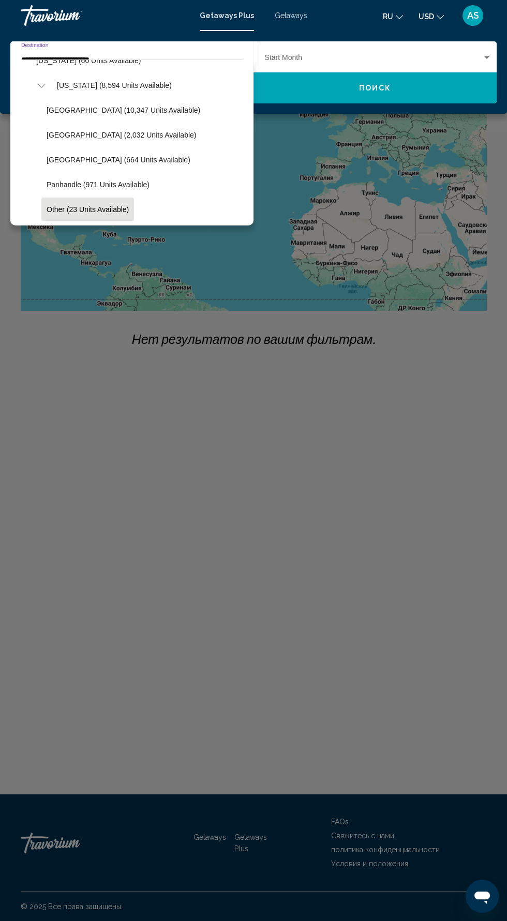
scroll to position [191, 0]
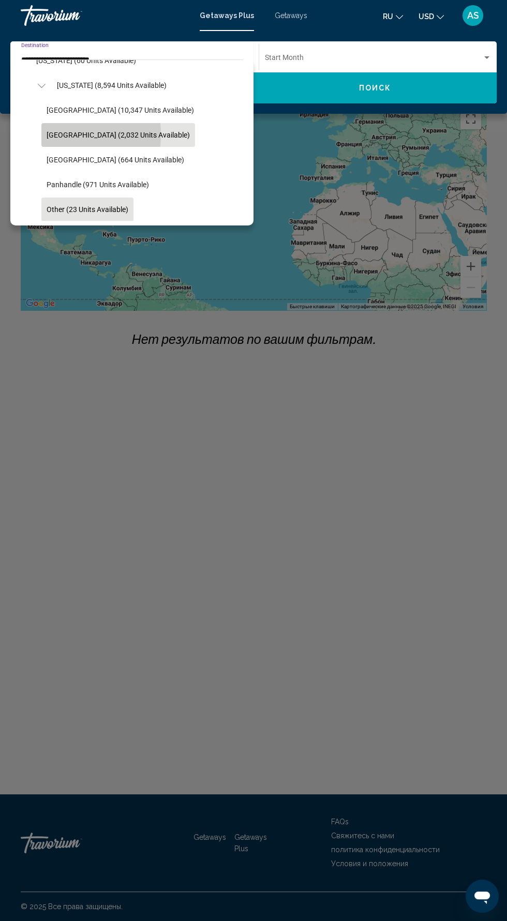
click at [48, 134] on span "East Coast (2,032 units available)" at bounding box center [118, 135] width 143 height 8
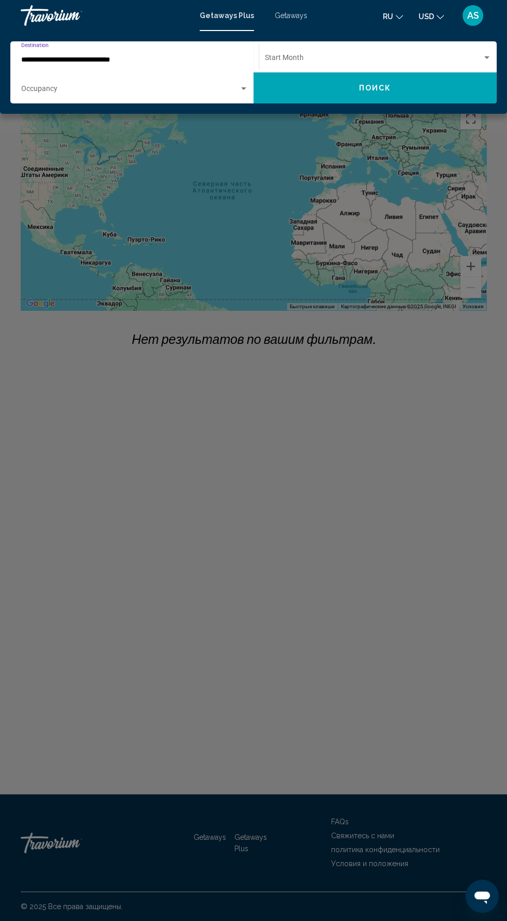
click at [31, 59] on input "**********" at bounding box center [129, 60] width 217 height 8
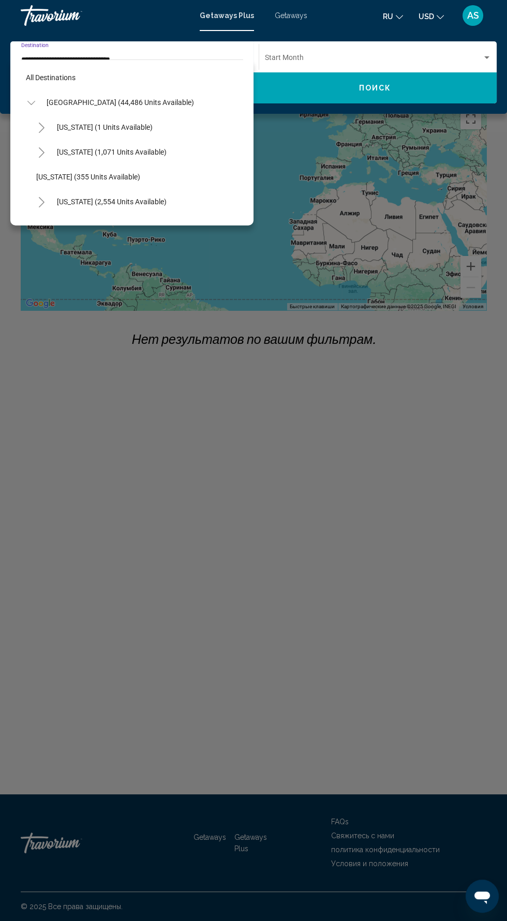
scroll to position [186, 0]
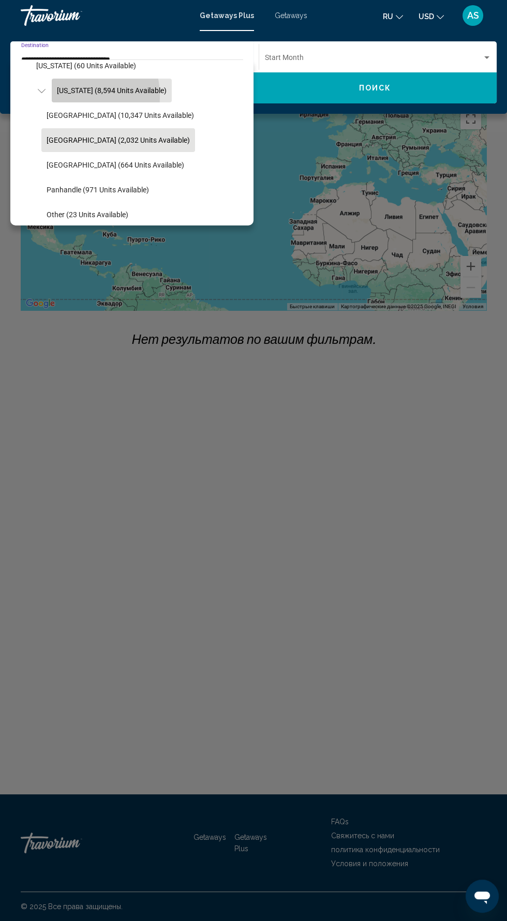
click at [63, 96] on button "[US_STATE] (8,594 units available)" at bounding box center [112, 91] width 120 height 24
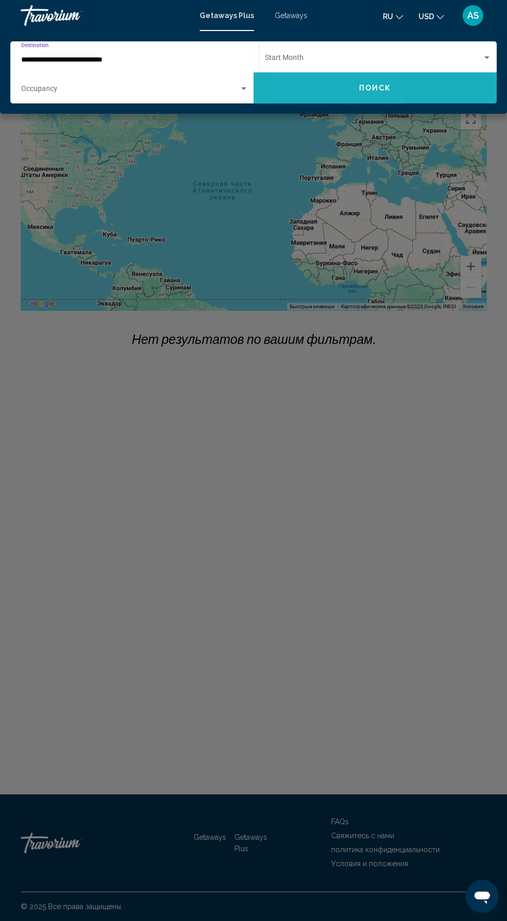
click at [318, 91] on button "Поиск" at bounding box center [374, 87] width 243 height 31
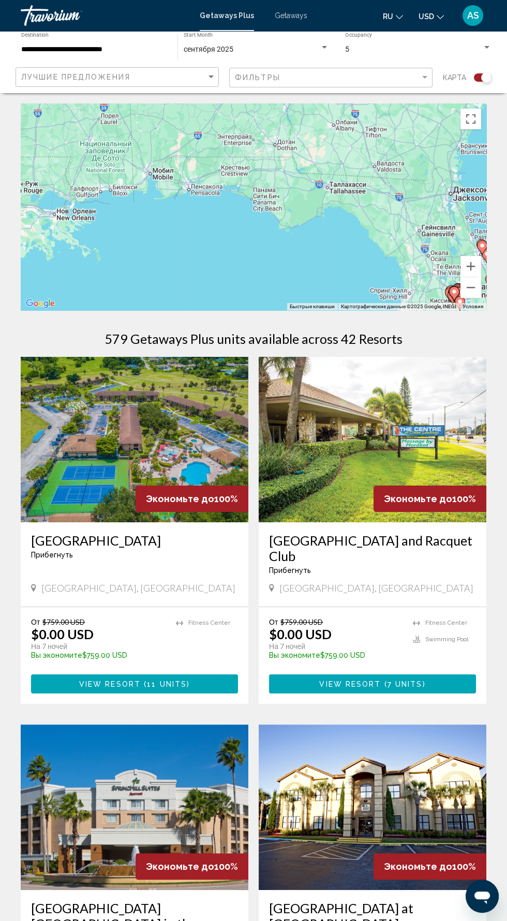
click at [163, 51] on input "**********" at bounding box center [94, 50] width 146 height 8
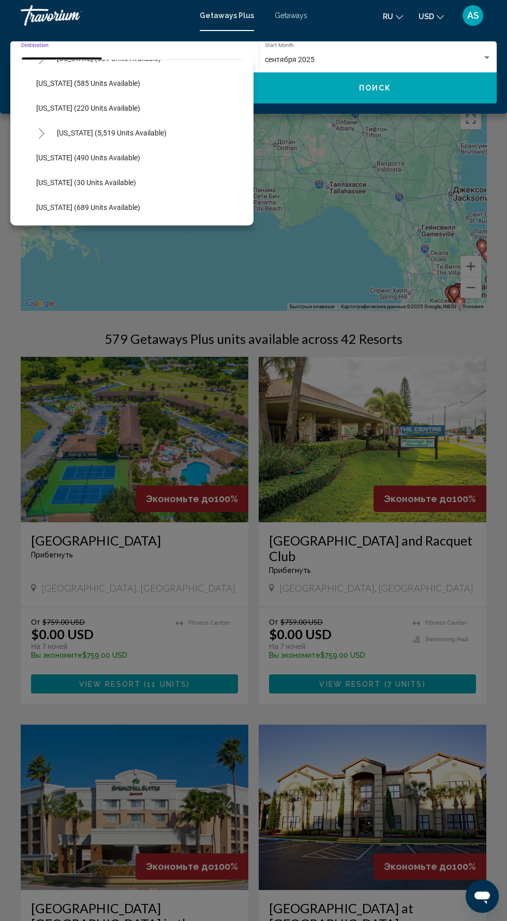
scroll to position [1044, 0]
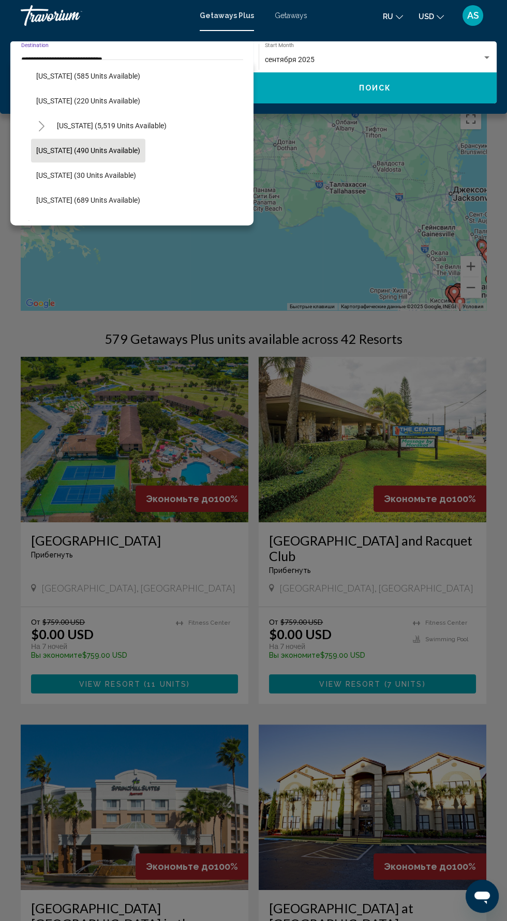
click at [140, 156] on button "[US_STATE] (490 units available)" at bounding box center [88, 151] width 114 height 24
type input "**********"
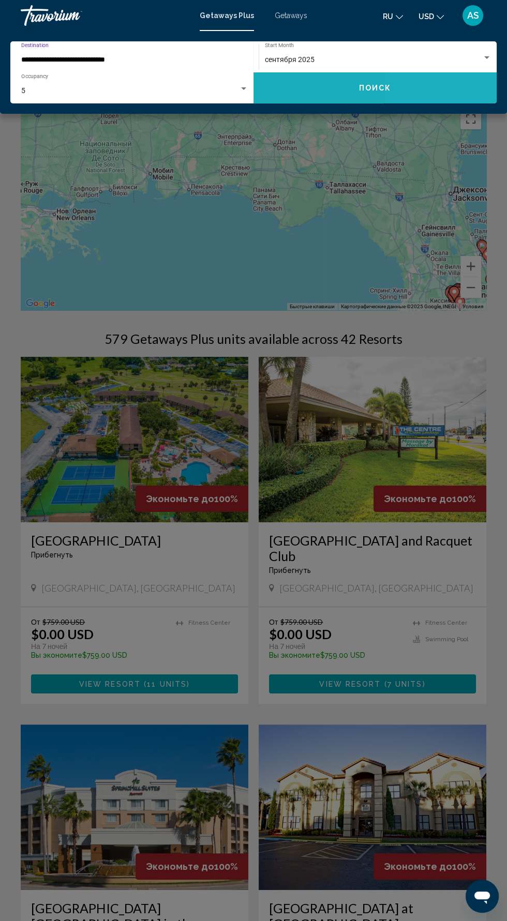
click at [416, 97] on button "Поиск" at bounding box center [374, 87] width 243 height 31
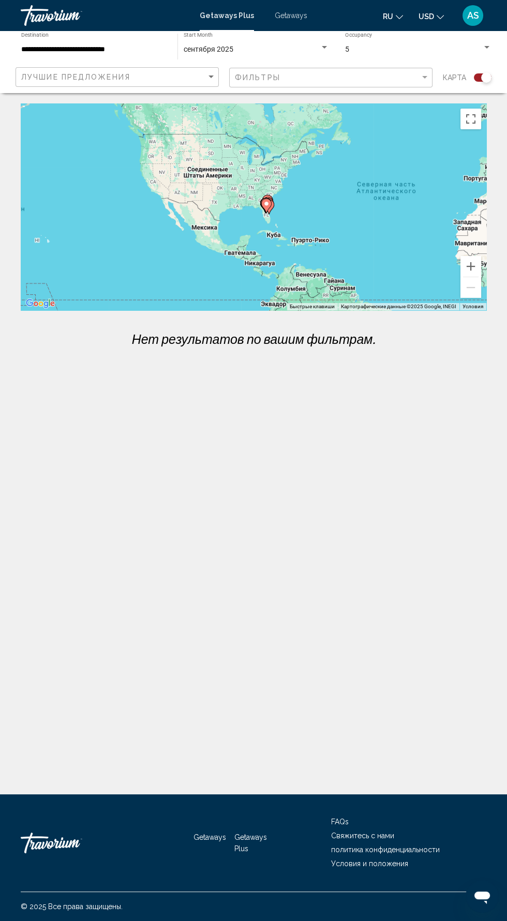
click at [281, 16] on span "Getaways" at bounding box center [291, 15] width 33 height 8
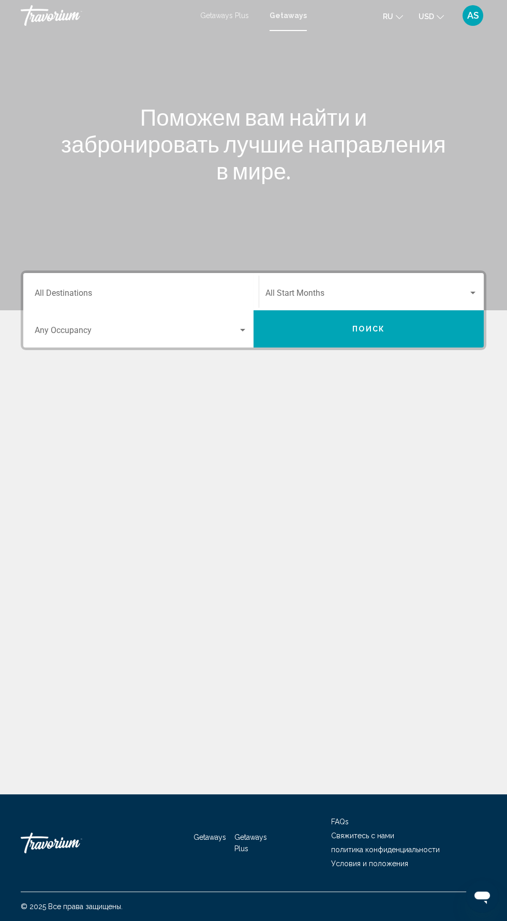
click at [232, 18] on span "Getaways Plus" at bounding box center [224, 15] width 49 height 8
click at [300, 27] on mat-toolbar "Getaways Plus Getaways ru English Español Français Italiano Português русский U…" at bounding box center [253, 15] width 507 height 31
click at [292, 25] on div "Getaways Plus Getaways ru English Español Français Italiano Português русский U…" at bounding box center [253, 16] width 507 height 22
click at [294, 23] on div "Getaways Plus Getaways ru English Español Français Italiano Português русский U…" at bounding box center [253, 16] width 507 height 22
click at [303, 15] on span "Getaways" at bounding box center [291, 15] width 33 height 8
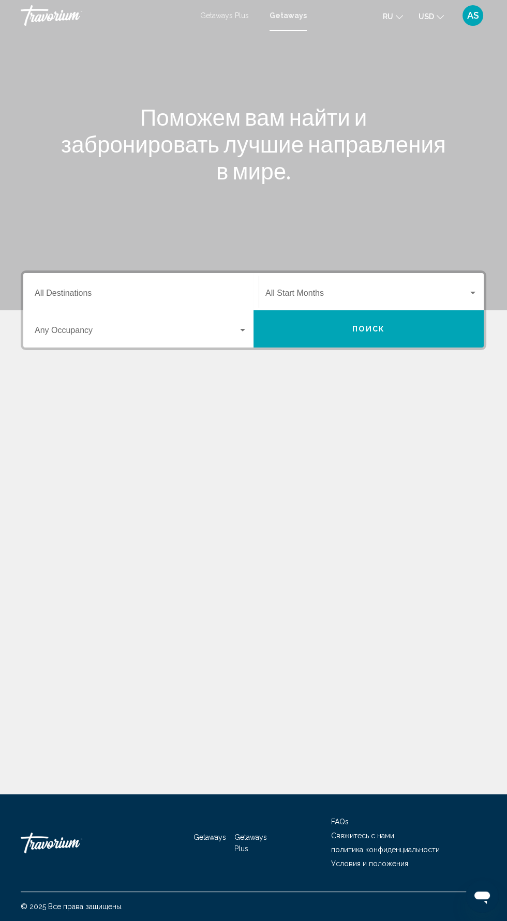
click at [171, 295] on input "Destination All Destinations" at bounding box center [141, 295] width 213 height 9
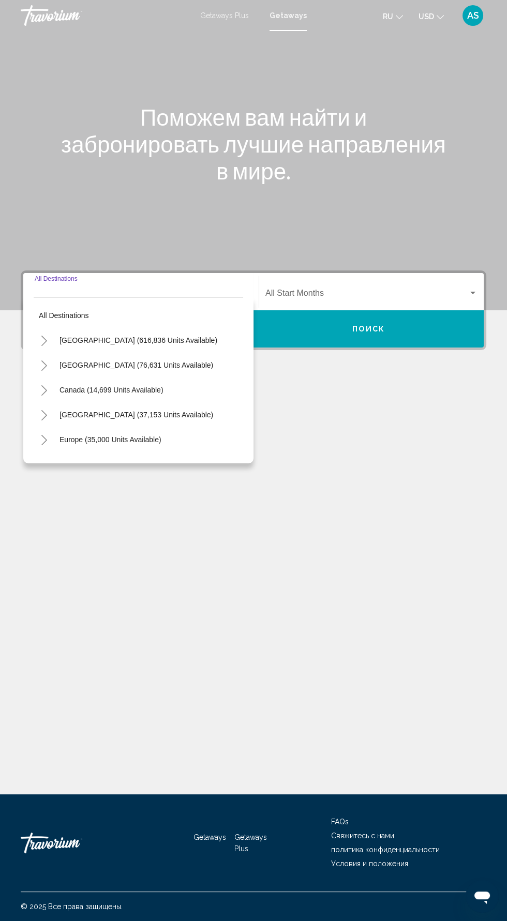
scroll to position [73, 0]
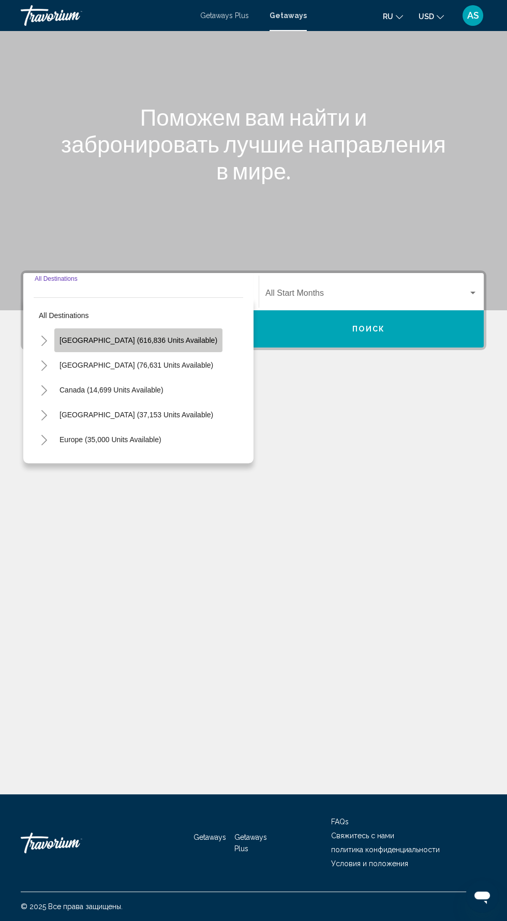
click at [186, 328] on button "United States (616,836 units available)" at bounding box center [138, 340] width 168 height 24
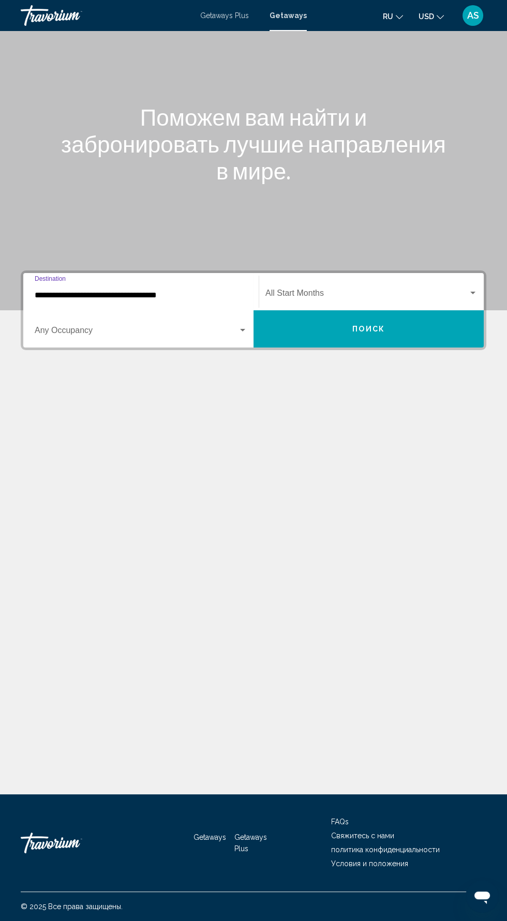
click at [202, 291] on input "**********" at bounding box center [141, 295] width 213 height 9
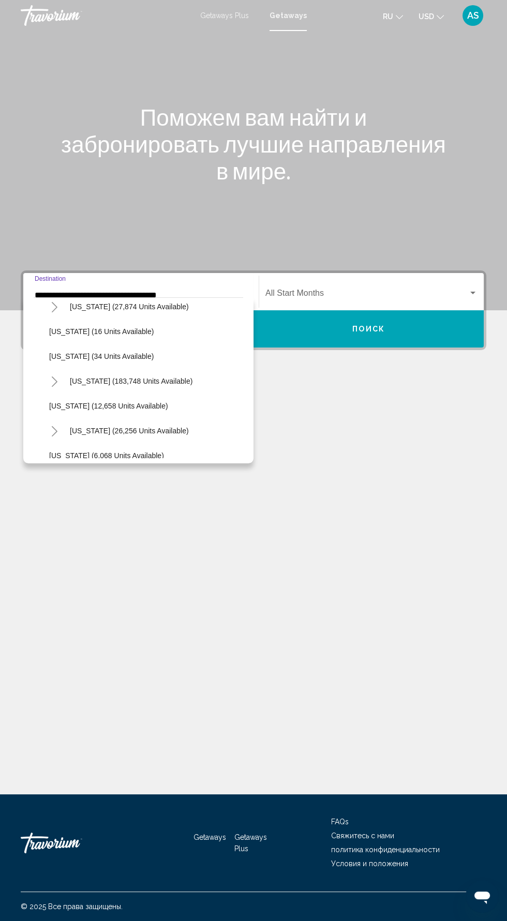
scroll to position [160, 0]
click at [174, 386] on button "Florida (183,748 units available)" at bounding box center [131, 379] width 133 height 24
type input "**********"
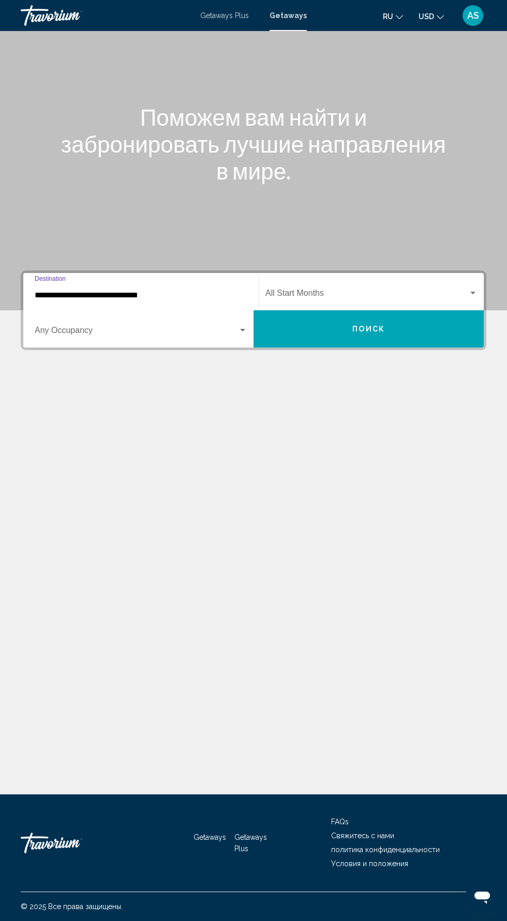
scroll to position [73, 0]
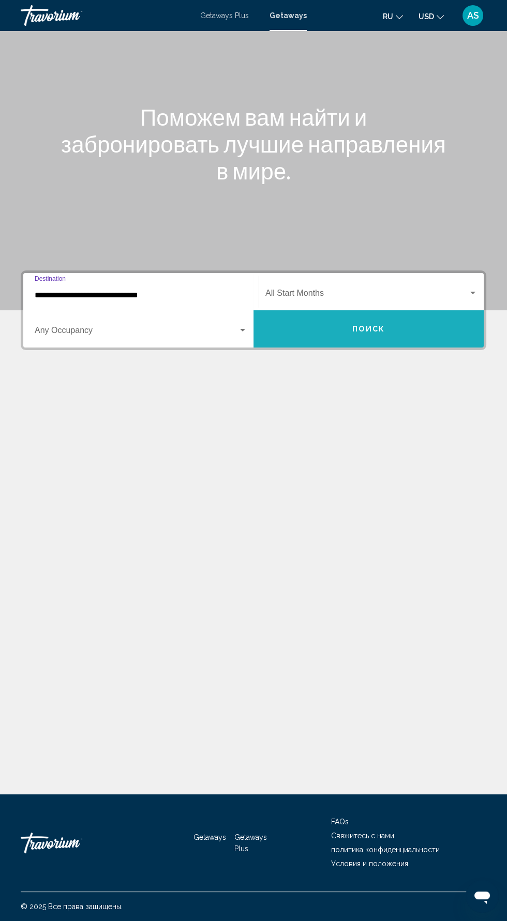
click at [383, 325] on span "Поиск" at bounding box center [368, 329] width 33 height 8
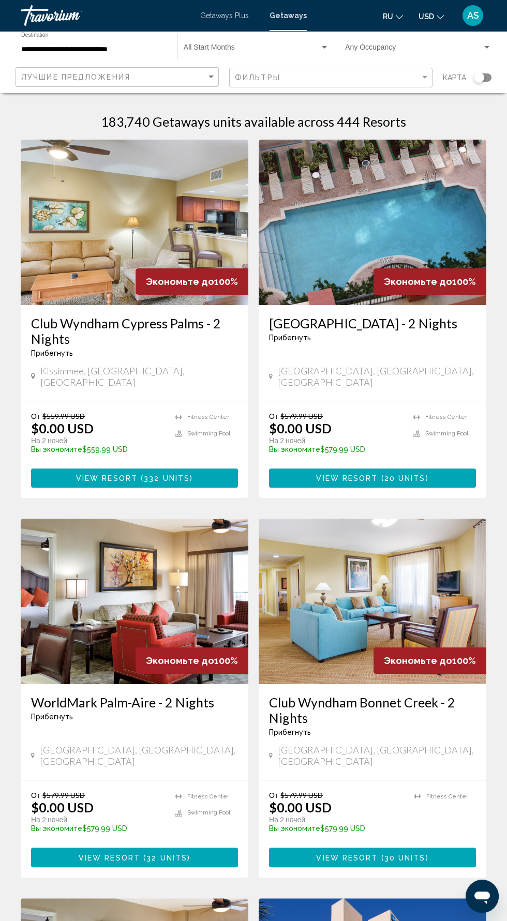
click at [138, 49] on input "**********" at bounding box center [94, 50] width 146 height 8
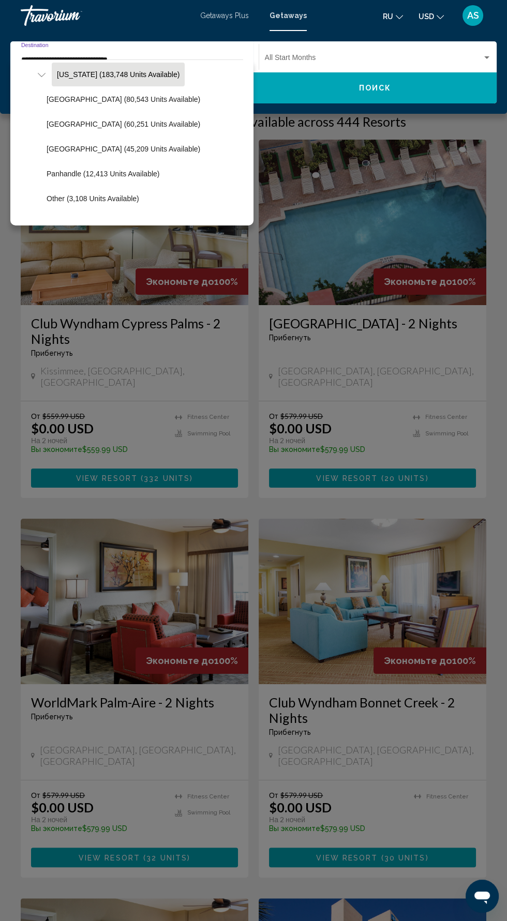
scroll to position [219, 0]
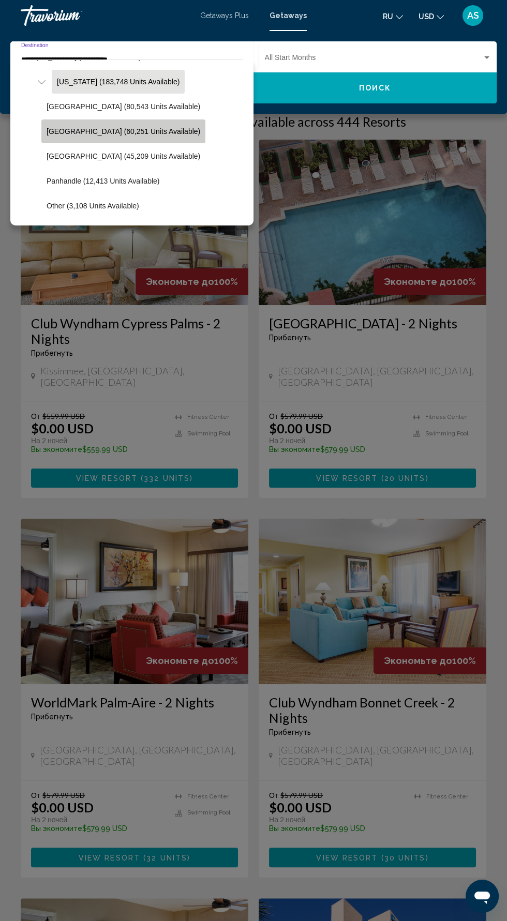
click at [156, 136] on button "East Coast (60,251 units available)" at bounding box center [123, 131] width 164 height 24
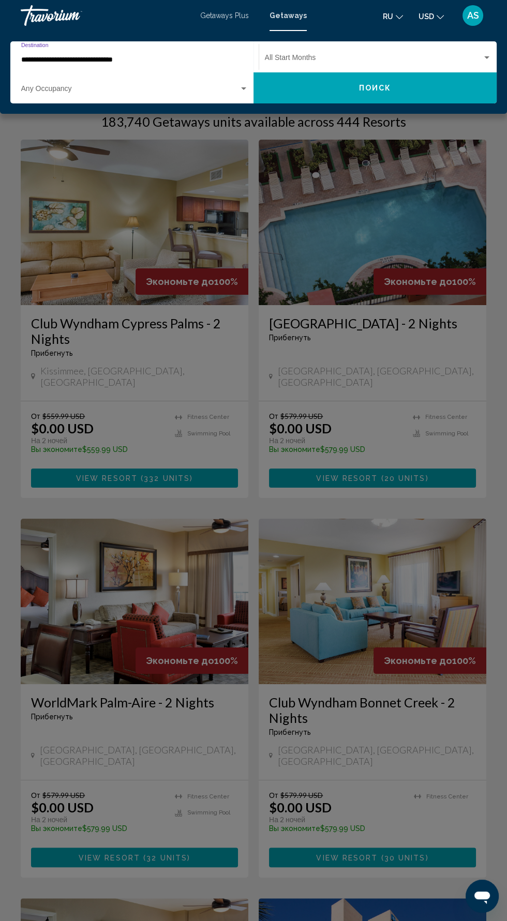
click at [437, 101] on button "Поиск" at bounding box center [374, 87] width 243 height 31
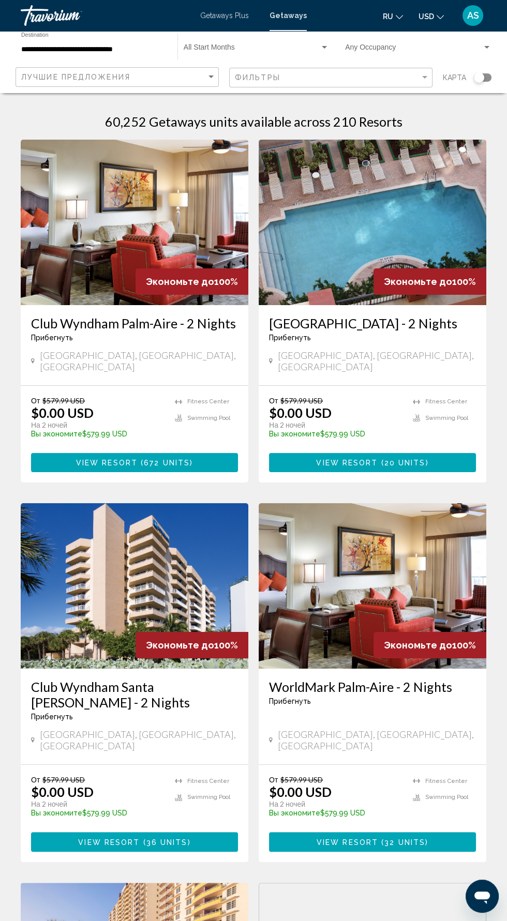
click at [478, 77] on div "Search widget" at bounding box center [479, 77] width 10 height 10
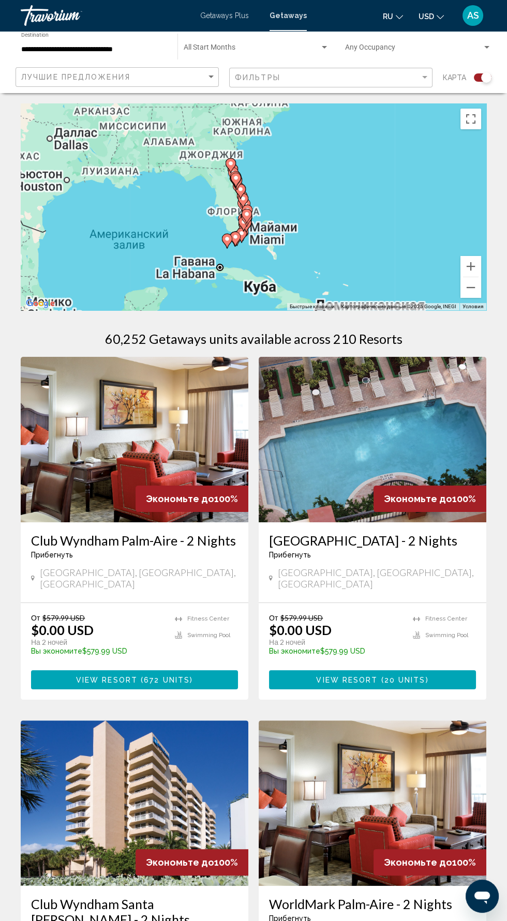
click at [140, 53] on input "**********" at bounding box center [94, 50] width 146 height 8
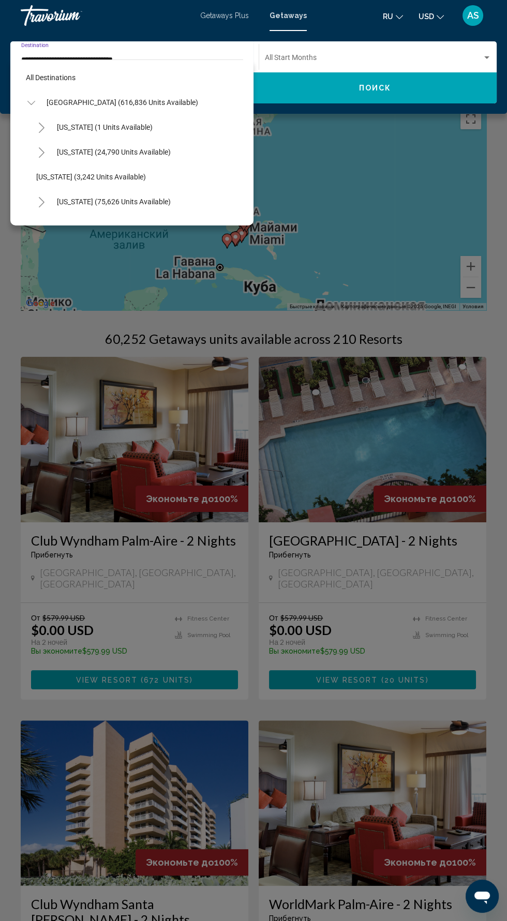
scroll to position [210, 0]
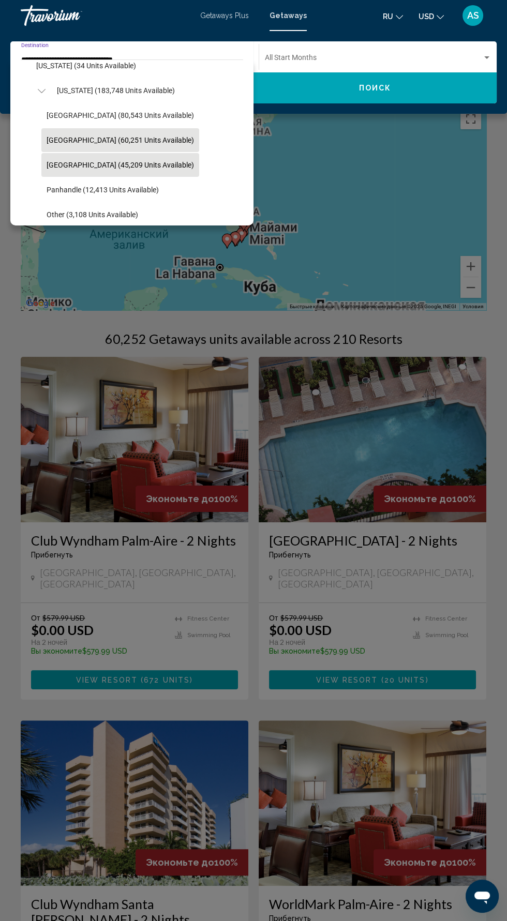
click at [153, 165] on span "West Coast (45,209 units available)" at bounding box center [120, 165] width 147 height 8
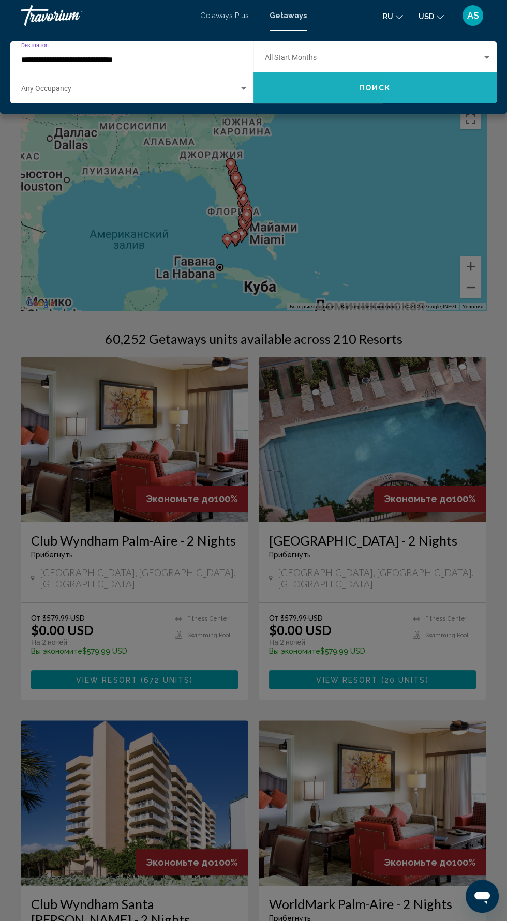
click at [445, 100] on button "Поиск" at bounding box center [374, 87] width 243 height 31
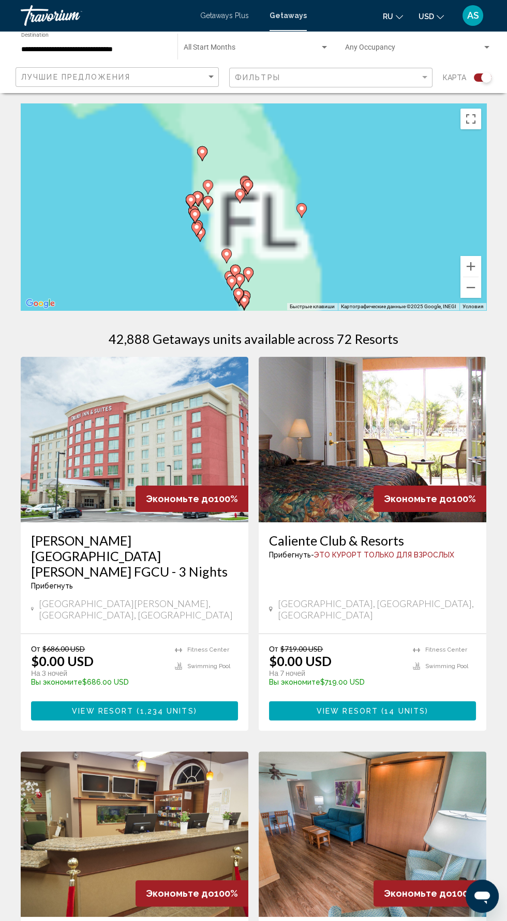
click at [140, 48] on input "**********" at bounding box center [94, 50] width 146 height 8
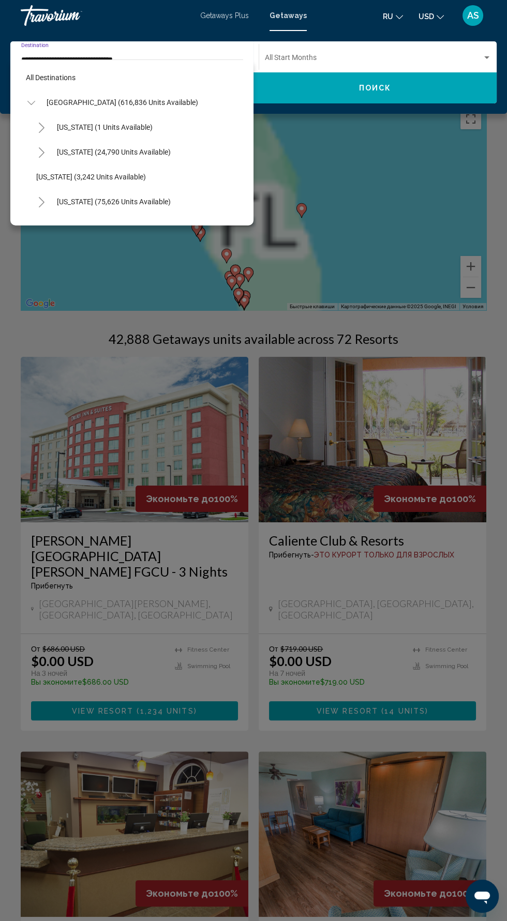
scroll to position [235, 0]
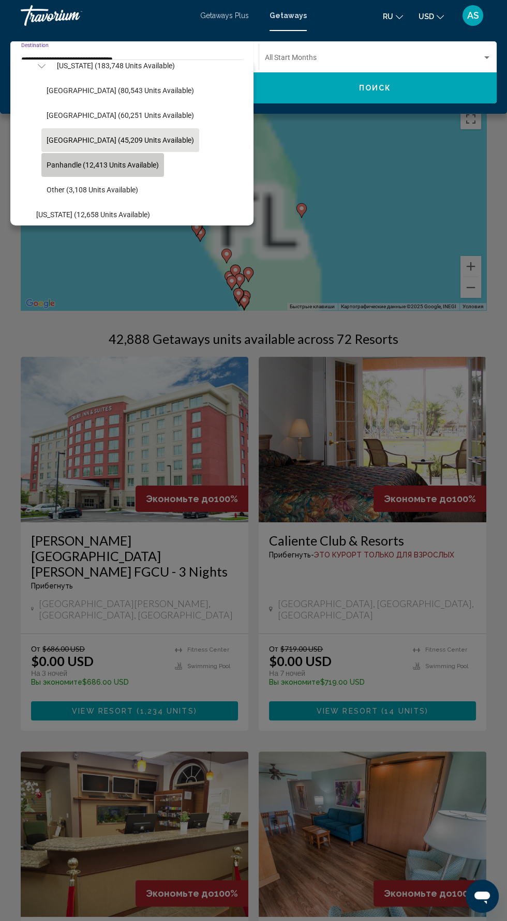
click at [138, 164] on span "Panhandle (12,413 units available)" at bounding box center [103, 165] width 112 height 8
type input "**********"
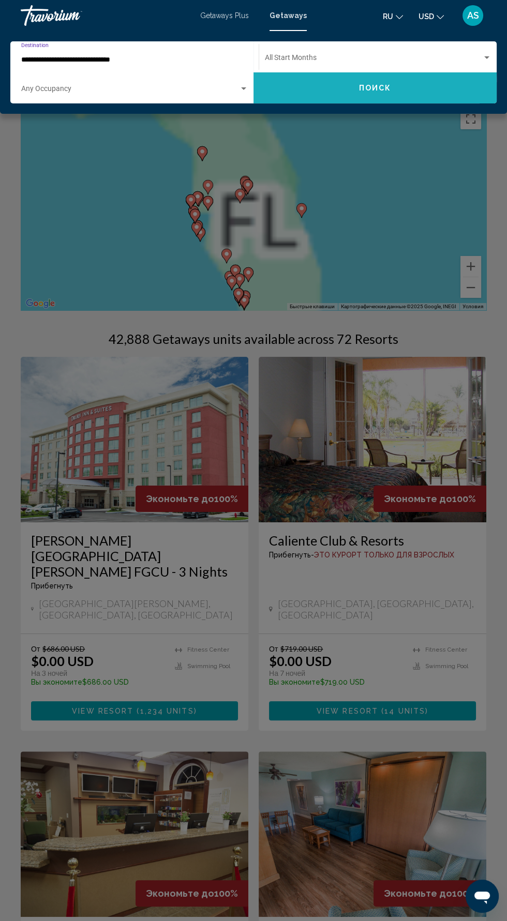
click at [357, 91] on button "Поиск" at bounding box center [374, 87] width 243 height 31
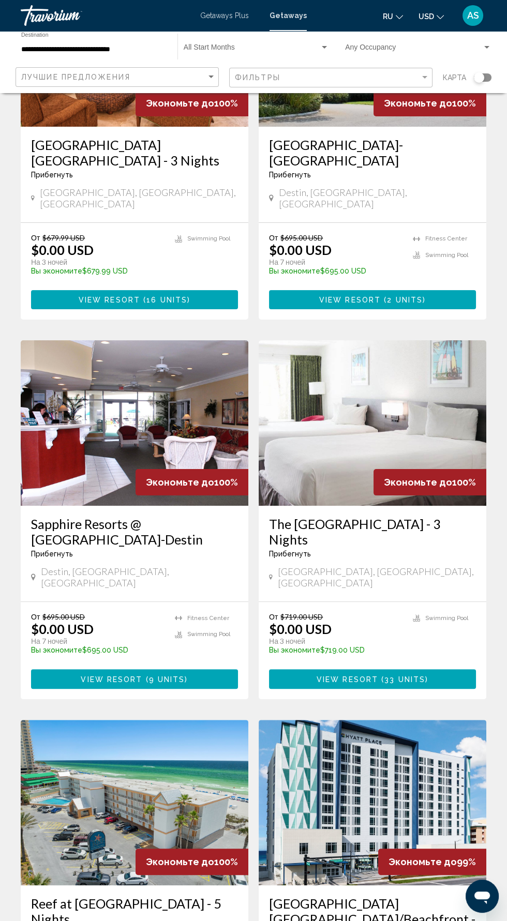
scroll to position [183, 0]
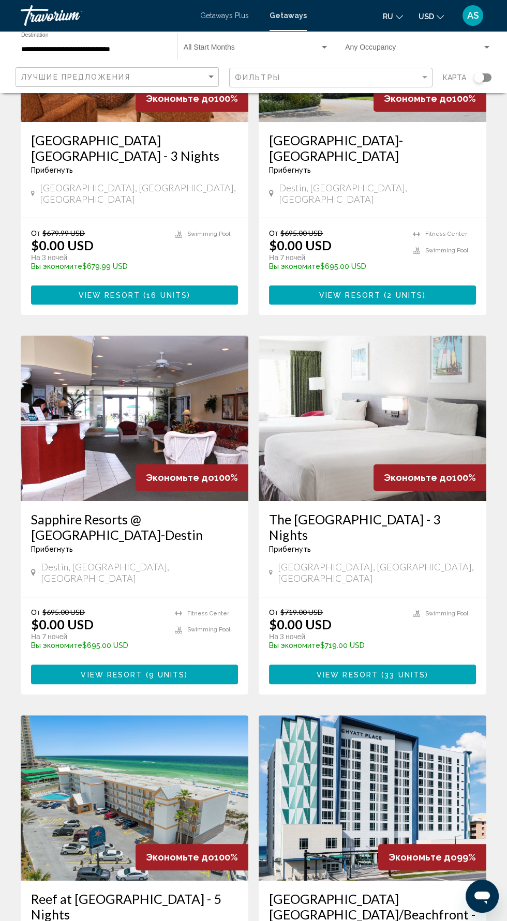
click at [202, 520] on h3 "Sapphire Resorts @ [GEOGRAPHIC_DATA]-Destin" at bounding box center [134, 526] width 207 height 31
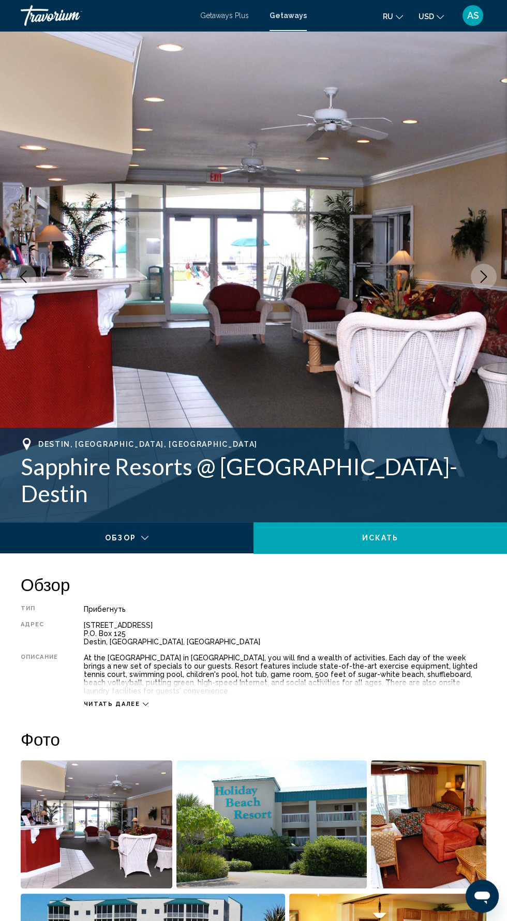
click at [143, 701] on icon "Main content" at bounding box center [146, 704] width 6 height 6
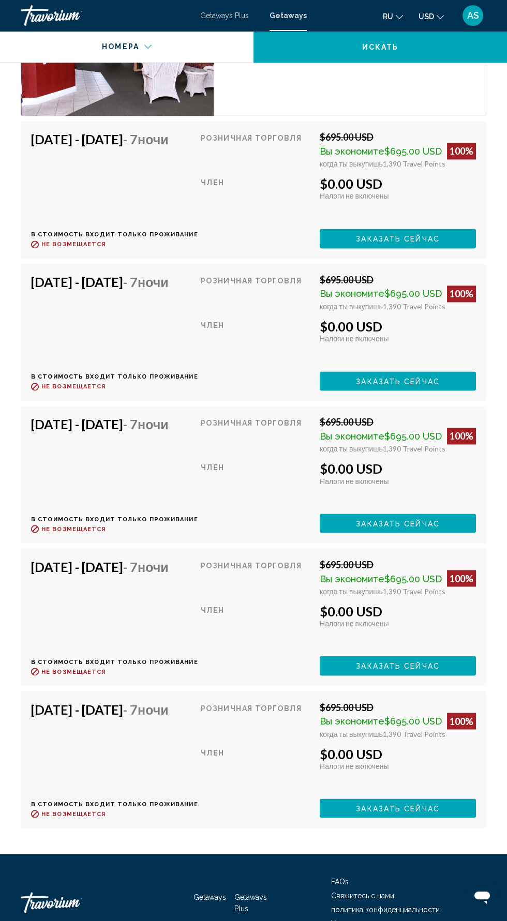
scroll to position [2371, 0]
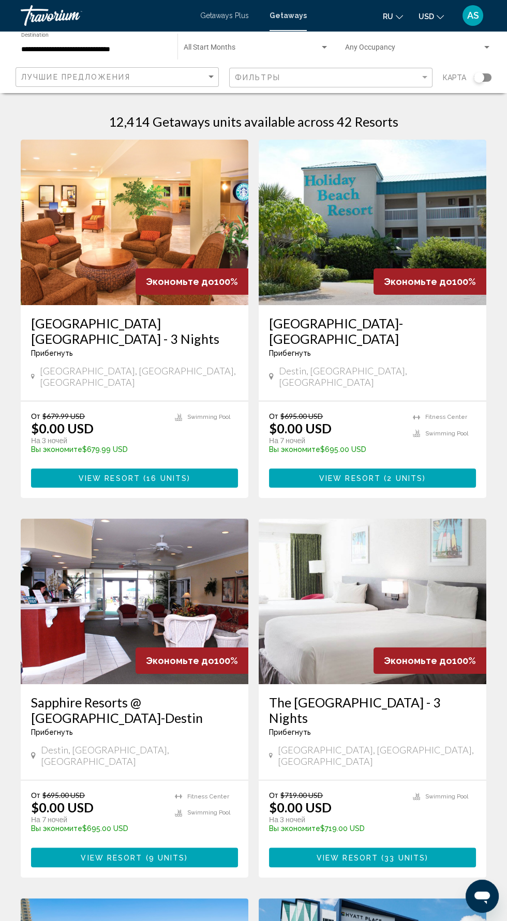
click at [363, 50] on span "Search widget" at bounding box center [413, 50] width 137 height 8
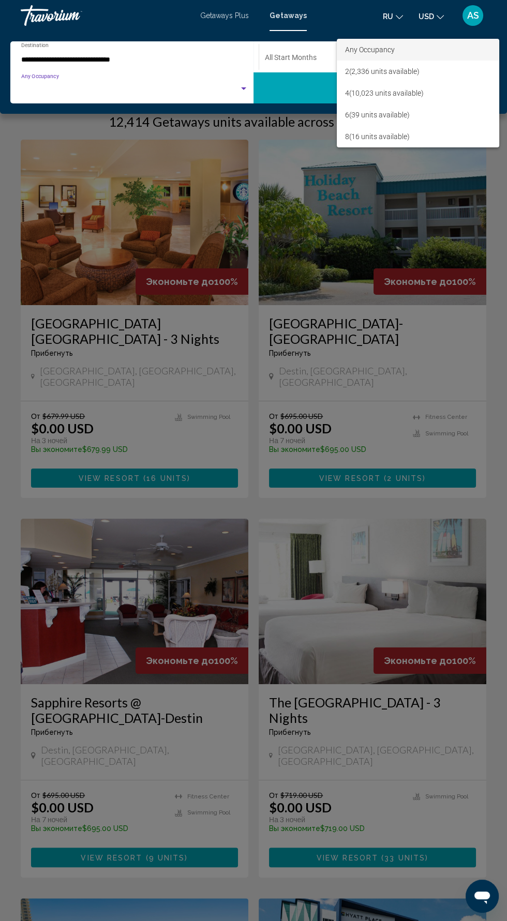
click at [281, 65] on div at bounding box center [253, 460] width 507 height 921
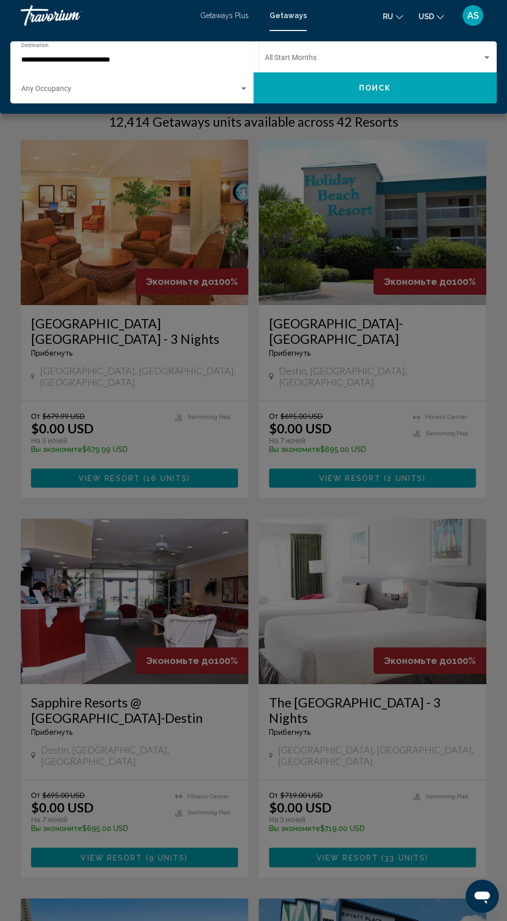
click at [283, 59] on span "Search widget" at bounding box center [373, 60] width 217 height 8
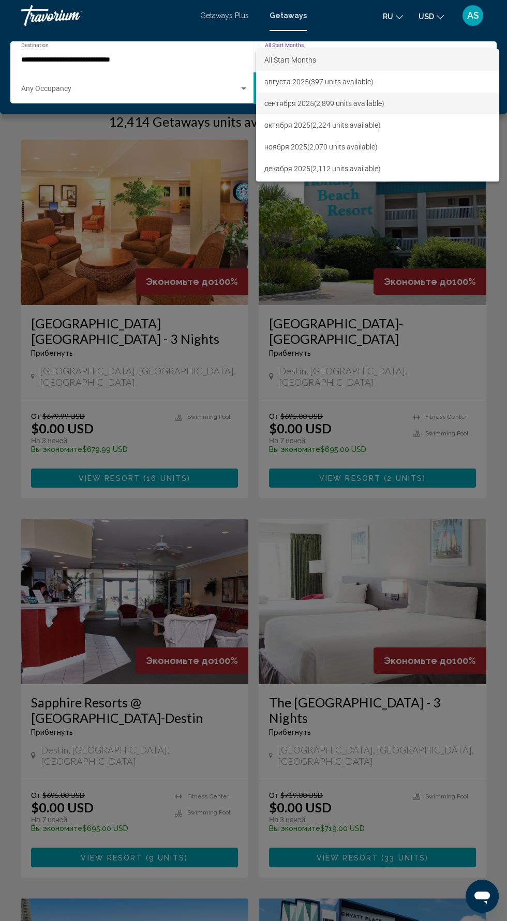
click at [302, 103] on span "сентября 2025 (2,899 units available)" at bounding box center [377, 104] width 227 height 22
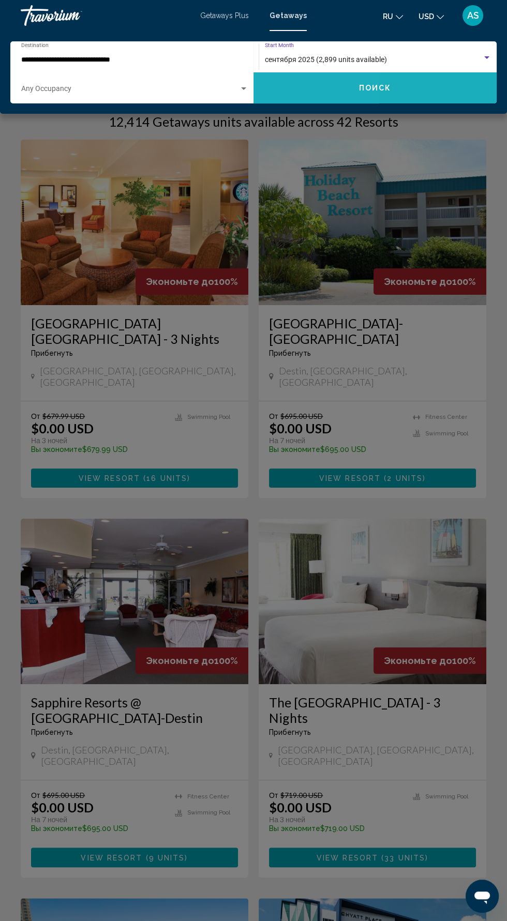
click at [307, 96] on button "Поиск" at bounding box center [374, 87] width 243 height 31
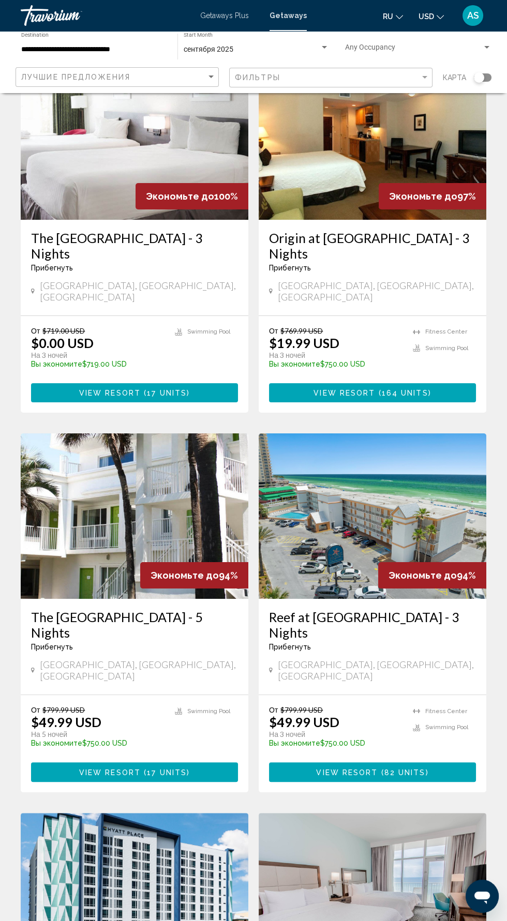
scroll to position [70, 0]
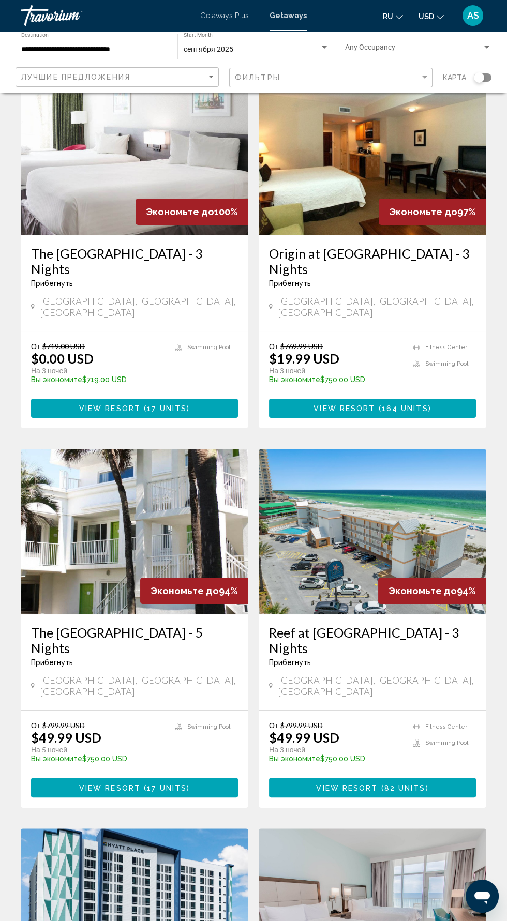
click at [172, 260] on h3 "The [GEOGRAPHIC_DATA] - 3 Nights" at bounding box center [134, 261] width 207 height 31
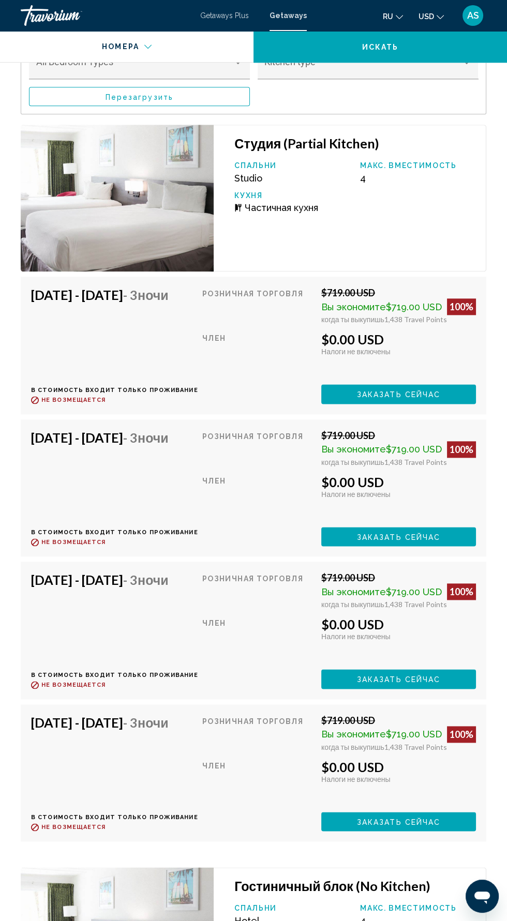
scroll to position [1794, 0]
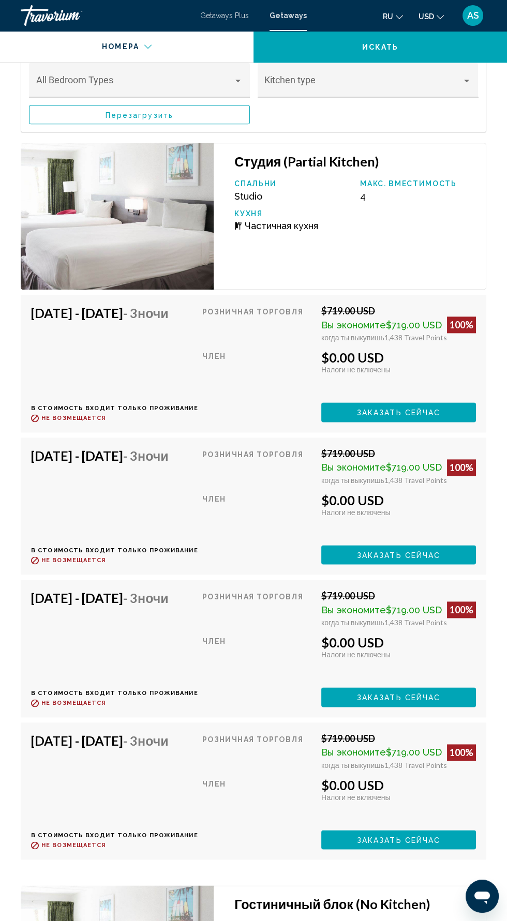
click at [91, 316] on h4 "[DATE] - [DATE] - 3 ночи" at bounding box center [110, 313] width 159 height 16
click at [71, 306] on h4 "[DATE] - [DATE] - 3 ночи" at bounding box center [110, 313] width 159 height 16
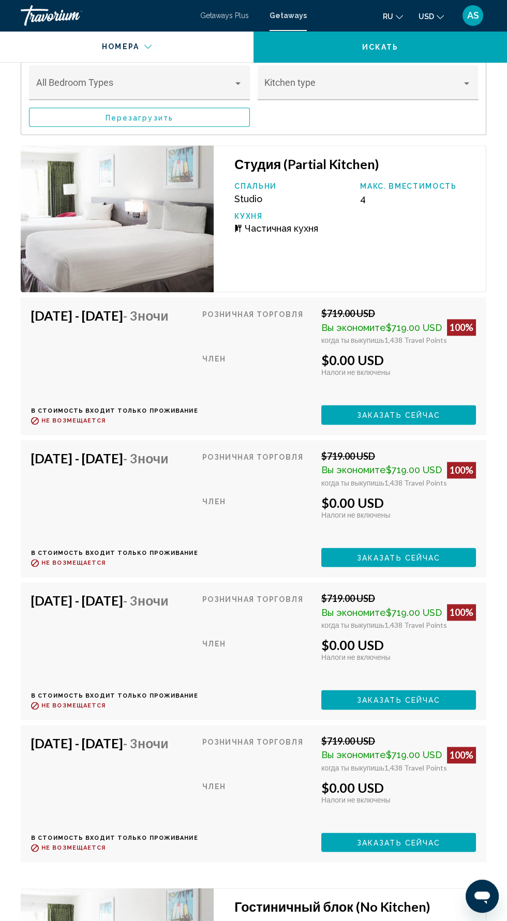
scroll to position [1813, 0]
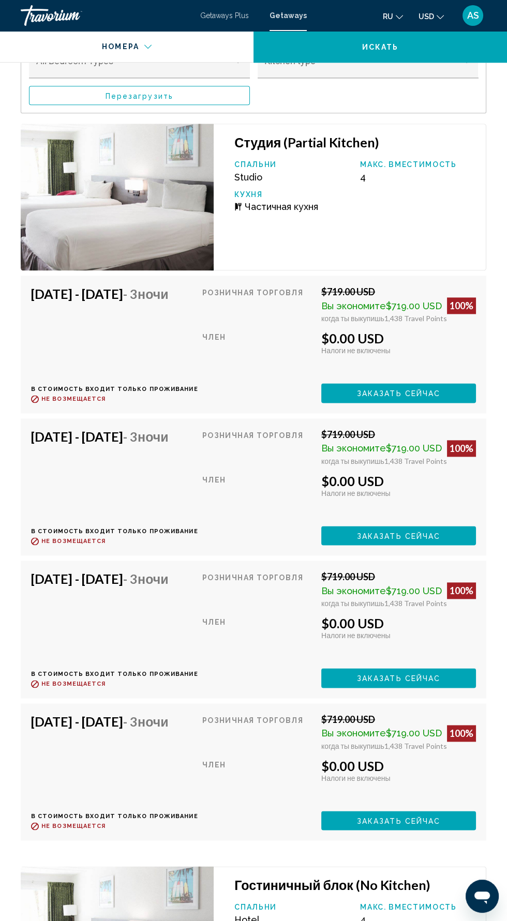
click at [79, 421] on div "[DATE] - [DATE] - 3 ночи В стоимость входит только проживание Возврат до : Не в…" at bounding box center [253, 486] width 465 height 137
click at [85, 562] on div "[DATE] - [DATE] - 3 ночи В стоимость входит только проживание Возврат до : Не в…" at bounding box center [253, 629] width 465 height 137
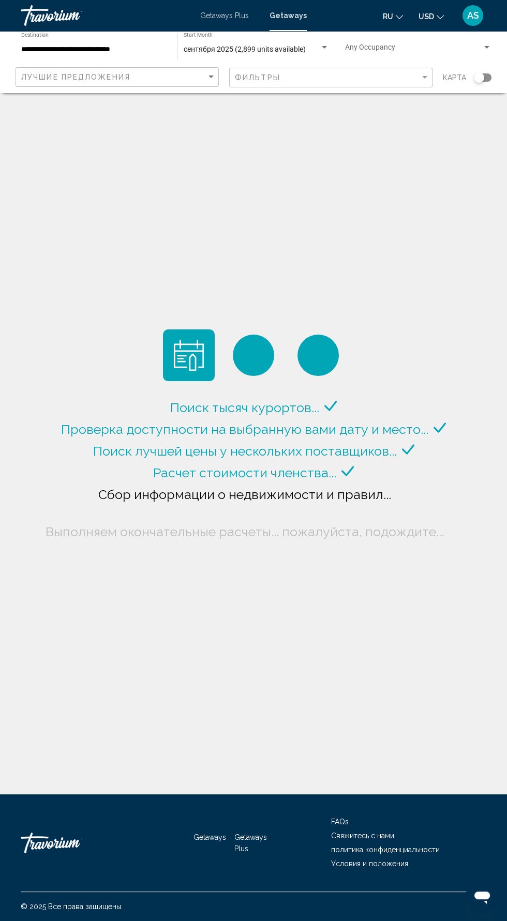
click at [244, 48] on span "сентября 2025 (2,899 units available)" at bounding box center [245, 49] width 122 height 8
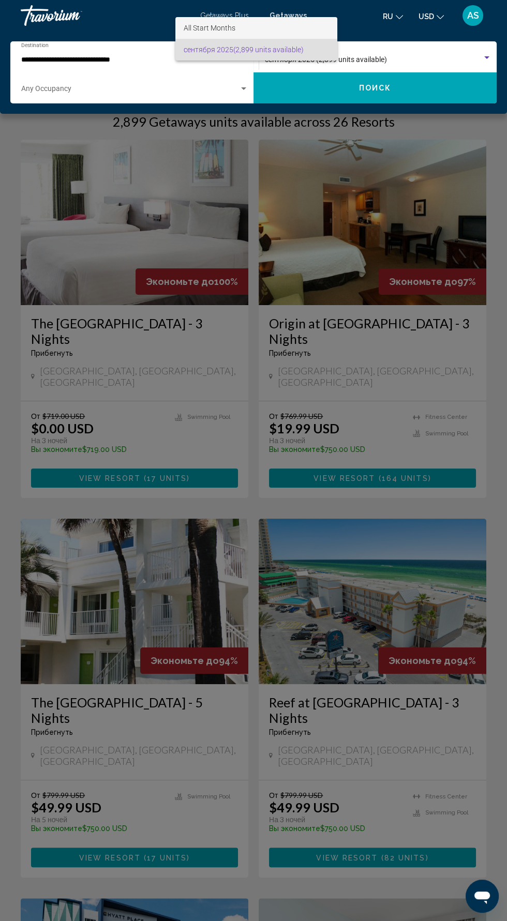
click at [202, 31] on span "All Start Months" at bounding box center [210, 28] width 52 height 8
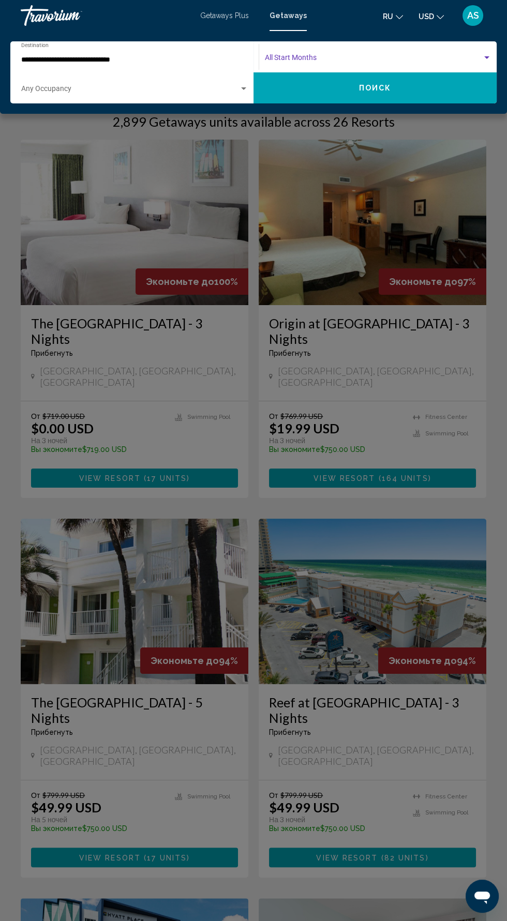
click at [279, 59] on span "Search widget" at bounding box center [373, 60] width 217 height 8
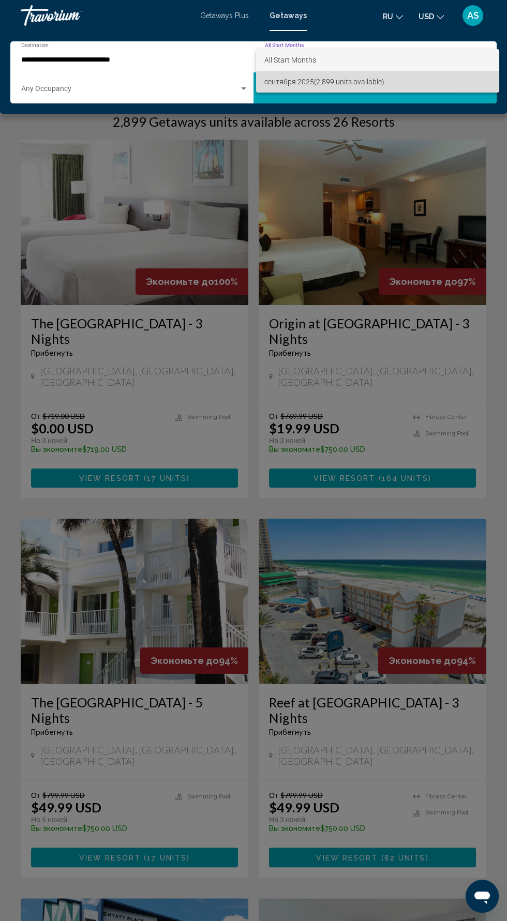
click at [282, 89] on span "сентября 2025 (2,899 units available)" at bounding box center [377, 82] width 227 height 22
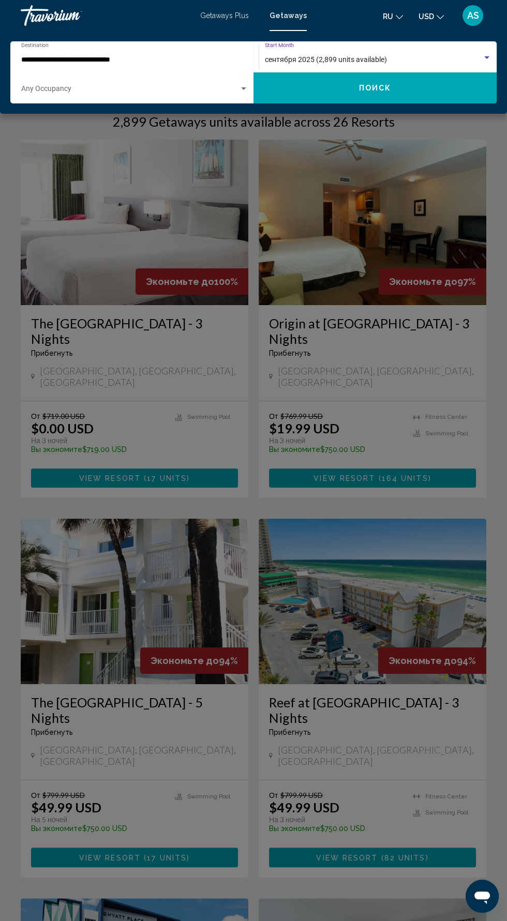
click at [486, 58] on div "Search widget" at bounding box center [486, 57] width 5 height 3
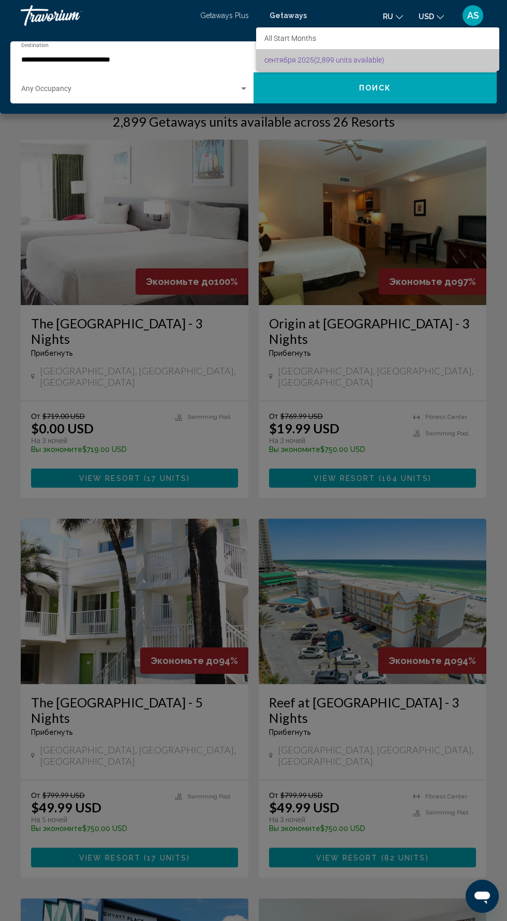
click at [304, 57] on span "сентября 2025 (2,899 units available)" at bounding box center [377, 60] width 227 height 22
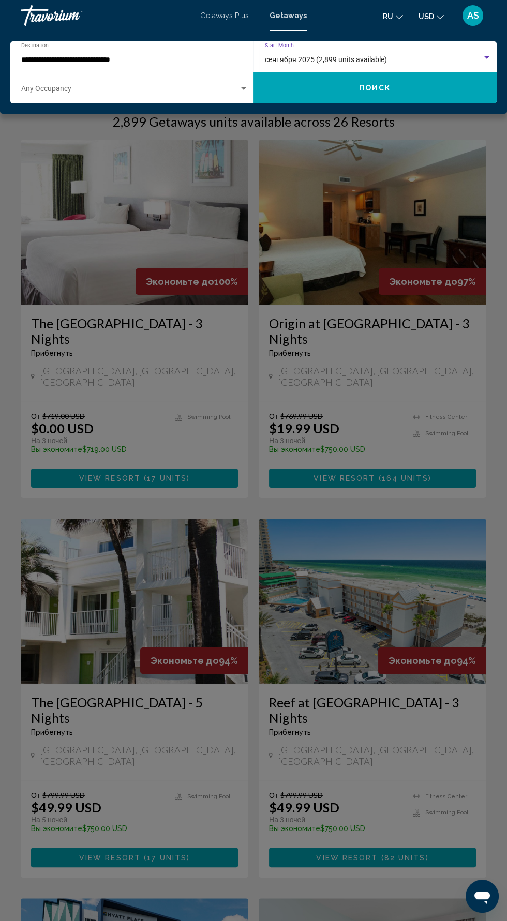
click at [327, 85] on button "Поиск" at bounding box center [374, 87] width 243 height 31
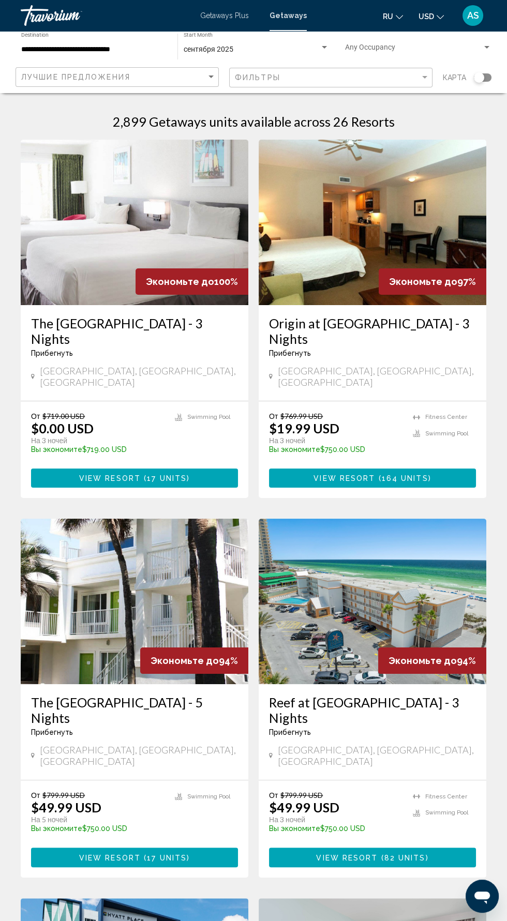
click at [206, 49] on span "сентября 2025" at bounding box center [209, 49] width 50 height 8
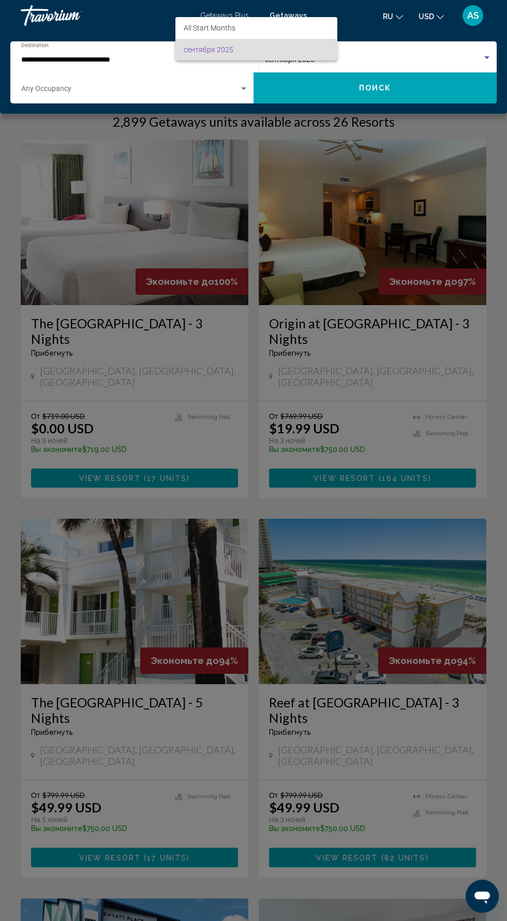
click at [320, 106] on div at bounding box center [253, 460] width 507 height 921
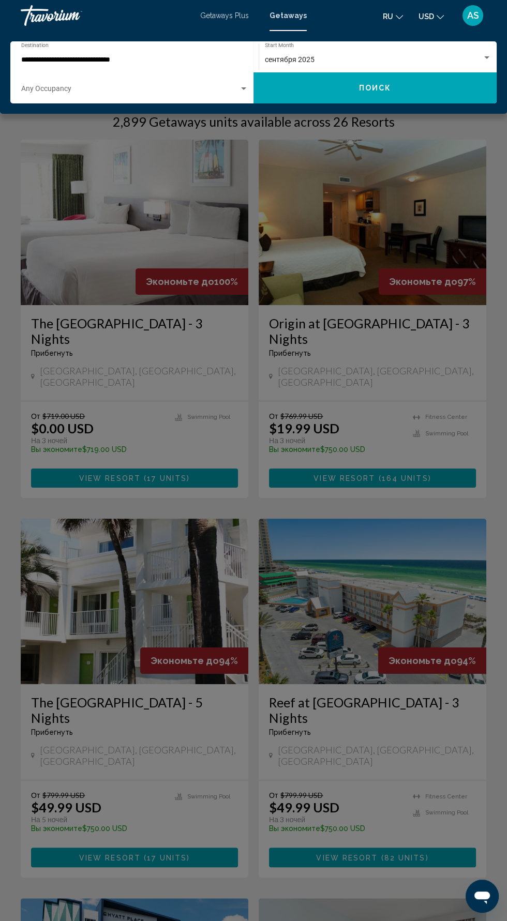
click at [309, 96] on button "Поиск" at bounding box center [374, 87] width 243 height 31
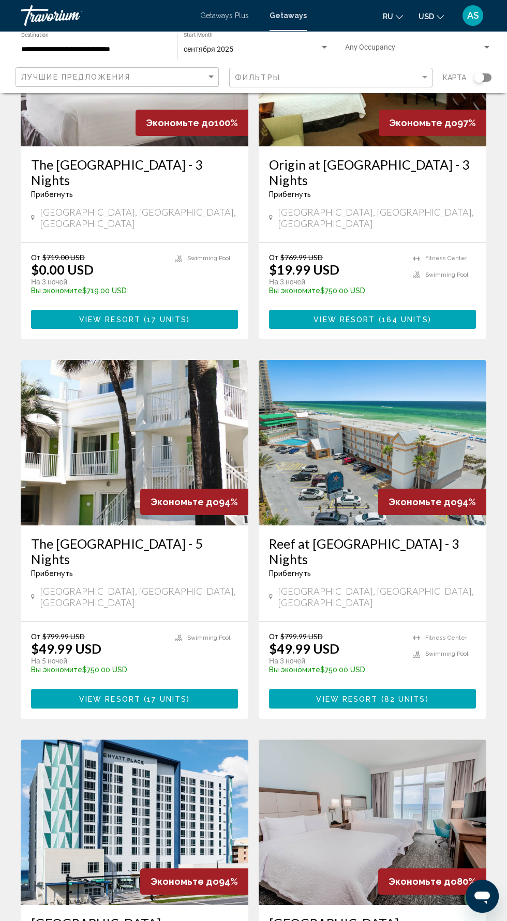
scroll to position [163, 0]
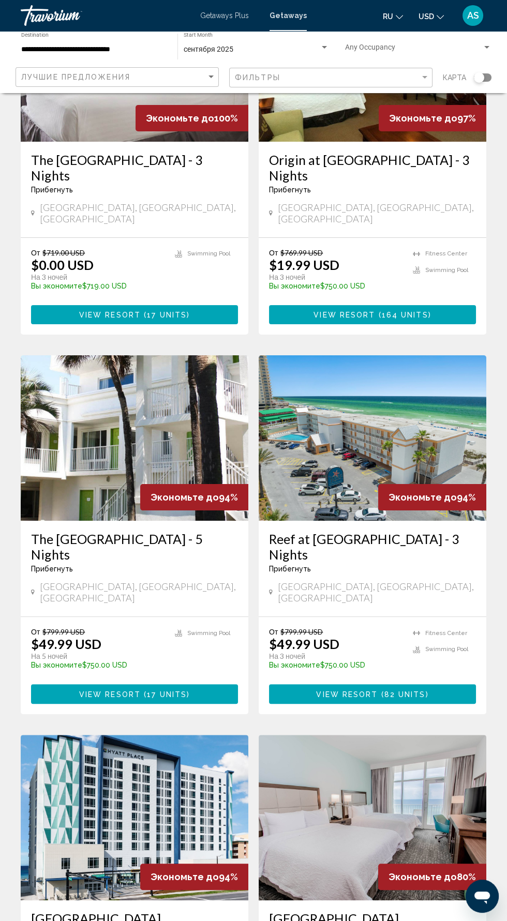
click at [59, 531] on h3 "The [GEOGRAPHIC_DATA] - 5 Nights" at bounding box center [134, 546] width 207 height 31
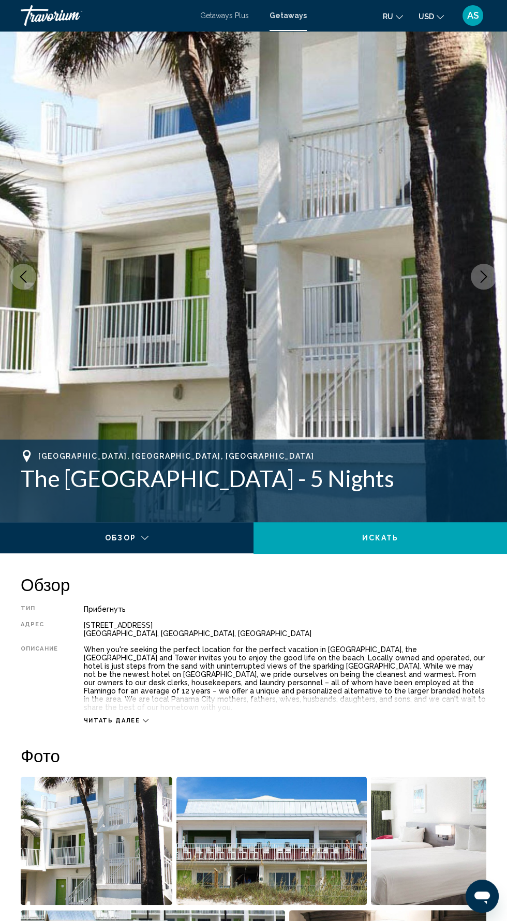
click at [483, 285] on button "Next image" at bounding box center [484, 277] width 26 height 26
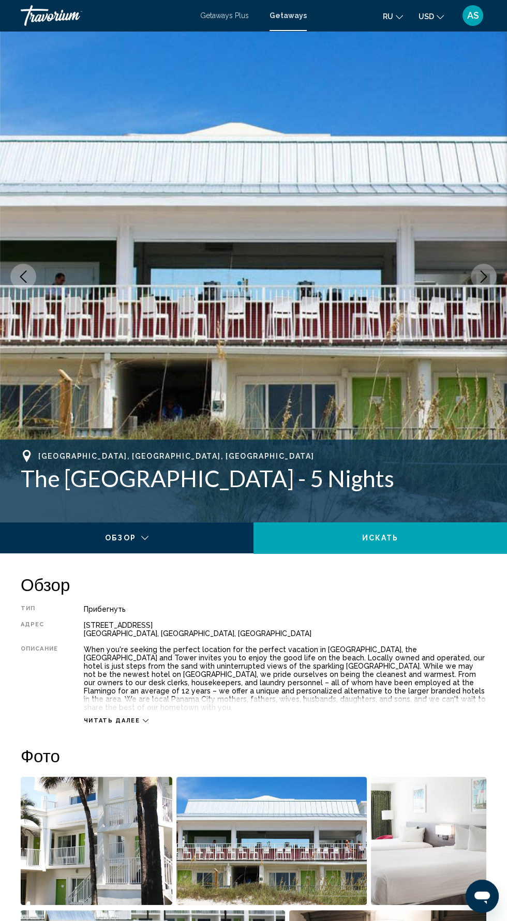
click at [481, 298] on img "Main content" at bounding box center [253, 276] width 507 height 491
click at [483, 276] on icon "Next image" at bounding box center [483, 276] width 12 height 12
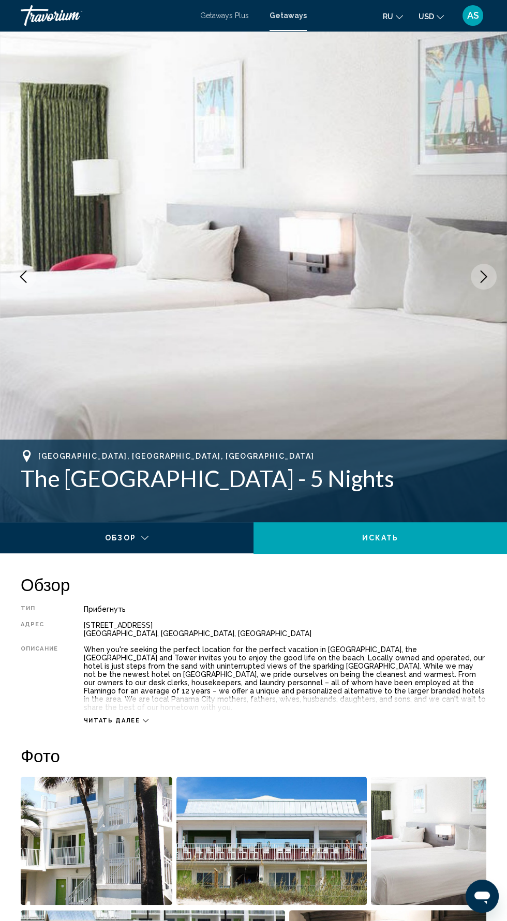
click at [485, 280] on icon "Next image" at bounding box center [483, 276] width 12 height 12
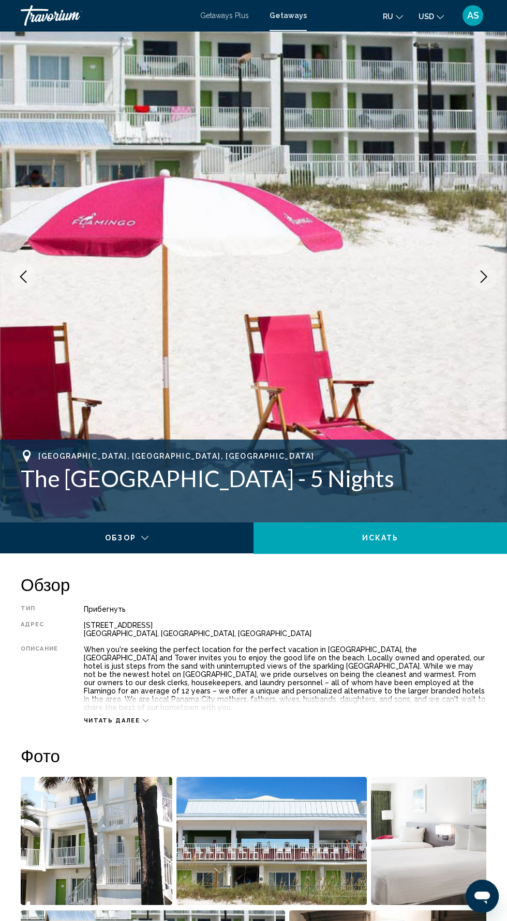
click at [485, 286] on button "Next image" at bounding box center [484, 277] width 26 height 26
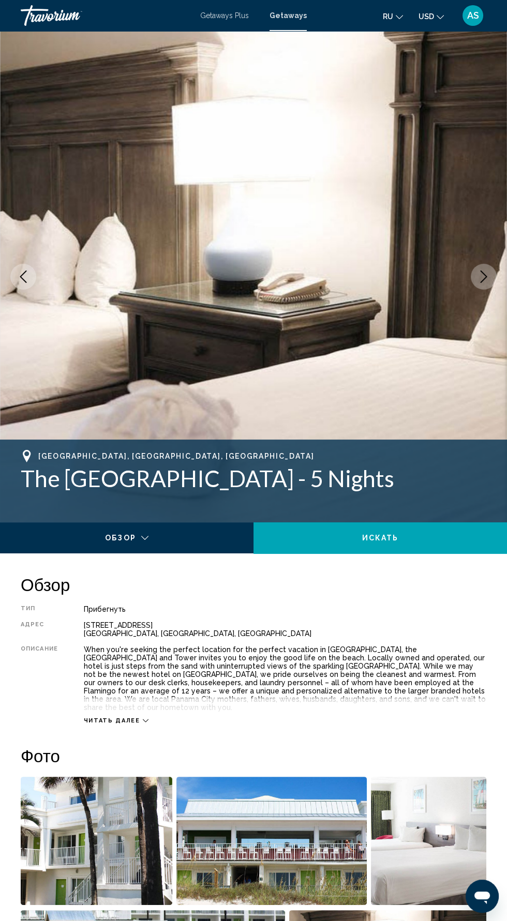
click at [486, 300] on img "Main content" at bounding box center [253, 276] width 507 height 491
click at [477, 278] on icon "Next image" at bounding box center [483, 276] width 12 height 12
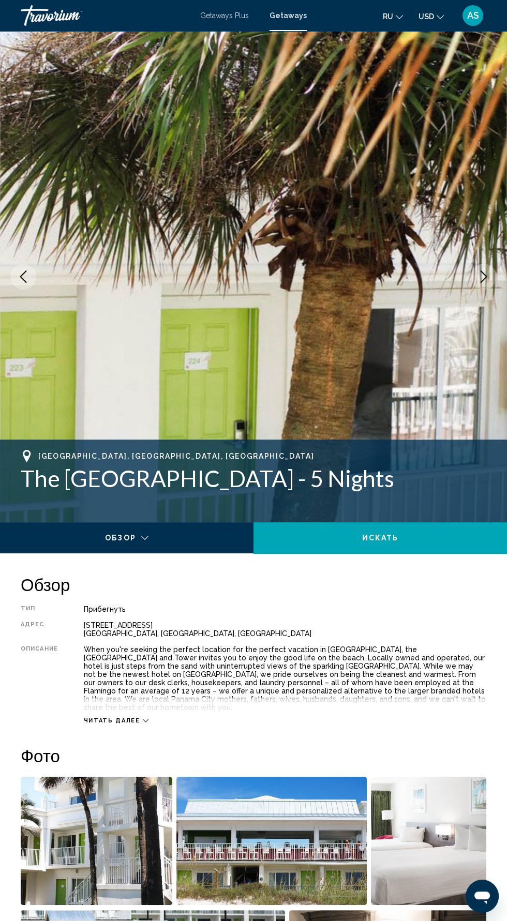
click at [483, 278] on icon "Next image" at bounding box center [483, 276] width 12 height 12
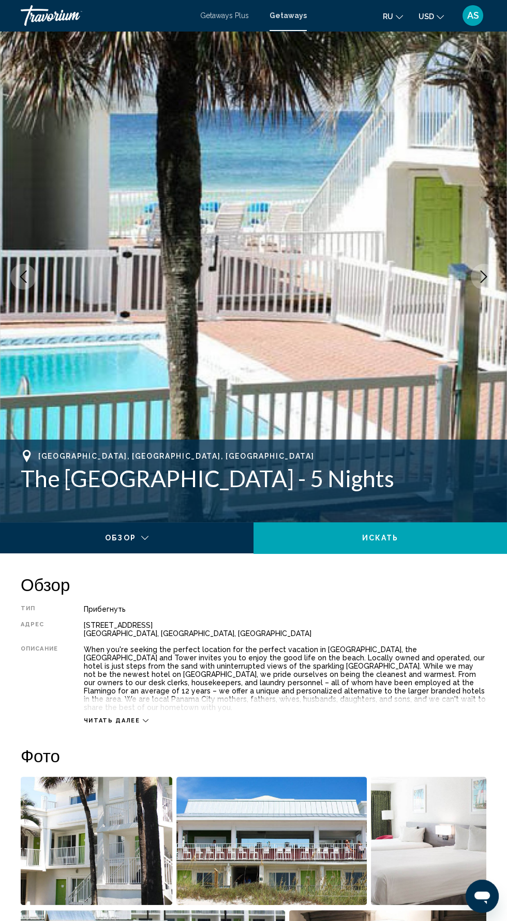
click at [156, 545] on div "Main content" at bounding box center [122, 544] width 230 height 10
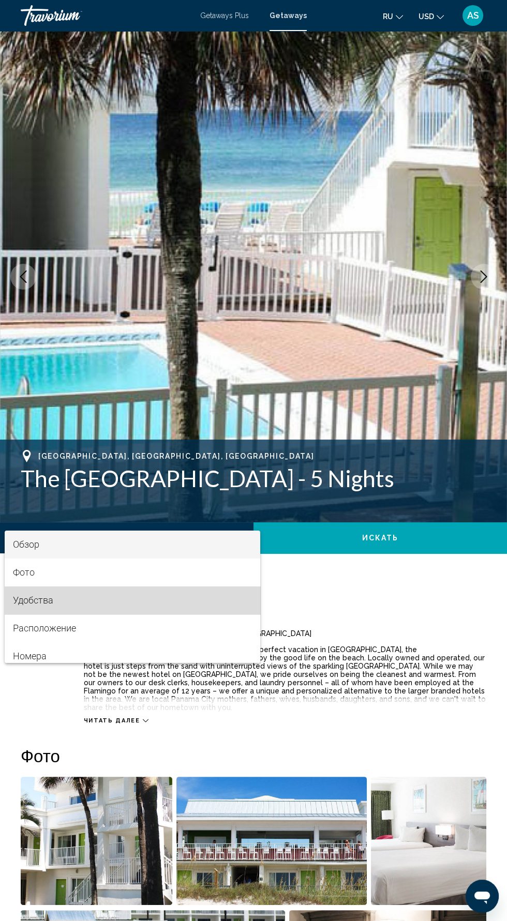
click at [188, 610] on span "Удобства" at bounding box center [132, 600] width 239 height 28
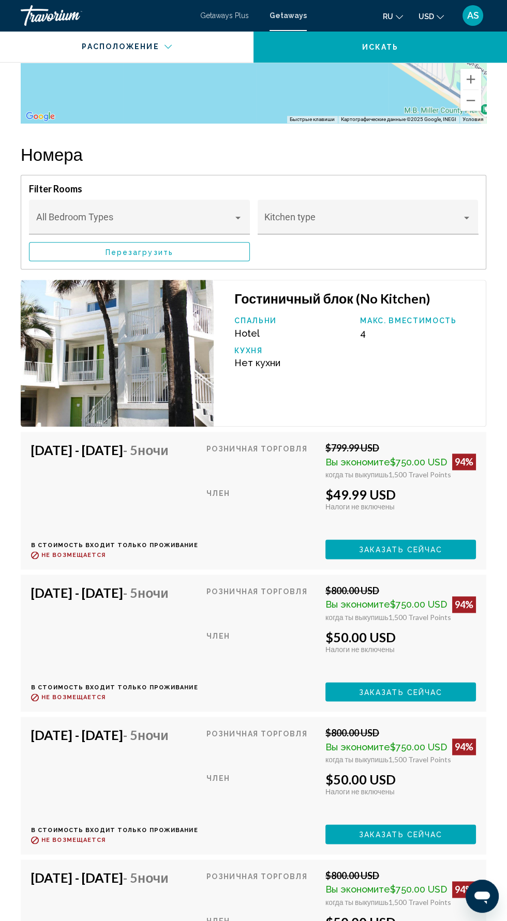
scroll to position [1653, 0]
